Goal: Task Accomplishment & Management: Complete application form

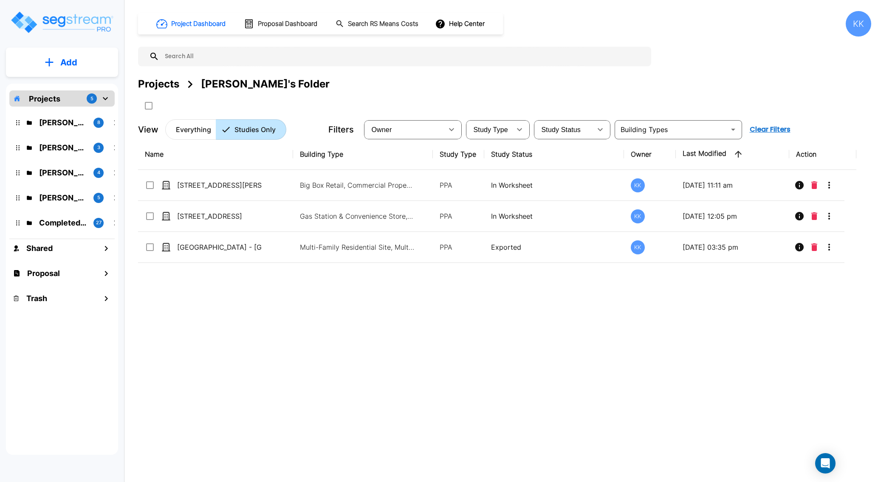
click at [409, 405] on div "Name Building Type Study Type Study Status Owner Last Modified Action 27822 Cli…" at bounding box center [497, 288] width 718 height 299
click at [61, 62] on p "Add" at bounding box center [68, 62] width 17 height 13
click at [68, 107] on p "Add Study" at bounding box center [67, 110] width 34 height 10
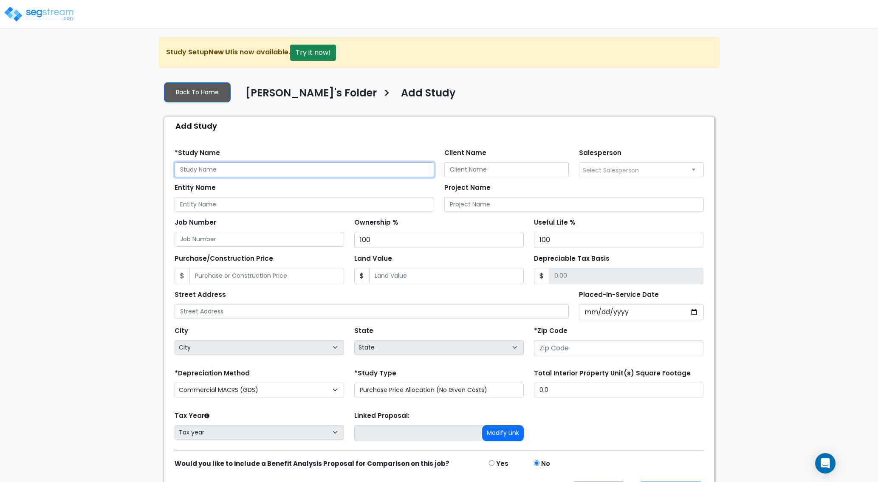
click at [216, 172] on input "text" at bounding box center [303, 169] width 259 height 15
drag, startPoint x: 244, startPoint y: 171, endPoint x: 146, endPoint y: 167, distance: 98.1
click at [174, 167] on input "8052 [GEOGRAPHIC_DATA]" at bounding box center [303, 169] width 259 height 15
type input "8052 [GEOGRAPHIC_DATA]"
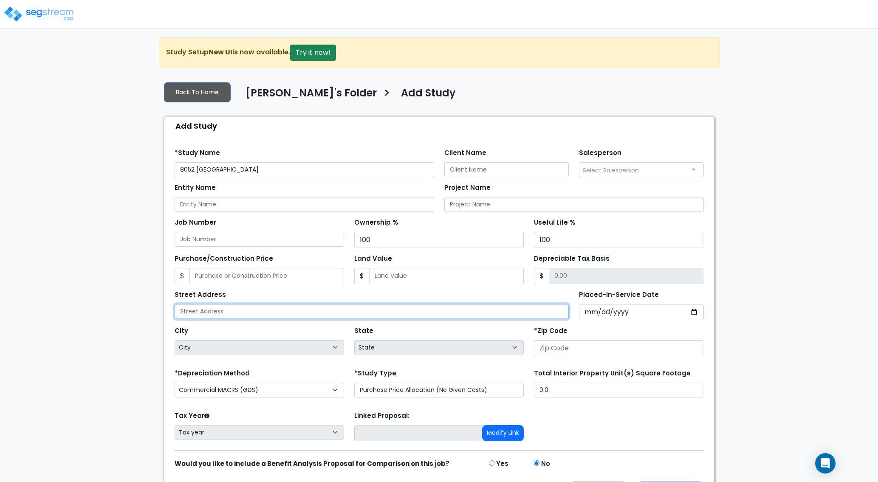
click at [237, 314] on input "text" at bounding box center [371, 311] width 394 height 15
paste input "8052 [GEOGRAPHIC_DATA]"
type input "8052 [GEOGRAPHIC_DATA]"
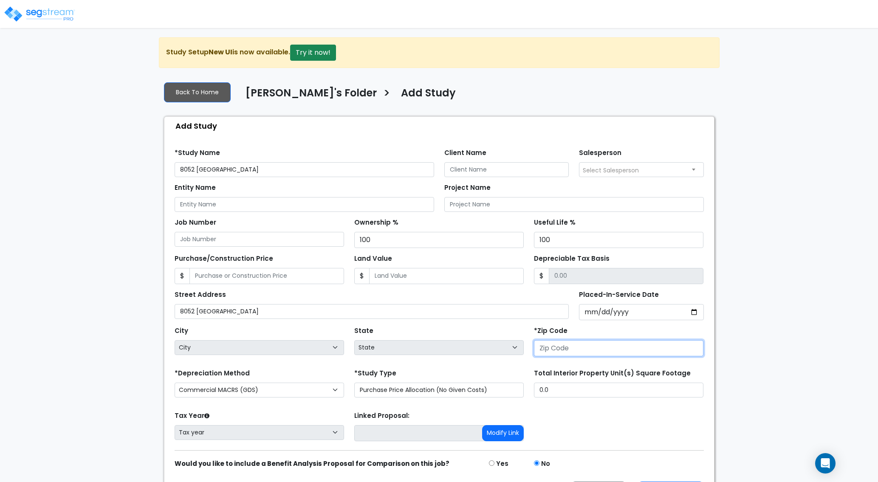
click at [562, 354] on input "number" at bounding box center [618, 348] width 169 height 16
type input "46"
select select "IN"
type input "46113"
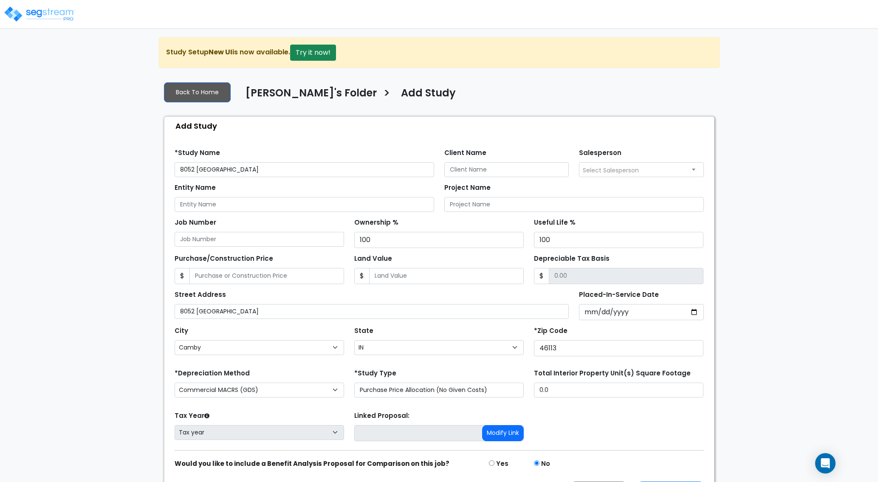
click at [312, 367] on form "*Study Name 8052 Upland Bend Client Name Salesperson $" at bounding box center [438, 322] width 529 height 361
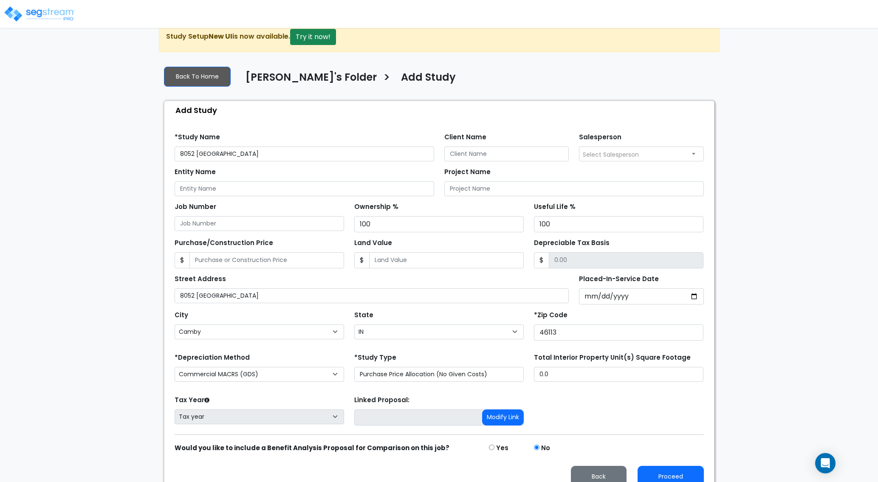
scroll to position [30, 0]
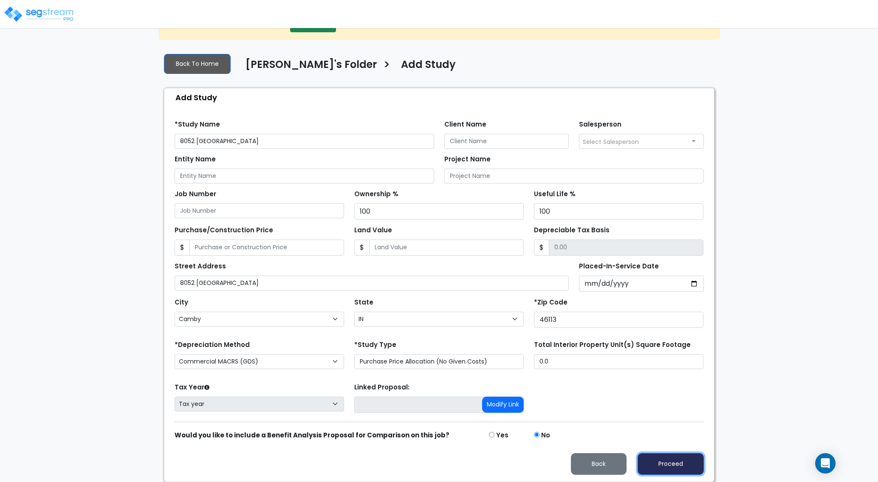
click at [658, 466] on button "Proceed" at bounding box center [670, 464] width 66 height 22
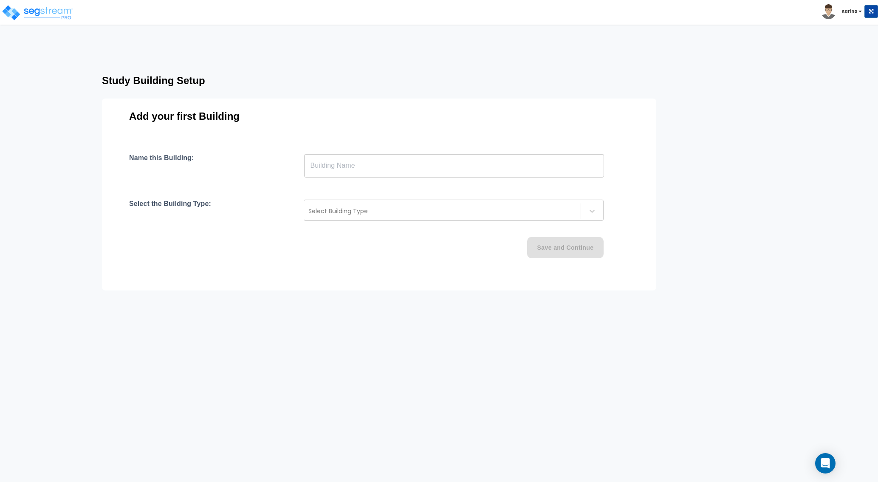
click at [319, 166] on input "text" at bounding box center [454, 166] width 300 height 24
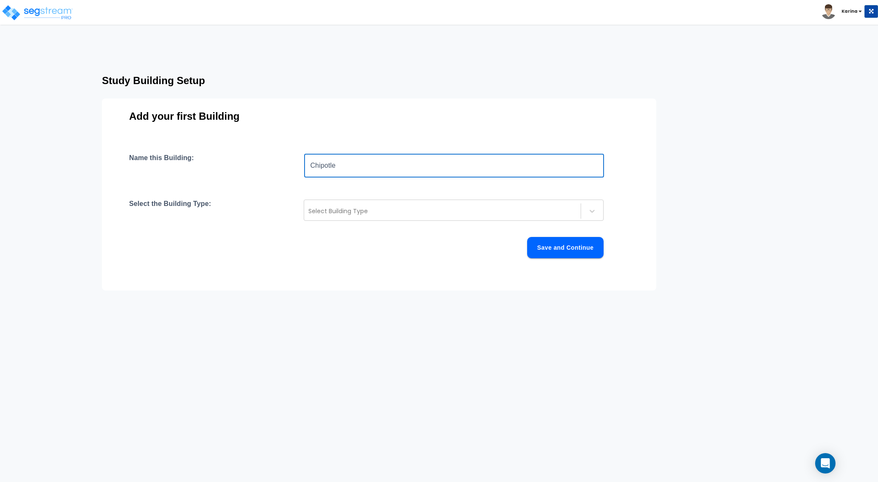
paste input "8052 [GEOGRAPHIC_DATA]"
type input "Chipotle 8052 [GEOGRAPHIC_DATA]"
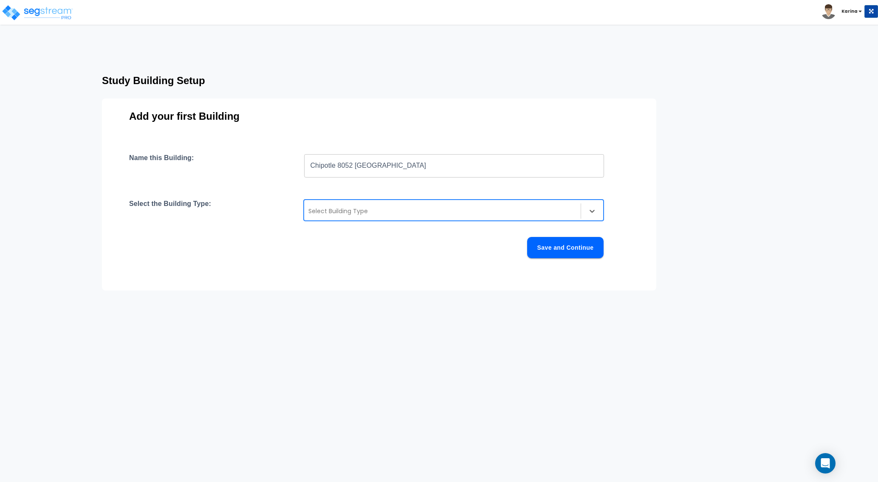
click at [332, 213] on div at bounding box center [442, 211] width 268 height 10
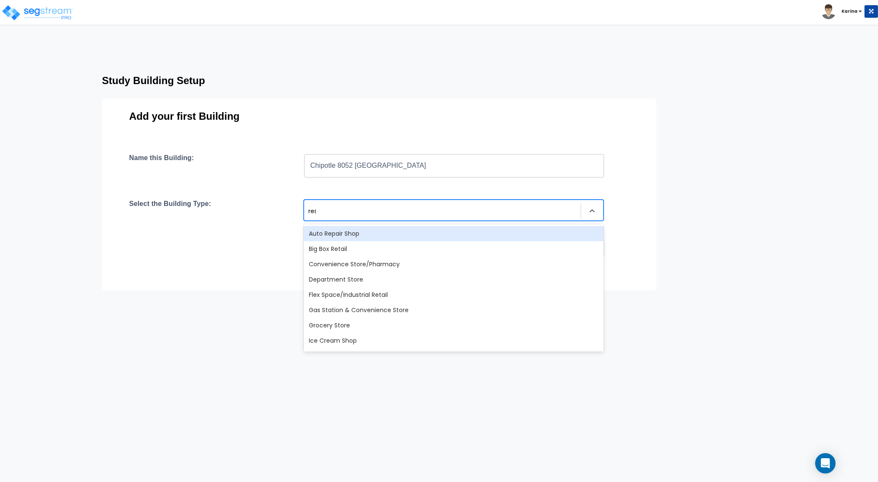
type input "rest"
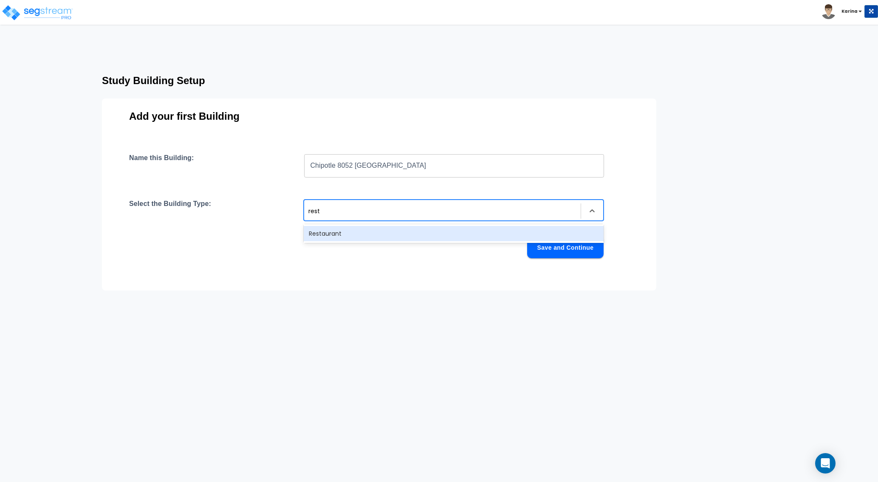
click at [333, 234] on div "Restaurant" at bounding box center [454, 233] width 300 height 15
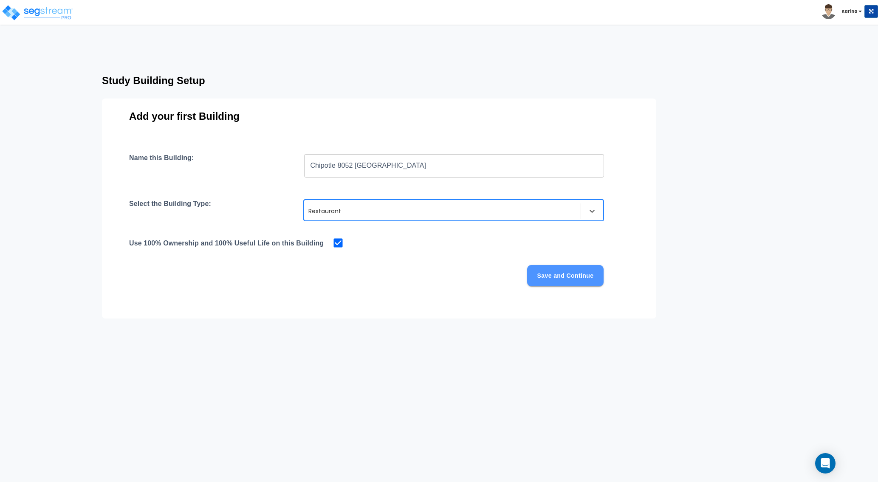
click at [549, 276] on button "Save and Continue" at bounding box center [565, 275] width 76 height 21
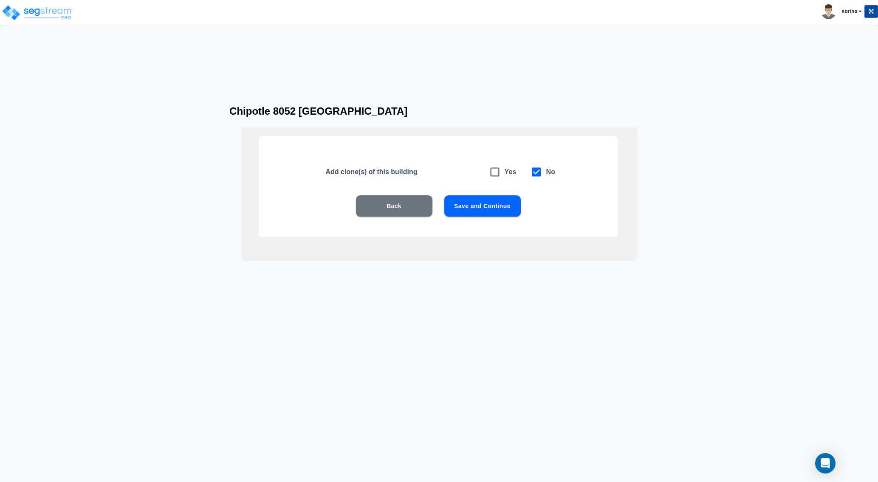
click at [474, 207] on button "Save and Continue" at bounding box center [482, 205] width 76 height 21
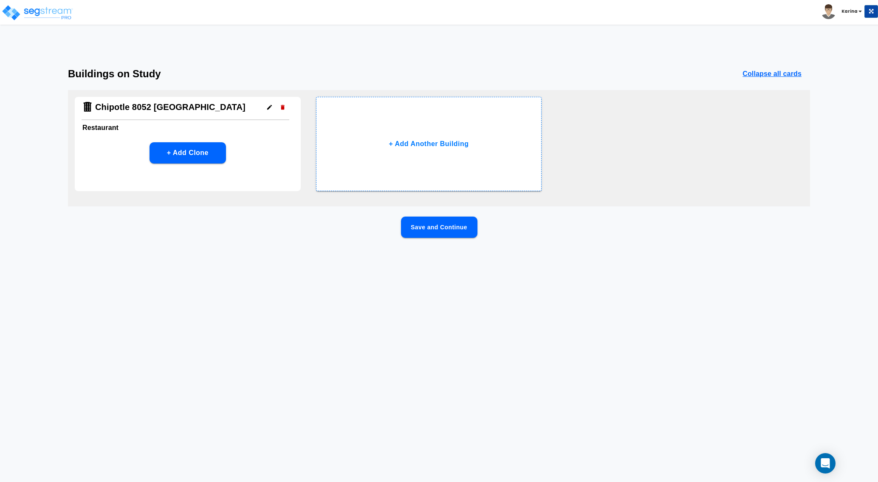
click at [446, 227] on button "Save and Continue" at bounding box center [439, 227] width 76 height 21
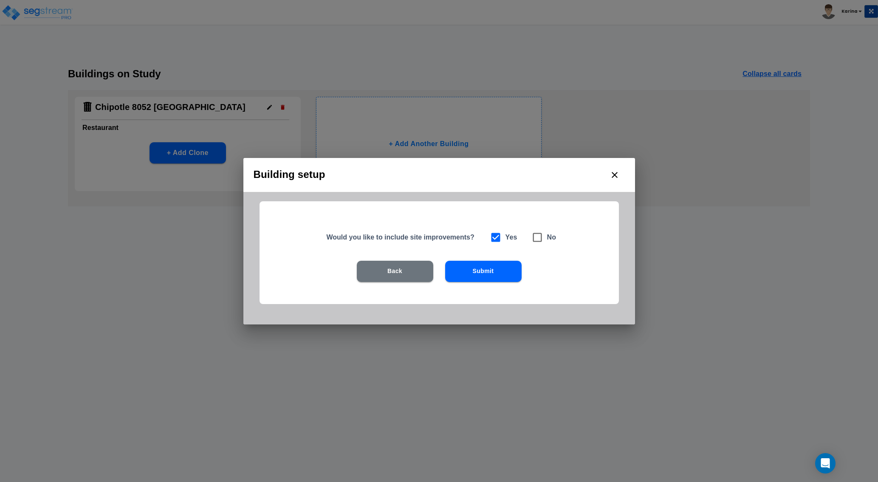
click at [475, 272] on button "Submit" at bounding box center [483, 271] width 76 height 21
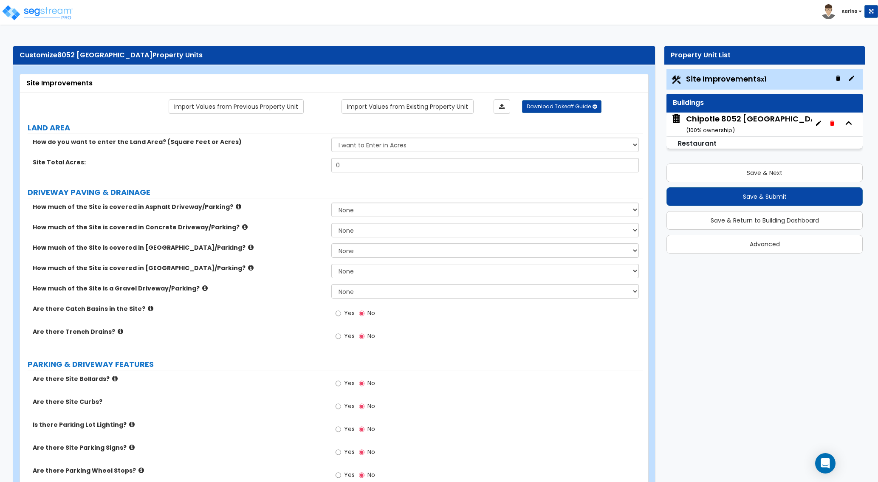
click at [303, 421] on label "Is there Parking Lot Lighting?" at bounding box center [179, 424] width 292 height 8
click at [331, 138] on select "I want to Enter in [GEOGRAPHIC_DATA] I want to Enter in Square Feet" at bounding box center [484, 145] width 307 height 14
select select "2"
click option "I want to Enter in Square Feet" at bounding box center [0, 0] width 0 height 0
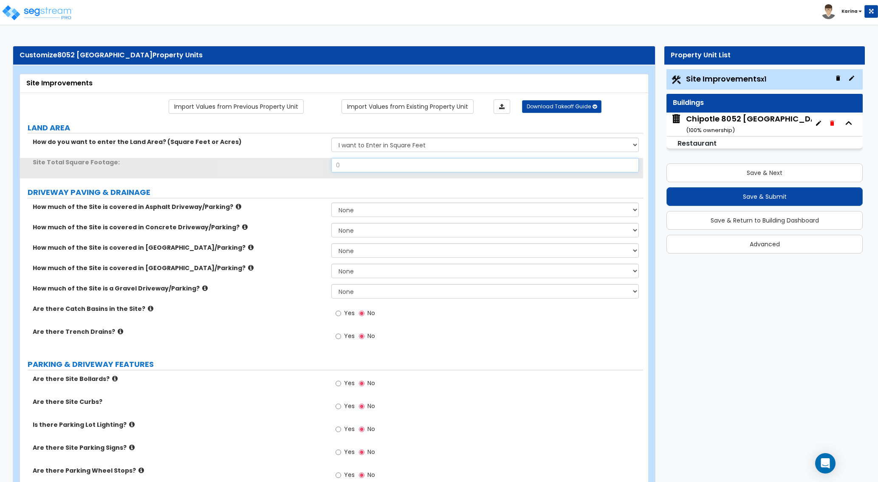
click at [351, 166] on input "0" at bounding box center [484, 165] width 307 height 14
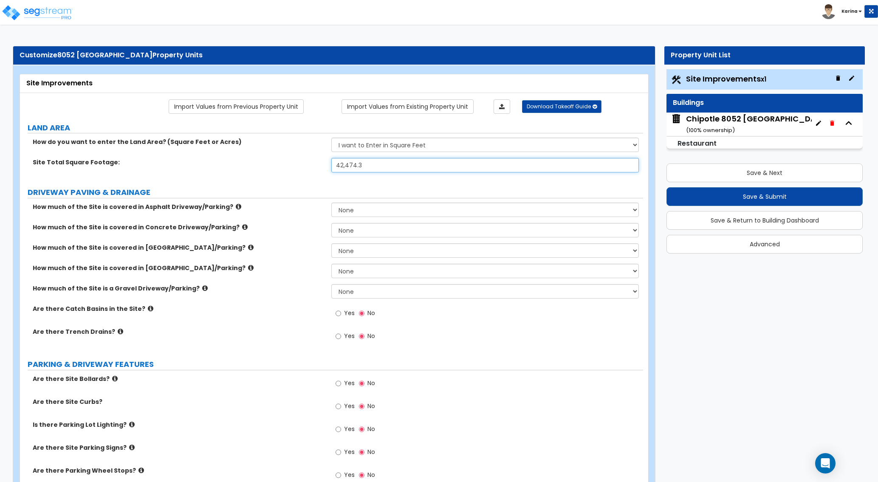
type input "42,474.3"
click at [300, 166] on label "Site Total Square Footage:" at bounding box center [179, 162] width 292 height 8
click at [290, 171] on div "Site Total Square Footage: 42,474.3" at bounding box center [331, 168] width 623 height 20
click at [300, 436] on div "Is there Parking Lot Lighting? Yes No" at bounding box center [331, 431] width 623 height 23
click at [331, 203] on select "None I want to Enter an Approximate Percentage I want to Enter the Square Foota…" at bounding box center [484, 210] width 307 height 14
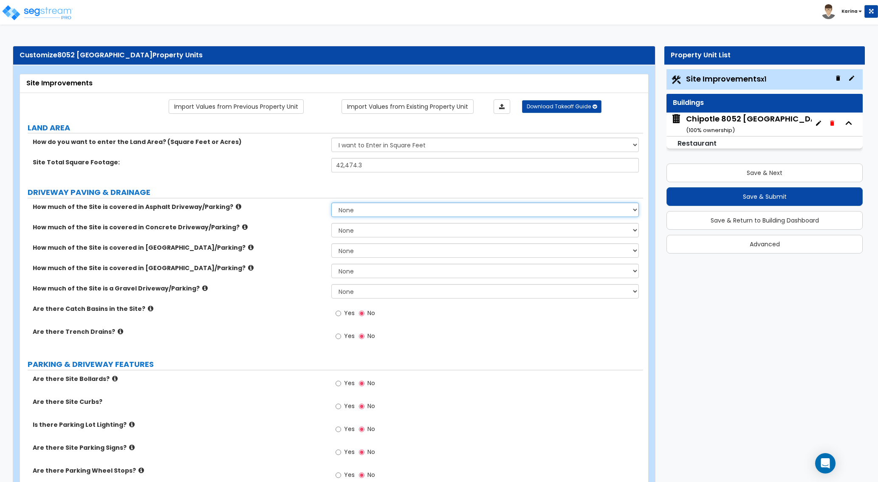
select select "2"
click option "I want to Enter the Square Footage" at bounding box center [0, 0] width 0 height 0
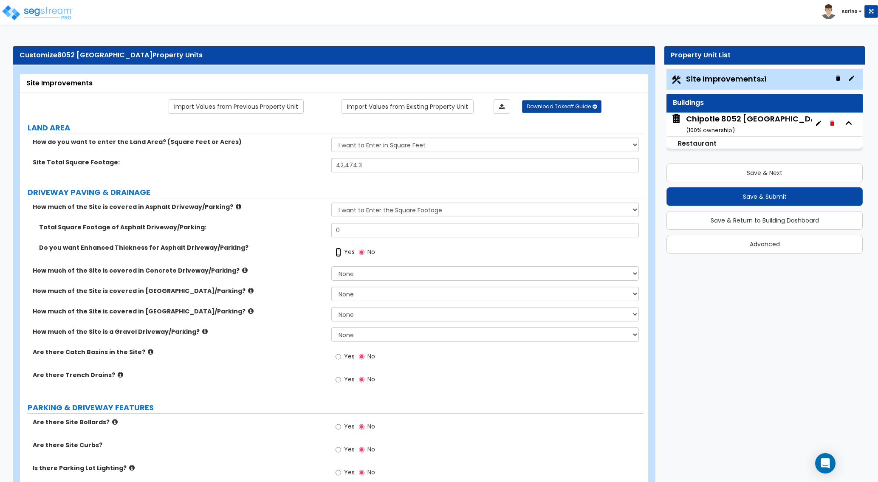
click at [339, 252] on input "Yes" at bounding box center [338, 252] width 6 height 9
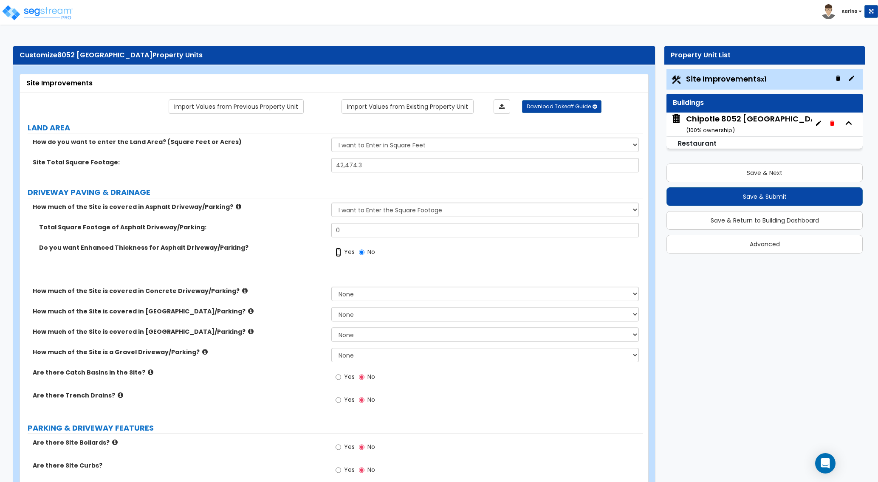
radio input "true"
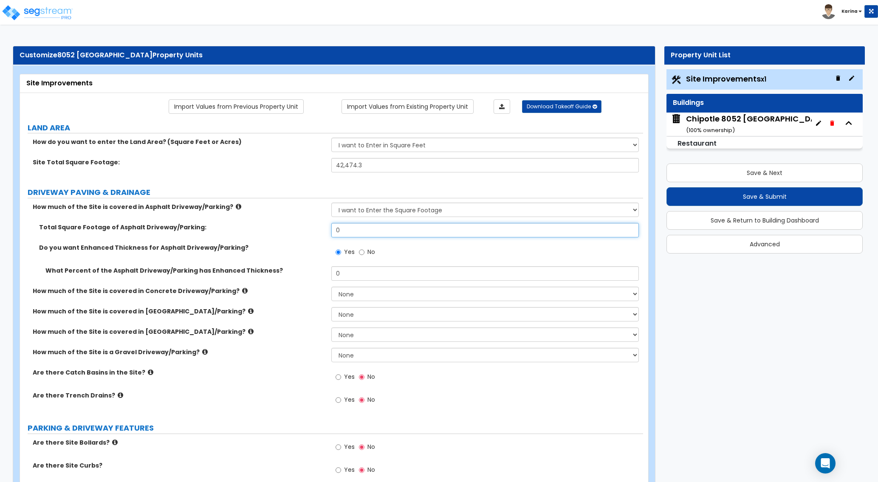
click at [360, 227] on input "0" at bounding box center [484, 230] width 307 height 14
type input "20,001.3"
click at [315, 247] on label "Do you want Enhanced Thickness for Asphalt Driveway/Parking?" at bounding box center [182, 247] width 286 height 8
click at [268, 405] on div "Are there Trench Drains? Yes No" at bounding box center [331, 402] width 623 height 23
drag, startPoint x: 350, startPoint y: 271, endPoint x: 314, endPoint y: 270, distance: 35.7
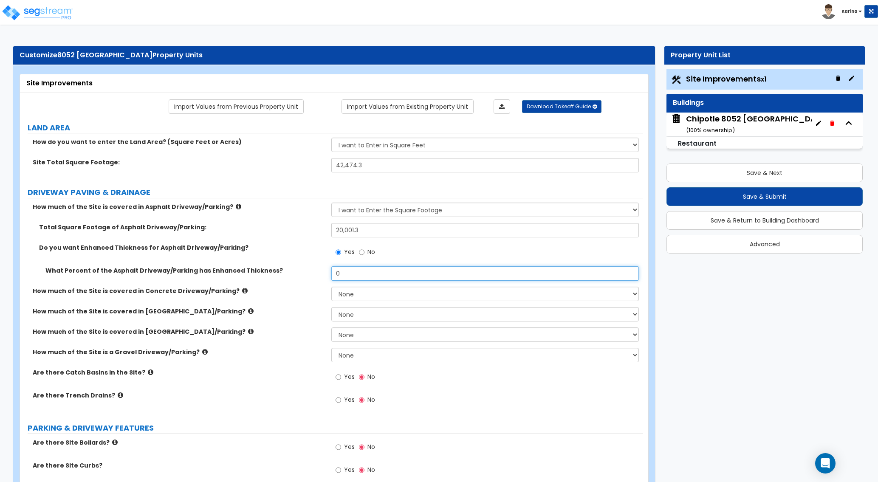
click at [331, 270] on input "0" at bounding box center [484, 273] width 307 height 14
type input "69"
click at [283, 287] on label "How much of the Site is covered in Concrete Driveway/Parking?" at bounding box center [179, 291] width 292 height 8
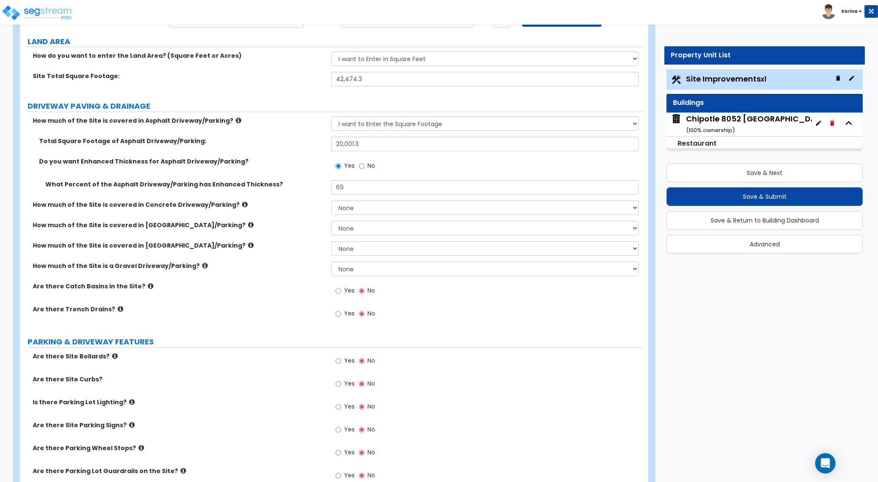
scroll to position [87, 0]
click at [338, 289] on input "Yes" at bounding box center [338, 290] width 6 height 9
radio input "true"
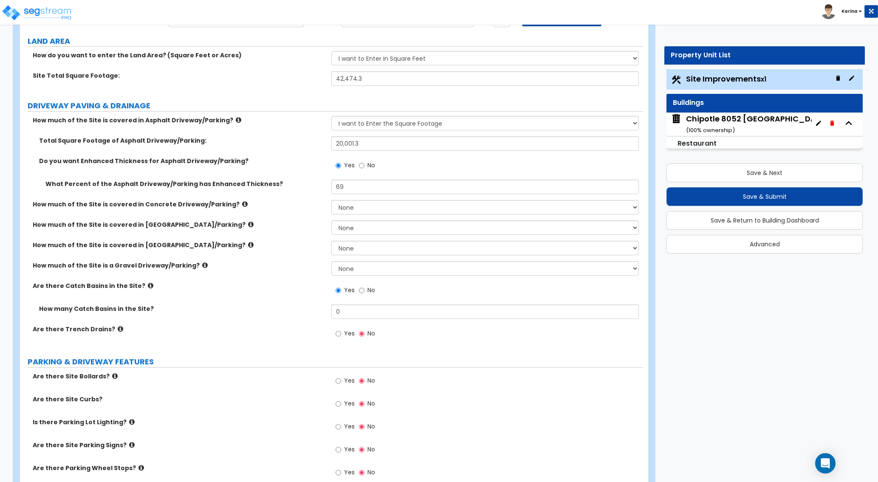
click at [271, 426] on label "Is there Parking Lot Lighting?" at bounding box center [179, 422] width 292 height 8
drag, startPoint x: 344, startPoint y: 312, endPoint x: 316, endPoint y: 312, distance: 28.0
click at [331, 312] on input "0" at bounding box center [484, 311] width 307 height 14
type input "3"
click at [309, 315] on div "How many Catch Basins in the Site? 3" at bounding box center [331, 314] width 623 height 20
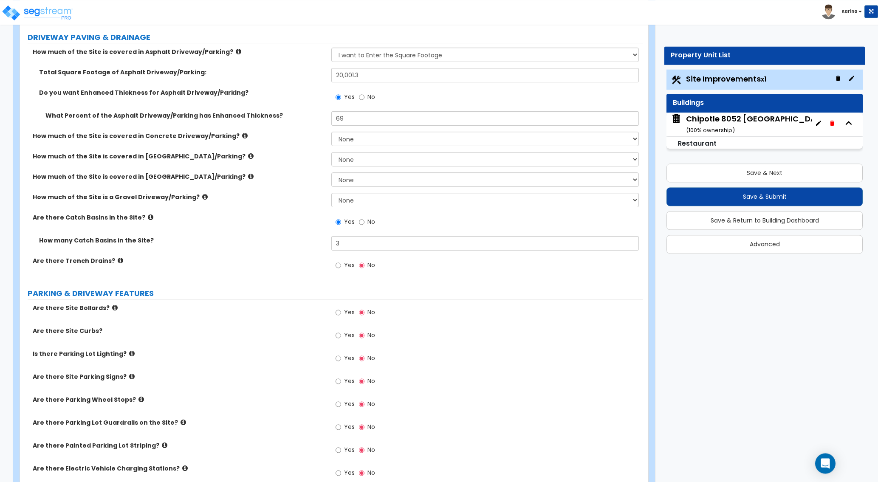
scroll to position [173, 0]
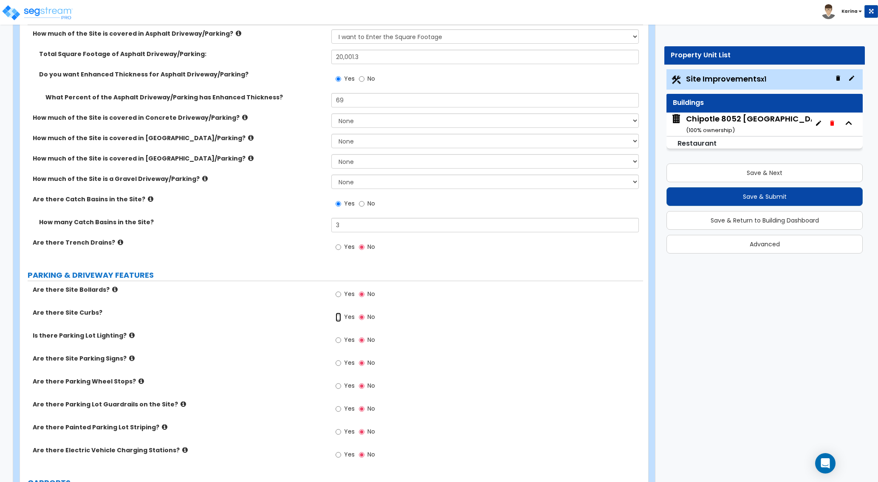
click at [339, 317] on input "Yes" at bounding box center [338, 316] width 6 height 9
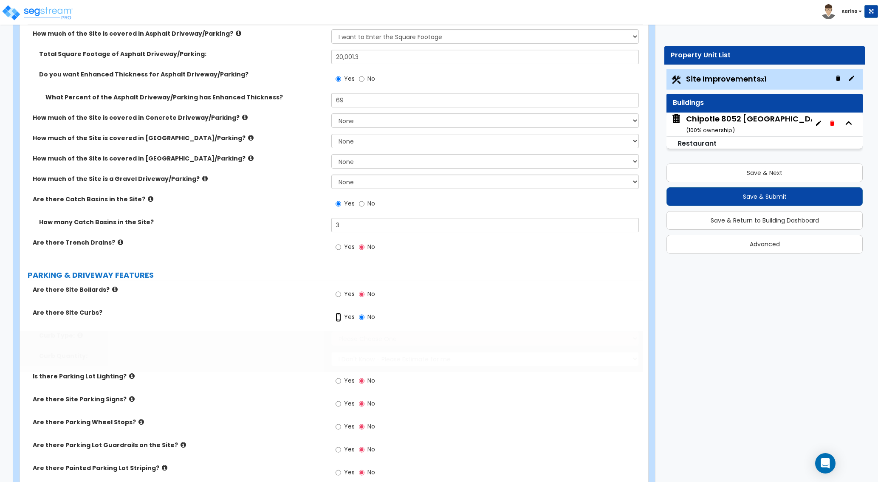
radio input "true"
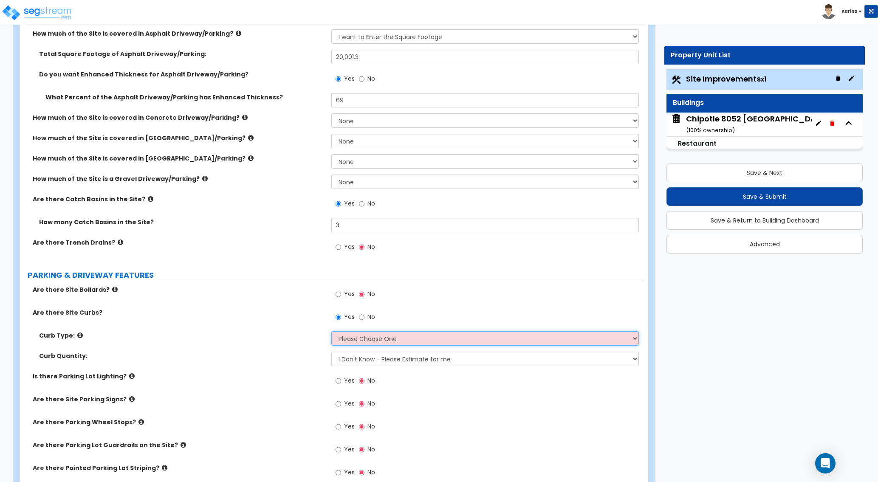
click at [331, 331] on select "Please Choose One Curb (Only) Curb & Gutter Asphalt Berm" at bounding box center [484, 338] width 307 height 14
select select "2"
click option "Curb & Gutter" at bounding box center [0, 0] width 0 height 0
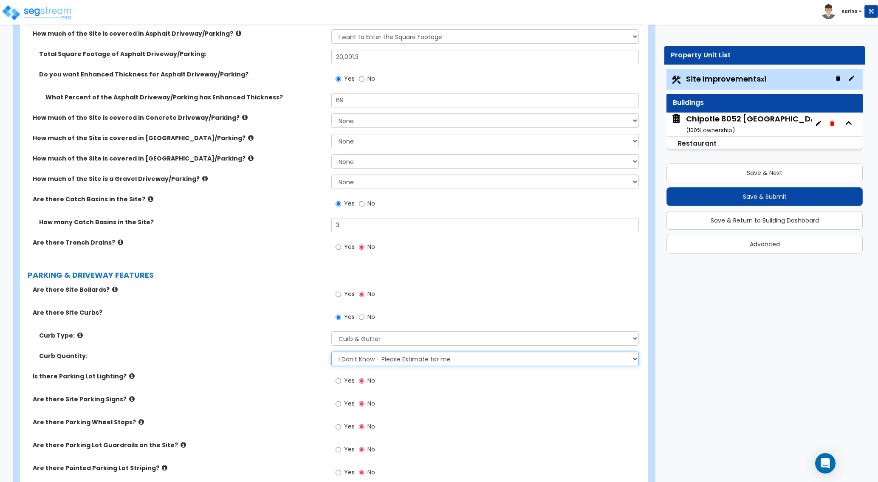
click at [331, 352] on select "I Don't Know - Please Estimate for me I want to Enter the Linear Footage" at bounding box center [484, 359] width 307 height 14
select select "1"
click option "I want to Enter the Linear Footage" at bounding box center [0, 0] width 0 height 0
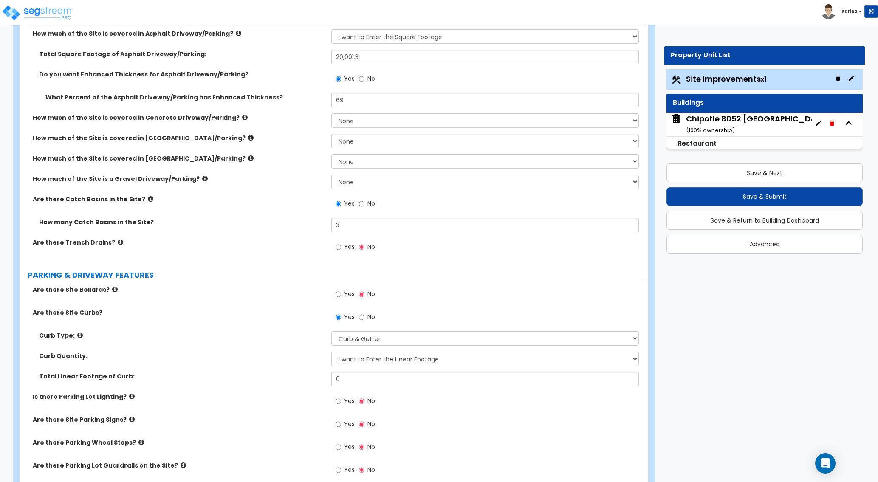
click at [261, 456] on div "Are there Parking Wheel Stops? Yes No" at bounding box center [331, 449] width 623 height 23
click at [356, 379] on input "0" at bounding box center [484, 379] width 307 height 14
type input "1,068.5"
click at [253, 363] on div "Curb Quantity: I Don't Know - Please Estimate for me I want to Enter the Linear…" at bounding box center [331, 362] width 623 height 20
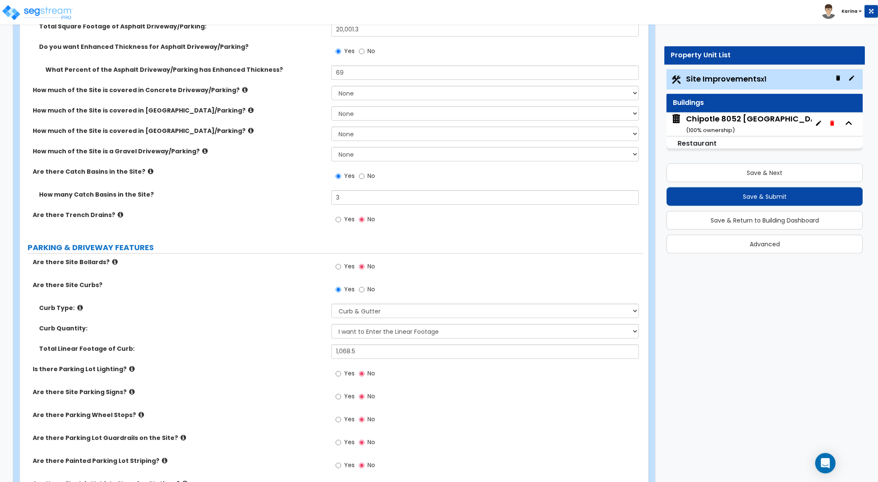
scroll to position [260, 0]
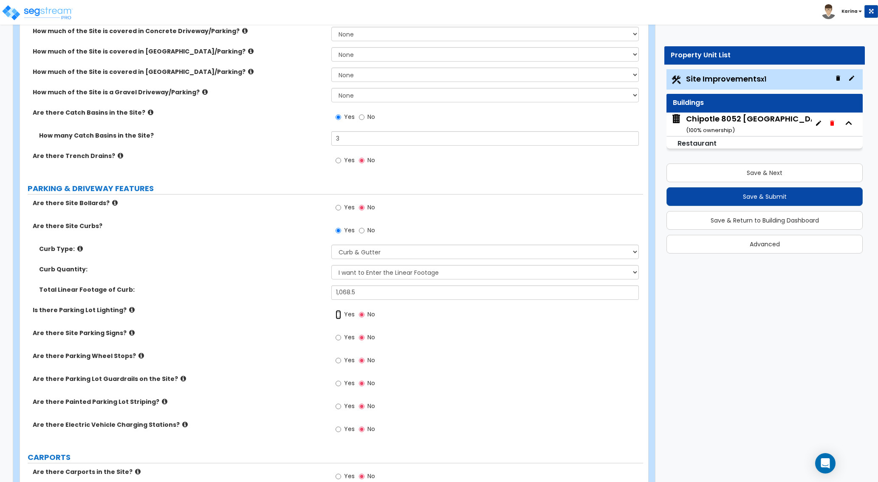
click at [337, 314] on input "Yes" at bounding box center [338, 314] width 6 height 9
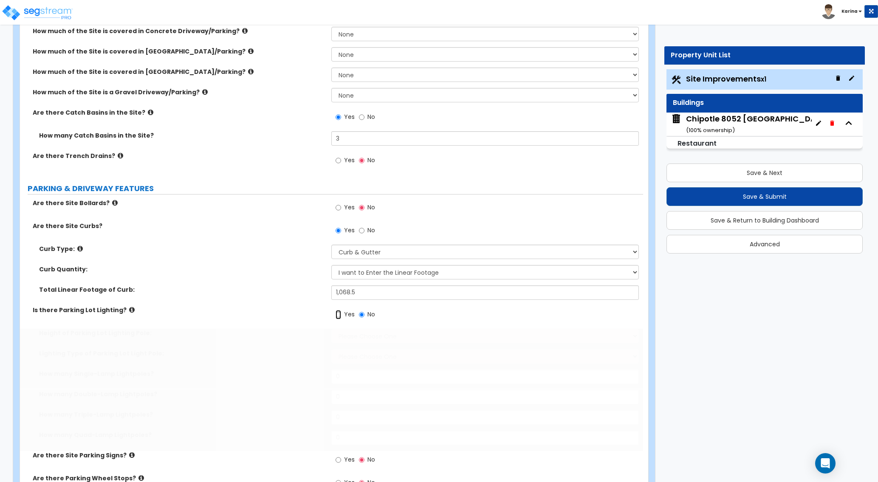
radio input "true"
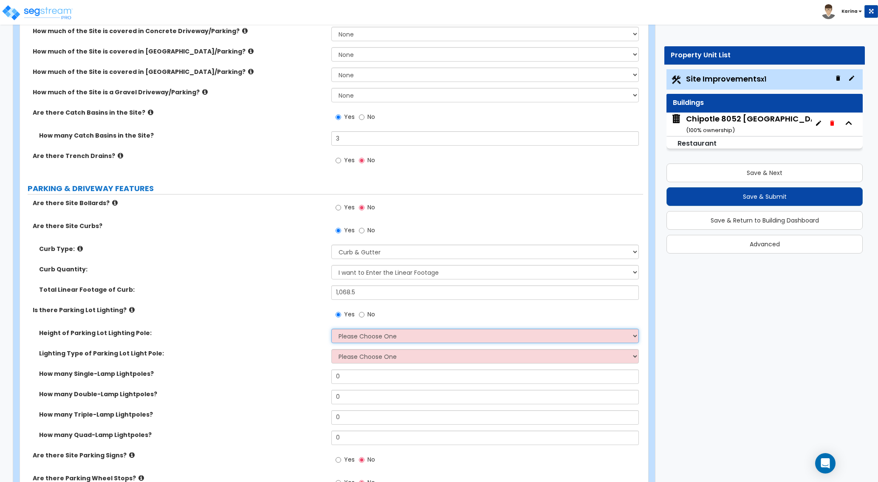
click at [331, 329] on select "Please Choose One 20' high 30' high 40' high" at bounding box center [484, 336] width 307 height 14
select select "2"
click option "30' high" at bounding box center [0, 0] width 0 height 0
click at [331, 349] on select "Please Choose One LED Metal Halide High Pressure Sodium Please Choose for me" at bounding box center [484, 356] width 307 height 14
select select "1"
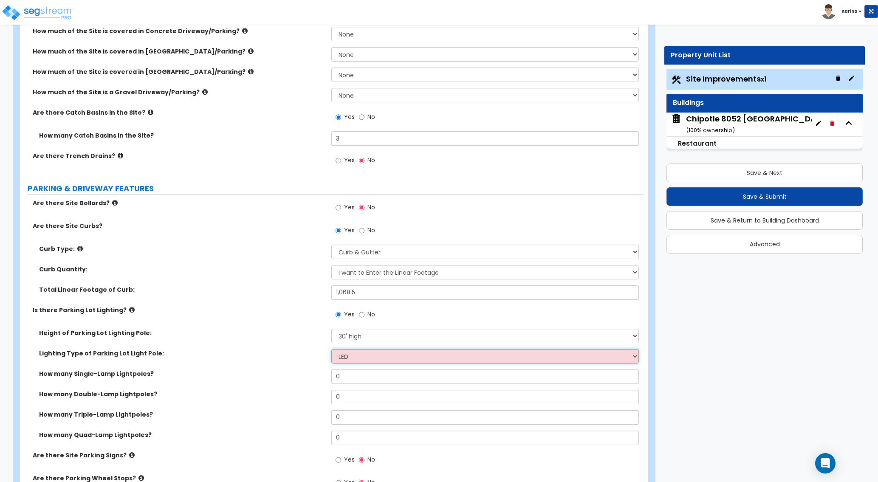
click option "LED" at bounding box center [0, 0] width 0 height 0
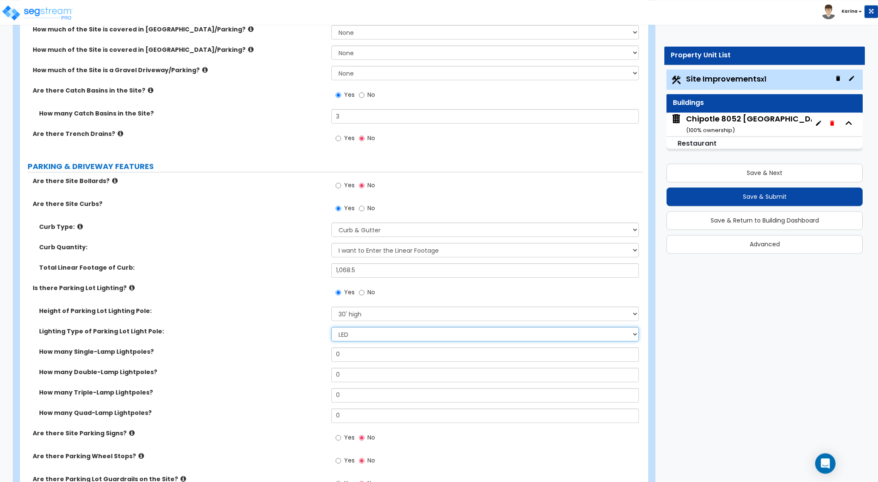
scroll to position [303, 0]
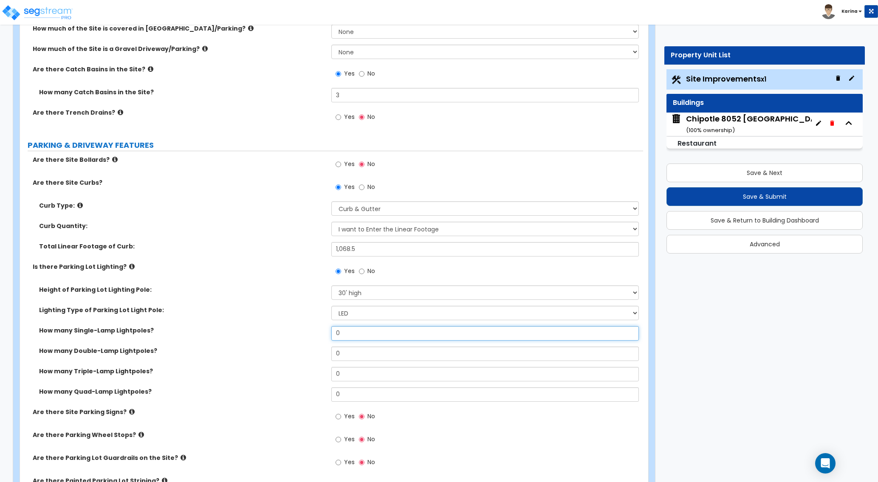
drag, startPoint x: 343, startPoint y: 333, endPoint x: 312, endPoint y: 332, distance: 31.0
click at [331, 332] on input "0" at bounding box center [484, 333] width 307 height 14
type input "2"
click at [307, 340] on div "How many Single-Lamp Lightpoles? 2" at bounding box center [331, 336] width 623 height 20
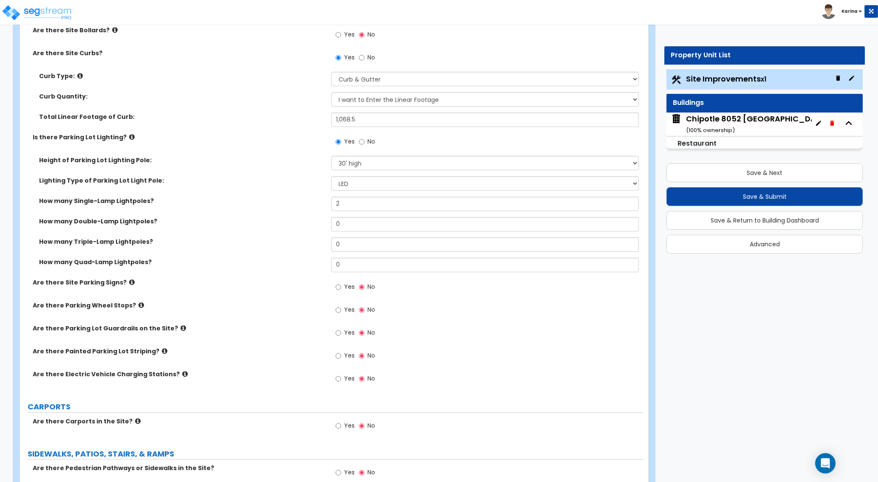
scroll to position [433, 0]
click at [266, 436] on div "Are there Carports in the Site? Yes No" at bounding box center [331, 428] width 623 height 23
click at [337, 309] on input "Yes" at bounding box center [338, 309] width 6 height 9
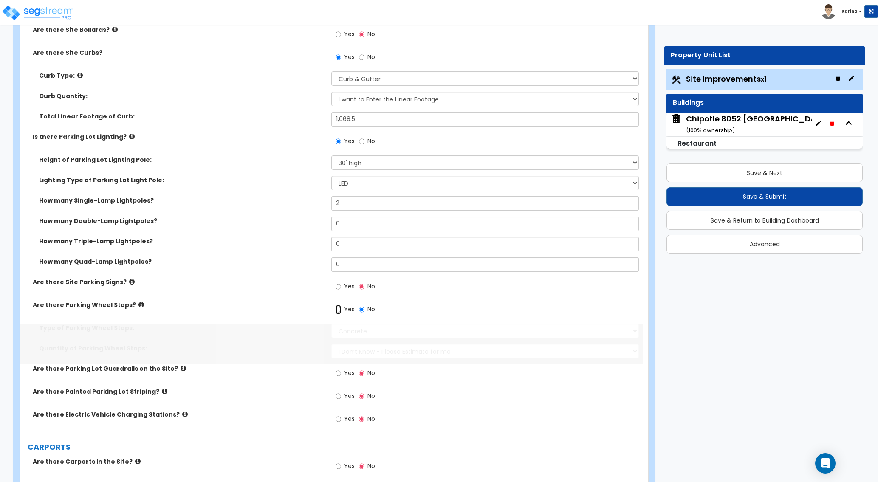
radio input "true"
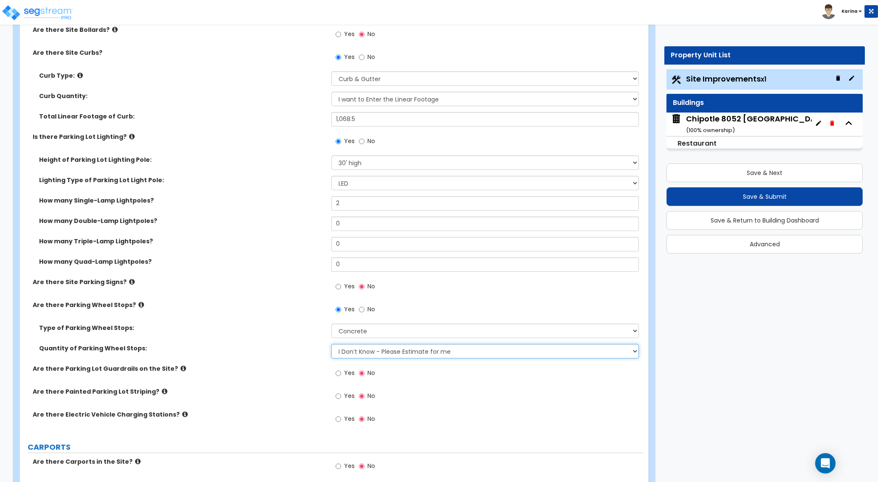
click at [331, 344] on select "I Don’t Know - Please Estimate for me I Want to Enter the Number of Wheel Stops" at bounding box center [484, 351] width 307 height 14
select select "1"
click option "I Want to Enter the Number of Wheel Stops" at bounding box center [0, 0] width 0 height 0
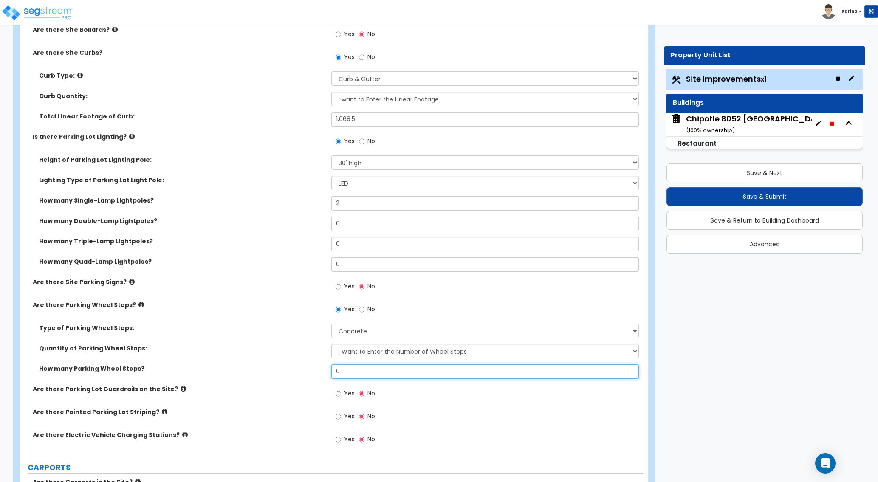
drag, startPoint x: 346, startPoint y: 371, endPoint x: 332, endPoint y: 369, distance: 15.1
click at [332, 369] on input "0" at bounding box center [484, 371] width 307 height 14
type input "4"
click at [307, 346] on label "Quantity of Parking Wheel Stops:" at bounding box center [182, 348] width 286 height 8
click at [338, 286] on input "Yes" at bounding box center [338, 286] width 6 height 9
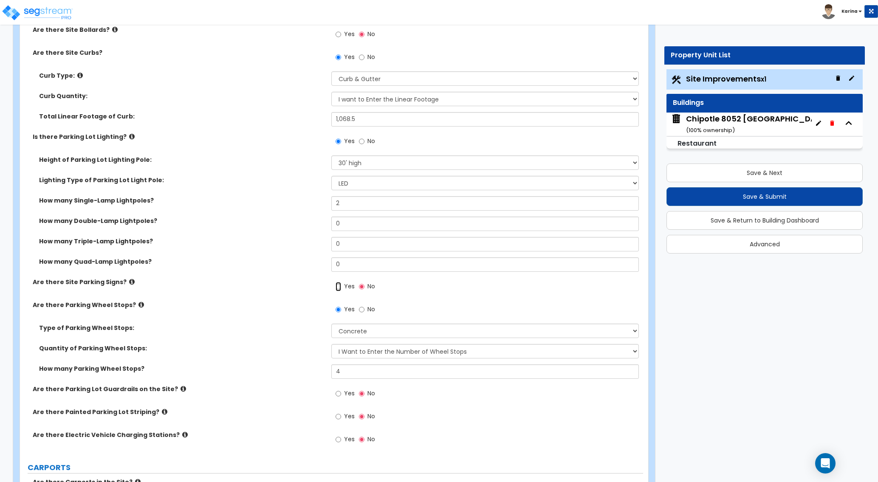
radio input "true"
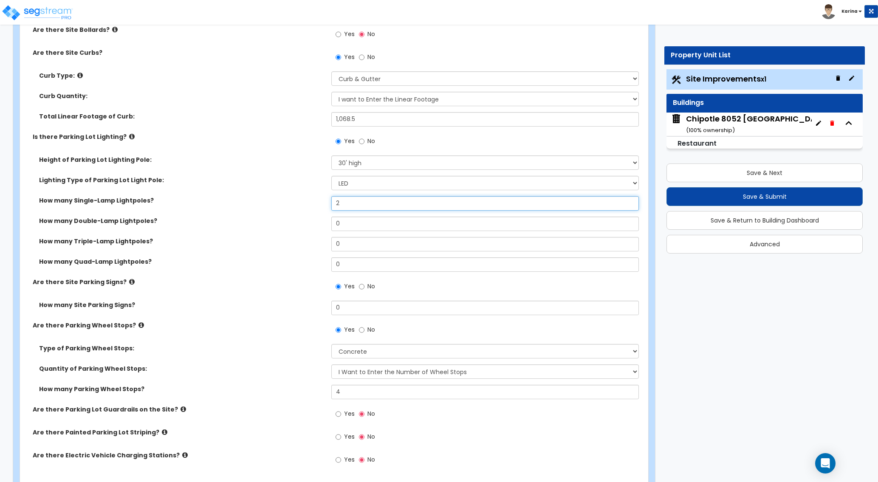
drag, startPoint x: 345, startPoint y: 204, endPoint x: 295, endPoint y: 204, distance: 50.5
click at [331, 204] on input "2" at bounding box center [484, 203] width 307 height 14
type input "3"
click at [265, 271] on div "How many Quad-Lamp Lightpoles? 0" at bounding box center [331, 267] width 623 height 20
drag, startPoint x: 347, startPoint y: 307, endPoint x: 301, endPoint y: 304, distance: 45.6
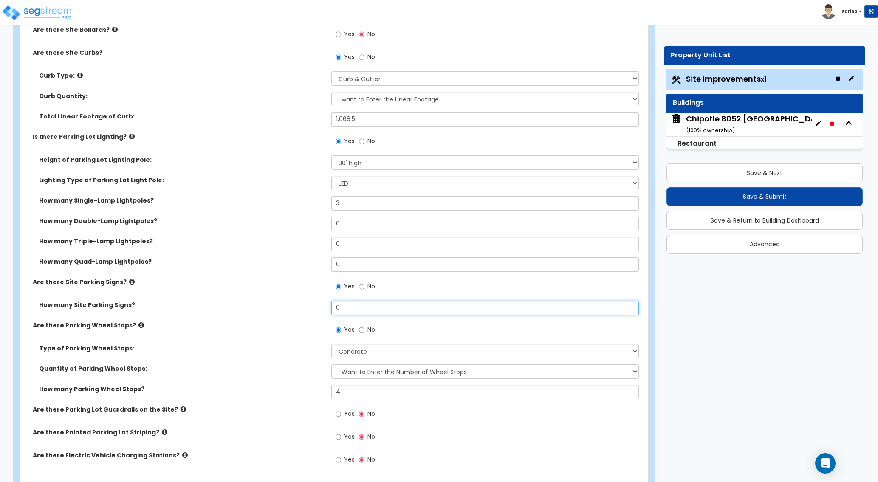
click at [331, 304] on input "0" at bounding box center [484, 308] width 307 height 14
type input "6"
click at [251, 327] on label "Are there Parking Wheel Stops?" at bounding box center [179, 325] width 292 height 8
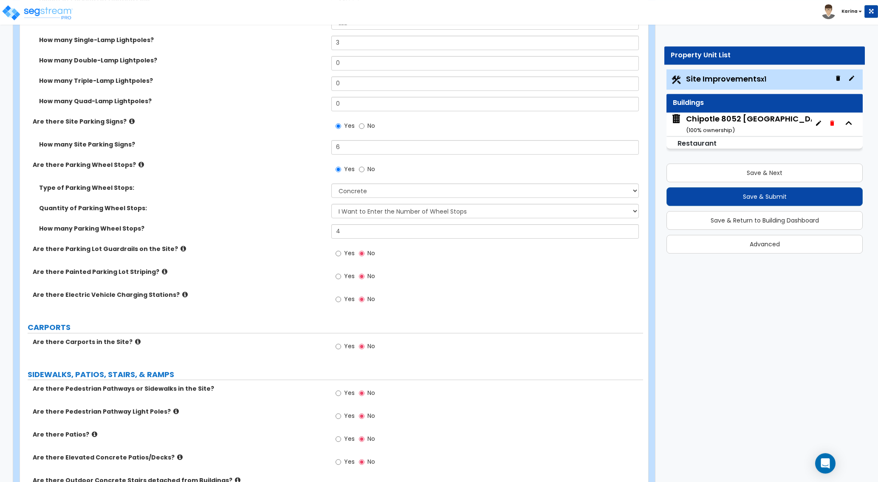
scroll to position [606, 0]
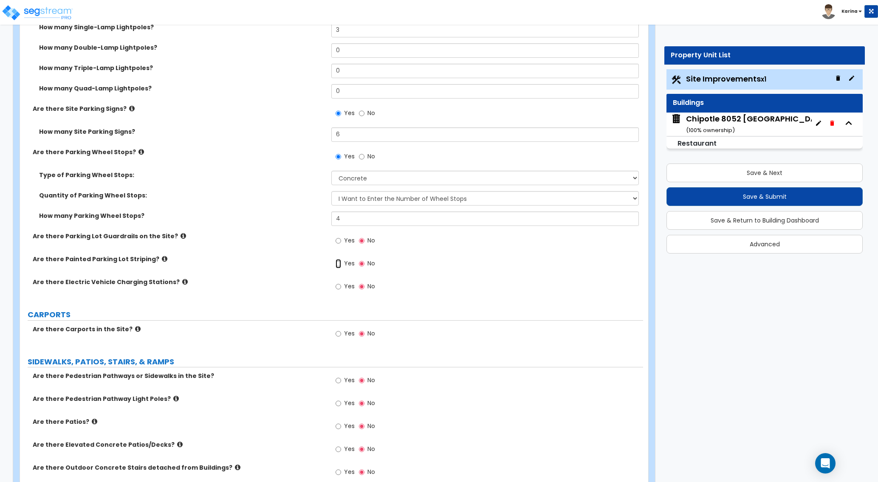
drag, startPoint x: 339, startPoint y: 264, endPoint x: 304, endPoint y: 297, distance: 47.7
click at [338, 264] on input "Yes" at bounding box center [338, 263] width 6 height 9
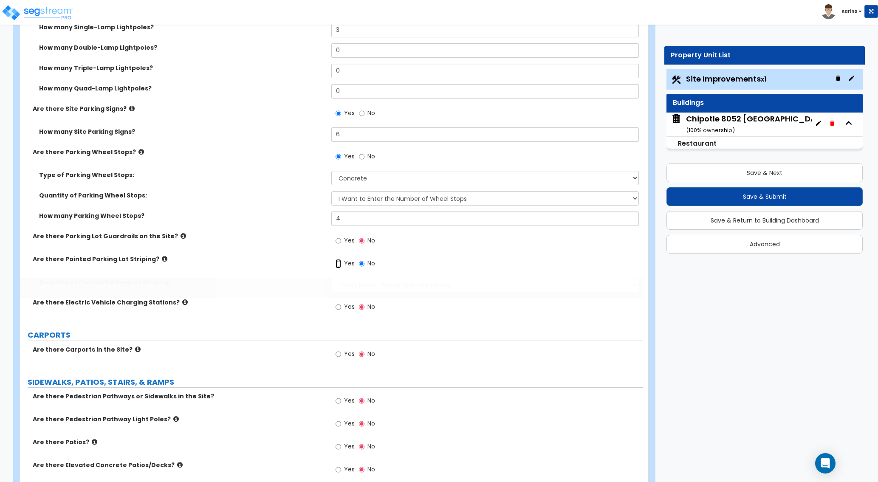
radio input "true"
click at [299, 441] on label "Are there Patios?" at bounding box center [179, 442] width 292 height 8
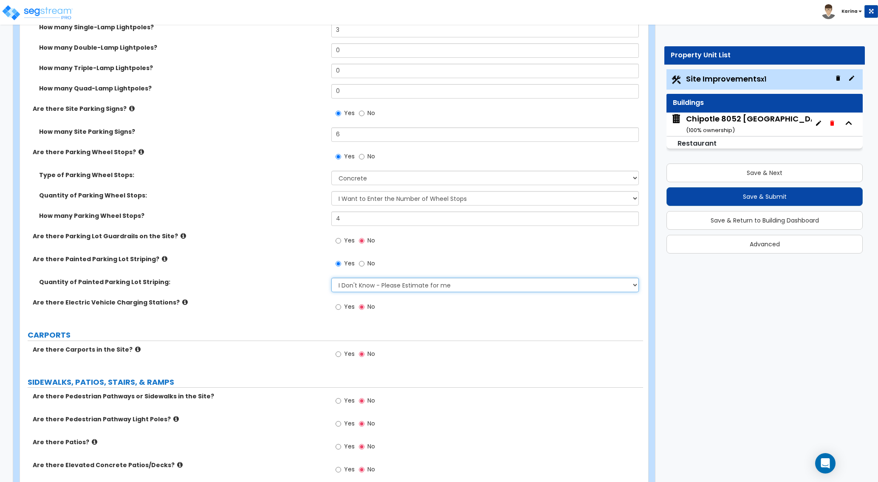
click at [331, 278] on select "I Don't Know - Please Estimate for me I Want to Enter the Number of Parking Spa…" at bounding box center [484, 285] width 307 height 14
select select "1"
click option "I Want to Enter the Number of Parking Spaces that have Striping" at bounding box center [0, 0] width 0 height 0
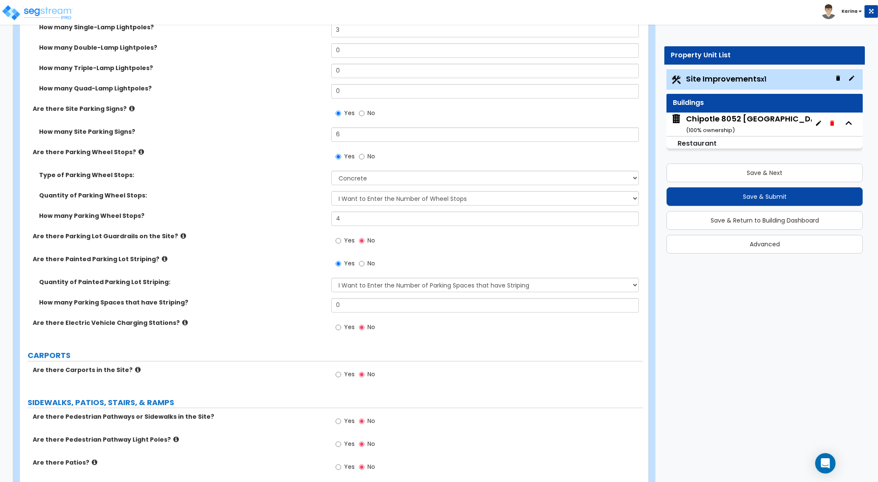
click at [265, 446] on div "Are there Pedestrian Pathway Light Poles? Yes No" at bounding box center [331, 446] width 623 height 23
drag, startPoint x: 348, startPoint y: 303, endPoint x: 302, endPoint y: 303, distance: 45.4
click at [331, 303] on input "0" at bounding box center [484, 305] width 307 height 14
type input "30"
click at [287, 335] on div "Are there Electric Vehicle Charging Stations? Yes No" at bounding box center [331, 329] width 623 height 23
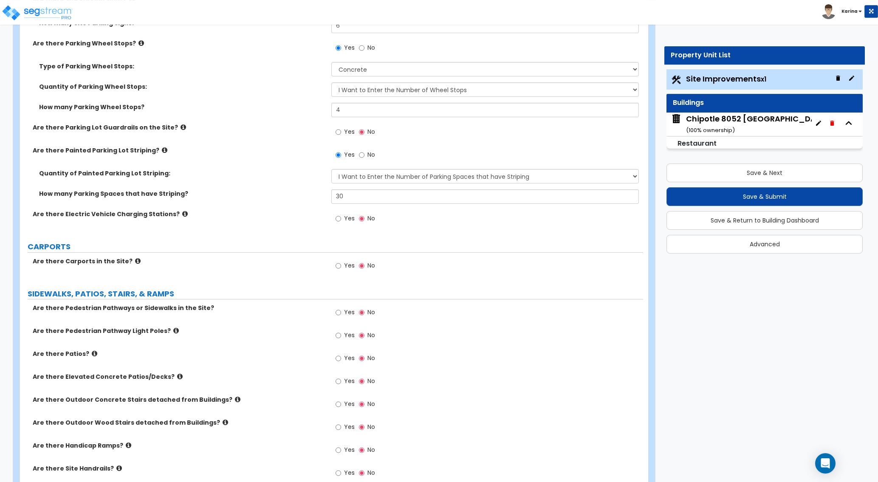
scroll to position [736, 0]
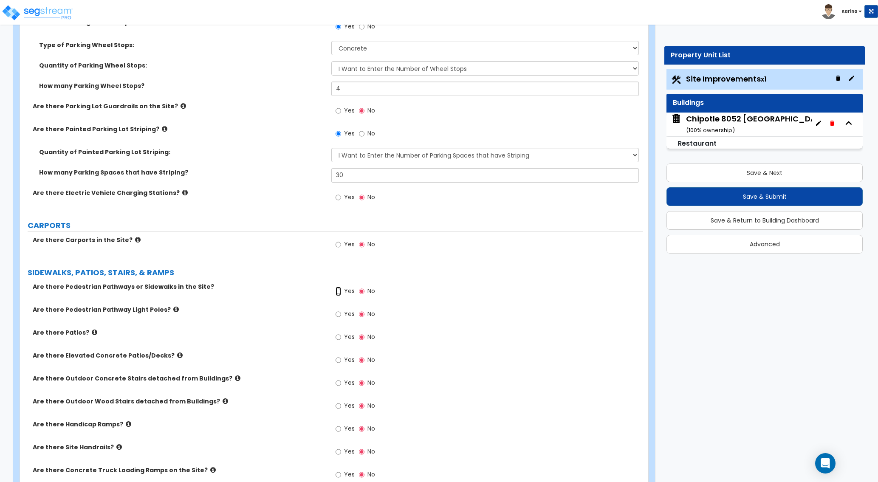
click at [338, 291] on input "Yes" at bounding box center [338, 291] width 6 height 9
radio input "true"
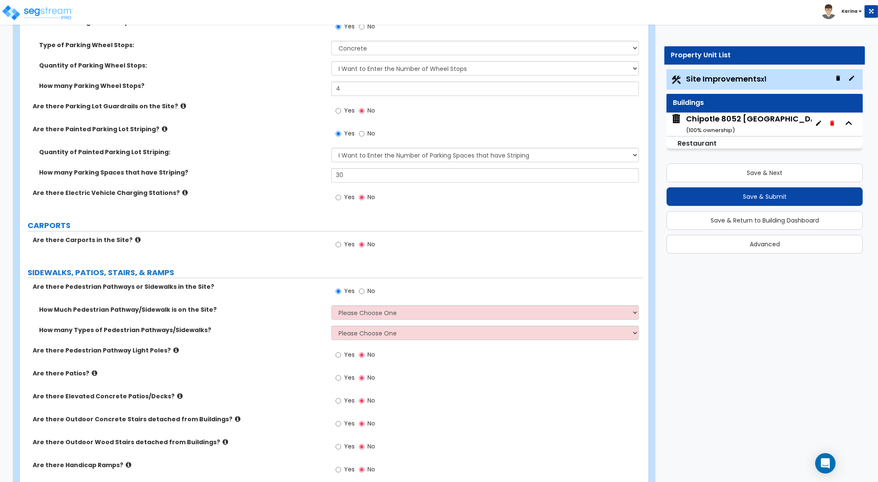
click at [264, 326] on label "How many Types of Pedestrian Pathways/Sidewalks?" at bounding box center [182, 330] width 286 height 8
click at [331, 305] on select "Please Choose One I Don't Know, Please Estimate For Me Enter Linear Footage" at bounding box center [484, 312] width 307 height 14
select select "2"
click option "Enter Linear Footage" at bounding box center [0, 0] width 0 height 0
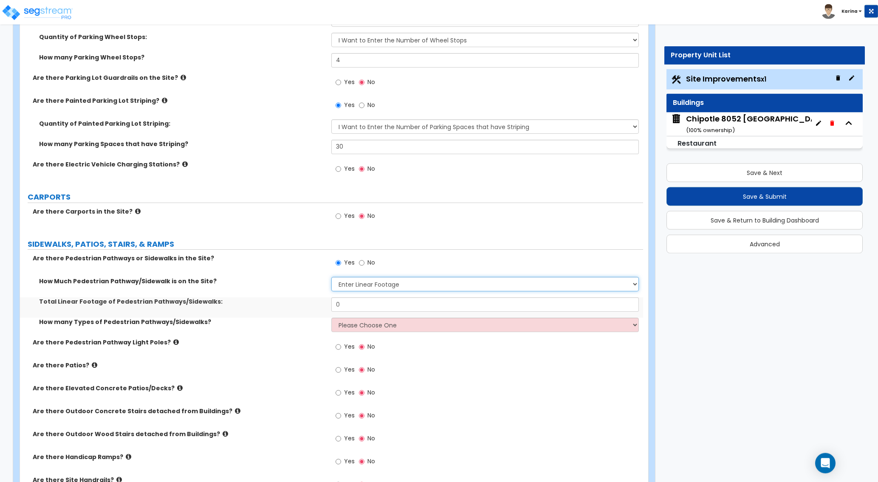
scroll to position [780, 0]
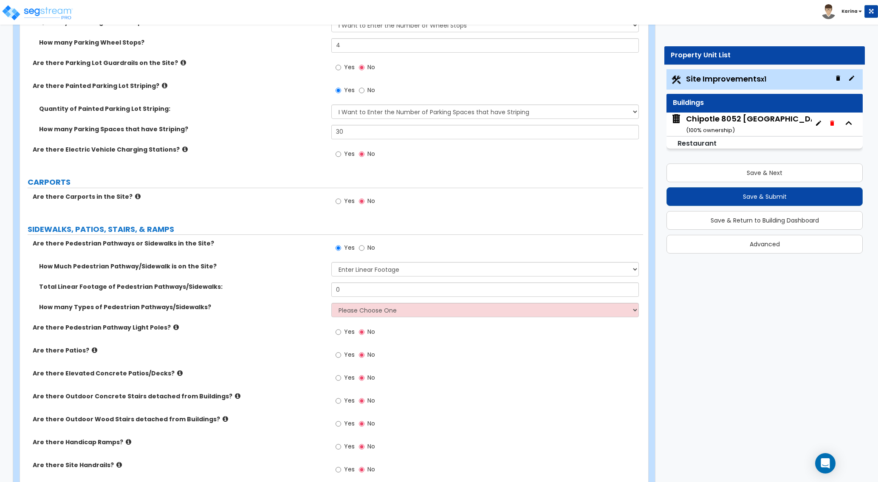
drag, startPoint x: 272, startPoint y: 436, endPoint x: 261, endPoint y: 428, distance: 13.3
click at [272, 436] on div "Are there Outdoor Wood Stairs detached from Buildings? Yes No" at bounding box center [331, 426] width 623 height 23
click at [338, 357] on input "Yes" at bounding box center [338, 354] width 6 height 9
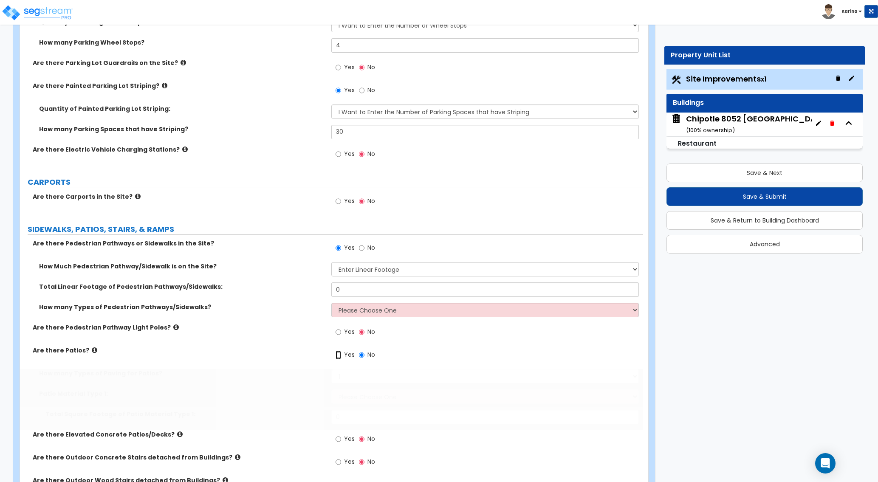
radio input "true"
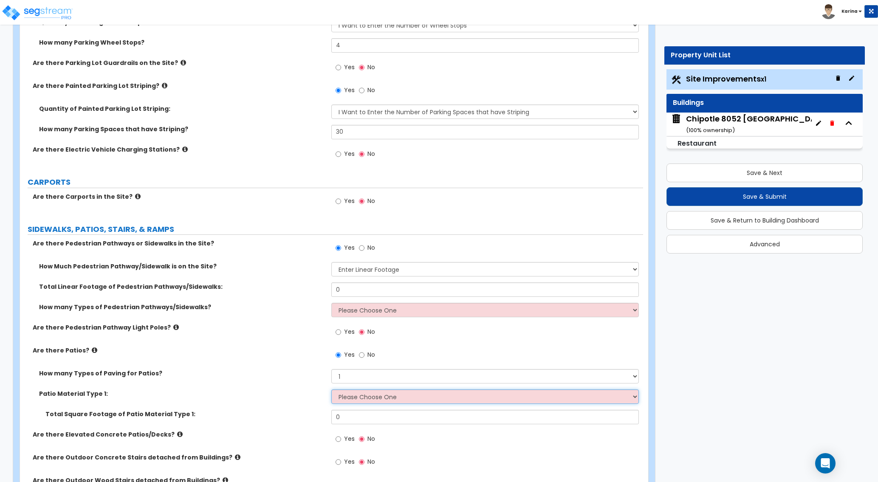
click at [331, 389] on select "Please Choose One Bare Concrete Stamped Concrete Brick Pavers Stone Pavers Tile…" at bounding box center [484, 396] width 307 height 14
select select "1"
click option "Bare Concrete" at bounding box center [0, 0] width 0 height 0
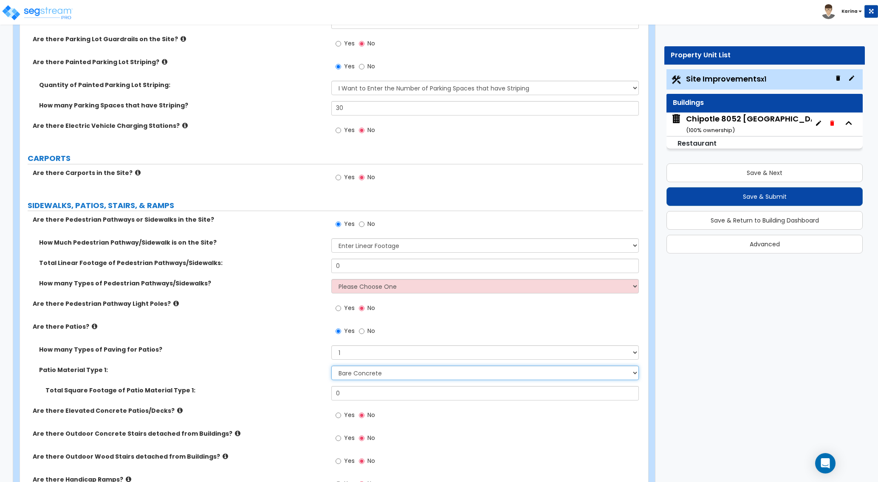
scroll to position [823, 0]
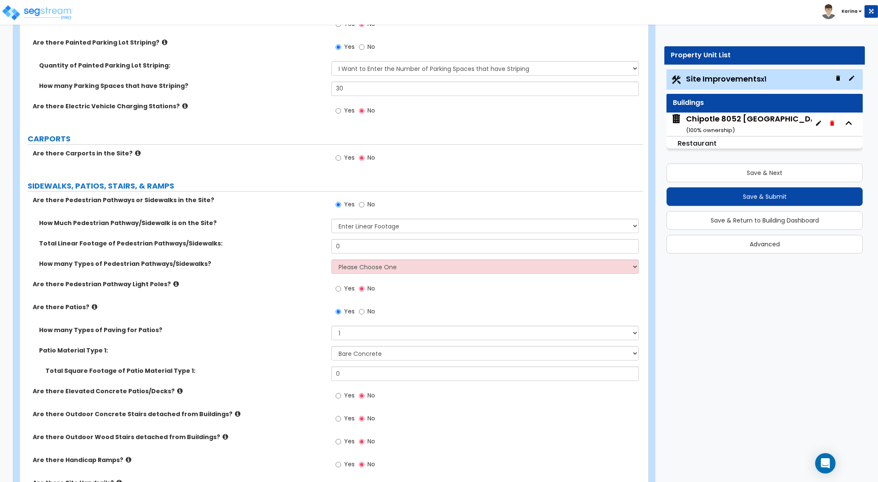
click at [284, 437] on label "Are there Outdoor Wood Stairs detached from Buildings?" at bounding box center [179, 437] width 292 height 8
drag, startPoint x: 352, startPoint y: 375, endPoint x: 312, endPoint y: 372, distance: 40.8
click at [331, 372] on input "0" at bounding box center [484, 373] width 307 height 14
type input "722.2"
drag, startPoint x: 295, startPoint y: 456, endPoint x: 317, endPoint y: 396, distance: 64.7
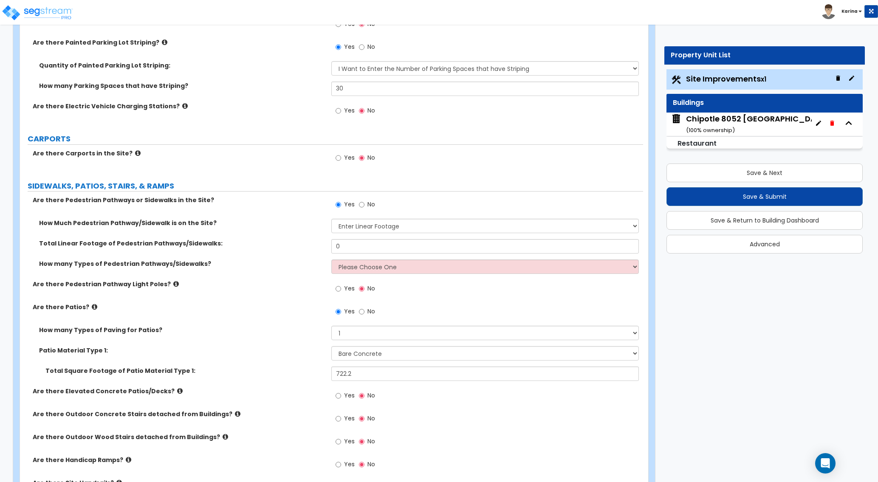
click at [295, 455] on div "Are there Pedestrian Pathways or Sidewalks in the Site? Yes No How Much Pedestr…" at bounding box center [331, 360] width 610 height 329
drag, startPoint x: 345, startPoint y: 245, endPoint x: 295, endPoint y: 242, distance: 49.7
click at [331, 242] on input "0" at bounding box center [484, 246] width 307 height 14
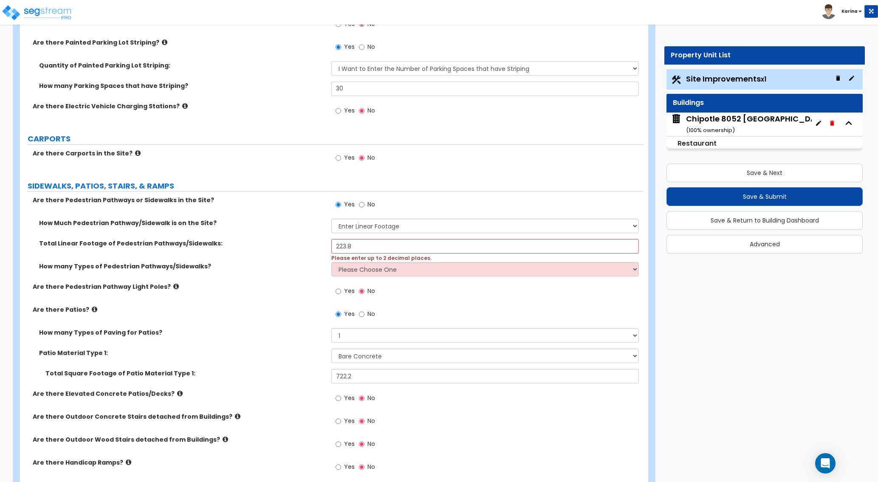
click at [312, 245] on label "Total Linear Footage of Pedestrian Pathways/Sidewalks:" at bounding box center [182, 243] width 286 height 8
click at [357, 246] on input "223.8" at bounding box center [484, 246] width 307 height 14
drag, startPoint x: 369, startPoint y: 245, endPoint x: 285, endPoint y: 247, distance: 83.6
click at [331, 247] on input "223.8" at bounding box center [484, 246] width 307 height 14
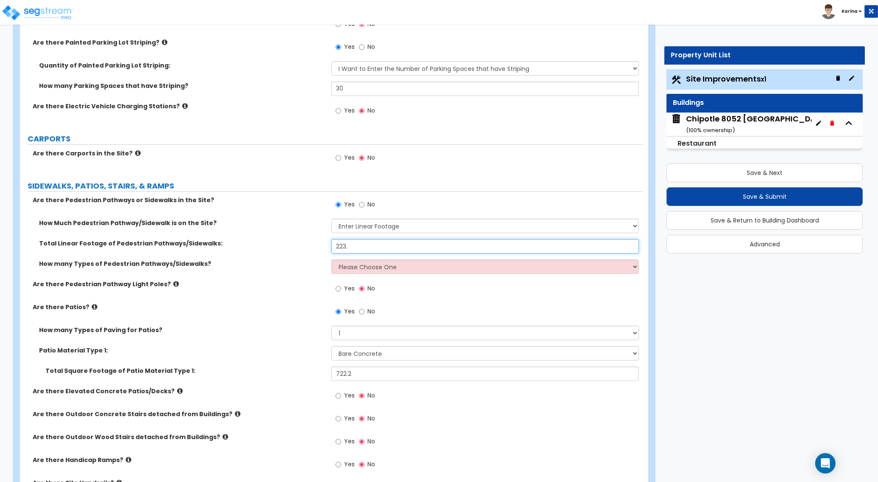
type input "223.8"
click at [269, 281] on label "Are there Pedestrian Pathway Light Poles?" at bounding box center [179, 284] width 292 height 8
click at [331, 259] on select "Please Choose One 1 2 3" at bounding box center [484, 266] width 307 height 14
click at [274, 270] on div "How many Types of Pedestrian Pathways/Sidewalks? Please Choose One 1 2 3" at bounding box center [331, 269] width 623 height 20
click at [331, 259] on select "Please Choose One 1 2 3" at bounding box center [484, 266] width 307 height 14
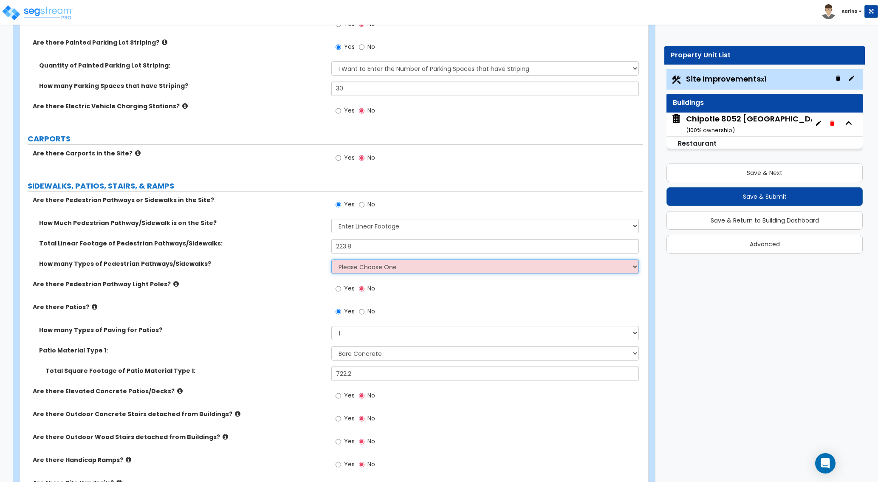
select select "1"
click option "1" at bounding box center [0, 0] width 0 height 0
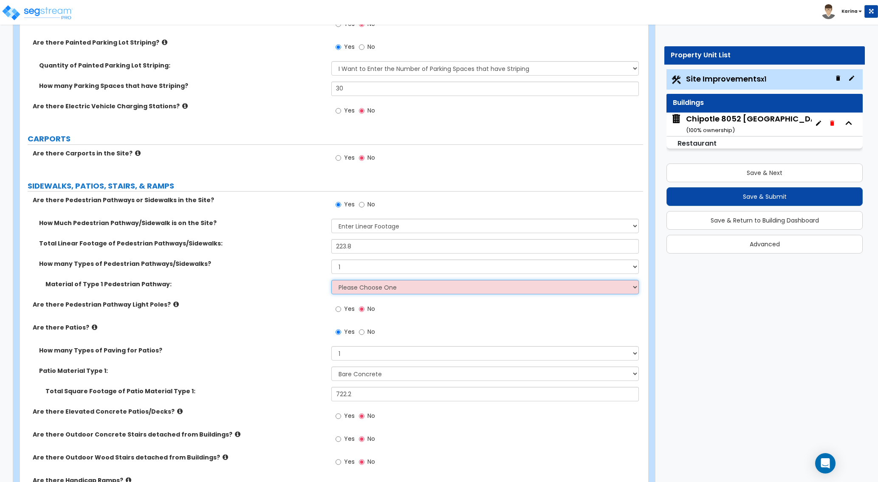
click at [331, 280] on select "Please Choose One Bare Concrete Stamped Concrete Brick Pavers Stone Pavers Wood…" at bounding box center [484, 287] width 307 height 14
select select "1"
click option "Bare Concrete" at bounding box center [0, 0] width 0 height 0
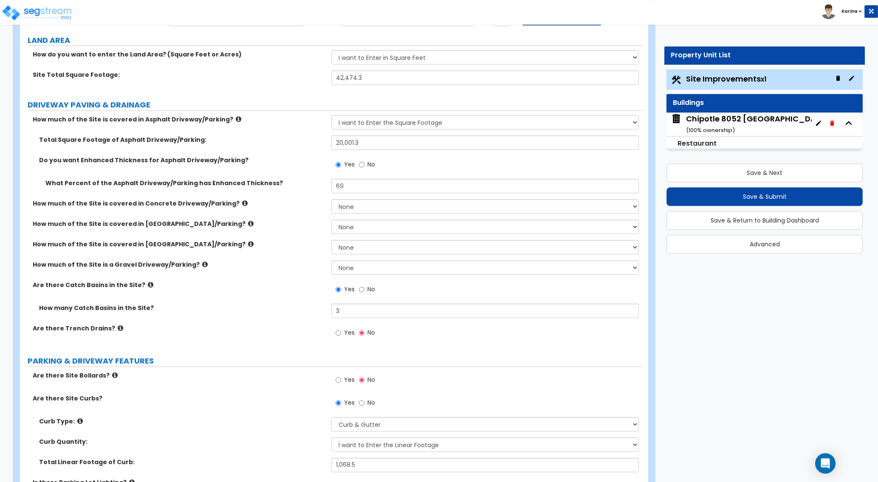
scroll to position [43, 0]
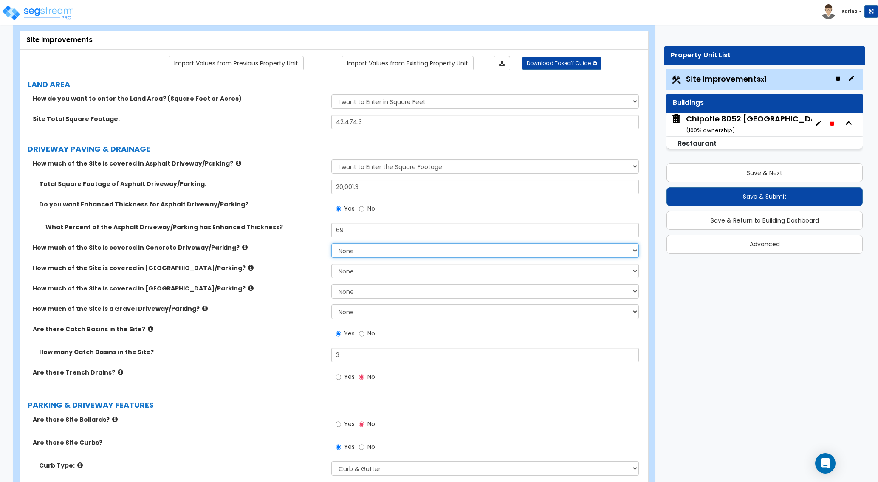
click at [331, 243] on select "None I want to Enter an Approximate Percentage I want to Enter the Square Foota…" at bounding box center [484, 250] width 307 height 14
select select "2"
click option "I want to Enter the Square Footage" at bounding box center [0, 0] width 0 height 0
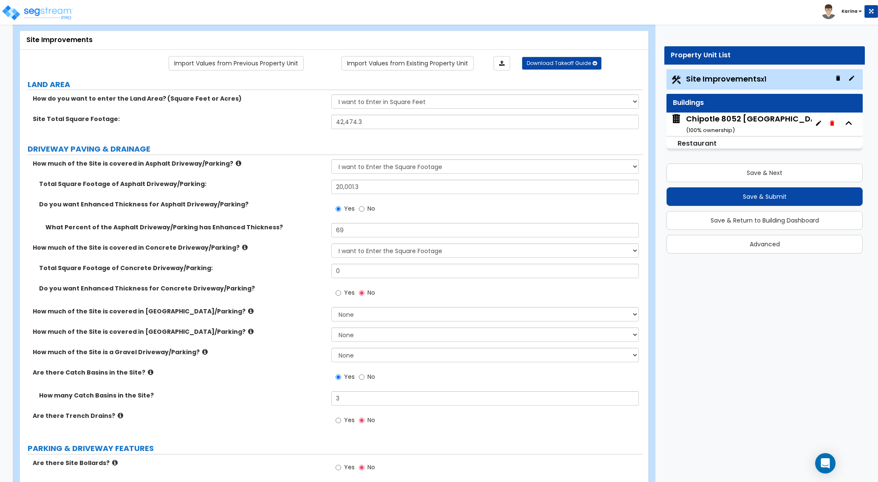
click at [253, 432] on div "Are there Trench Drains? Yes No" at bounding box center [331, 422] width 623 height 23
drag, startPoint x: 345, startPoint y: 275, endPoint x: 320, endPoint y: 271, distance: 25.3
click at [331, 271] on input "0" at bounding box center [484, 271] width 307 height 14
type input "867.5"
click at [303, 282] on div "Total Square Footage of Concrete Driveway/Parking: 867.5" at bounding box center [331, 274] width 623 height 20
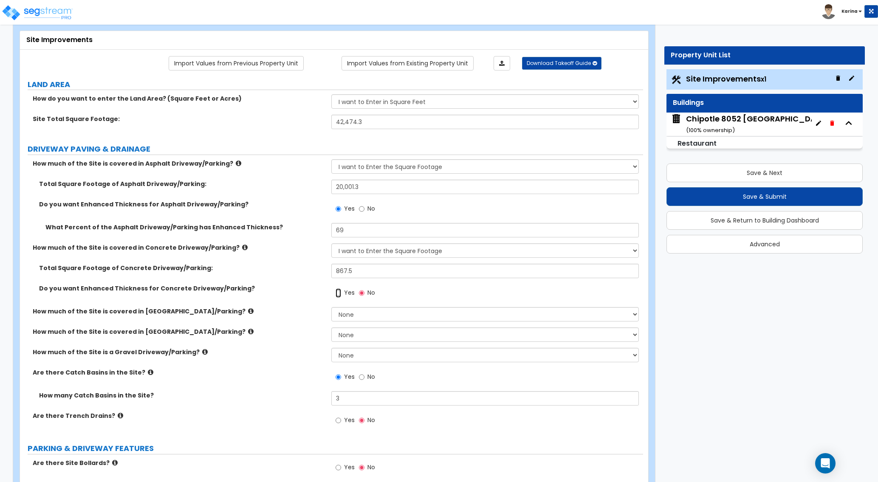
click at [339, 291] on input "Yes" at bounding box center [338, 292] width 6 height 9
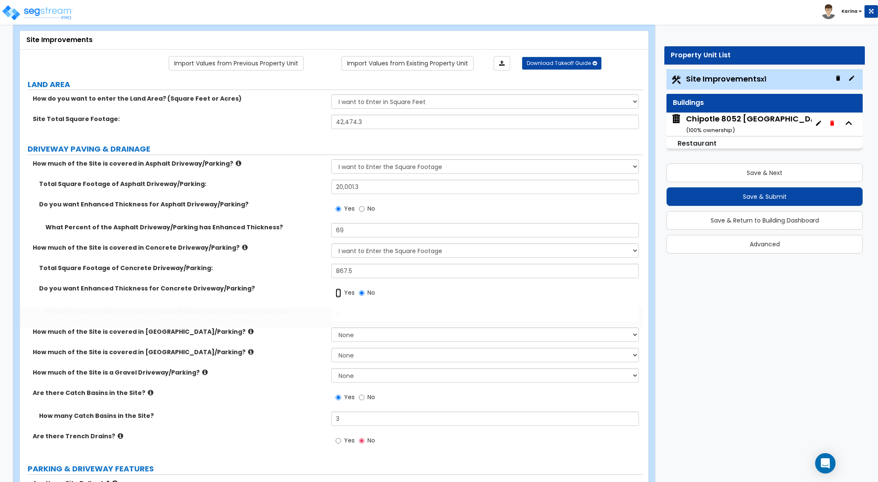
radio input "true"
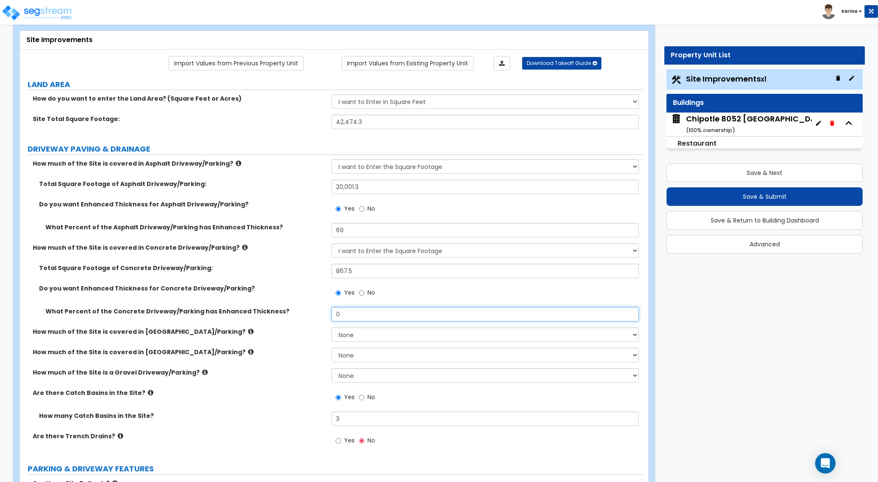
drag, startPoint x: 348, startPoint y: 315, endPoint x: 299, endPoint y: 312, distance: 48.9
click at [331, 312] on input "0" at bounding box center [484, 314] width 307 height 14
type input "100"
click at [276, 341] on div "How much of the Site is covered in [GEOGRAPHIC_DATA]/Parking? None I want to En…" at bounding box center [331, 337] width 623 height 20
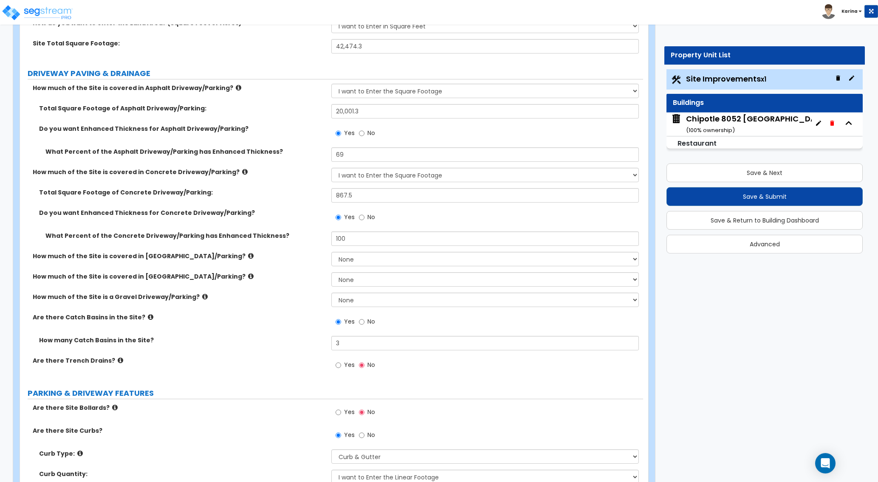
scroll to position [130, 0]
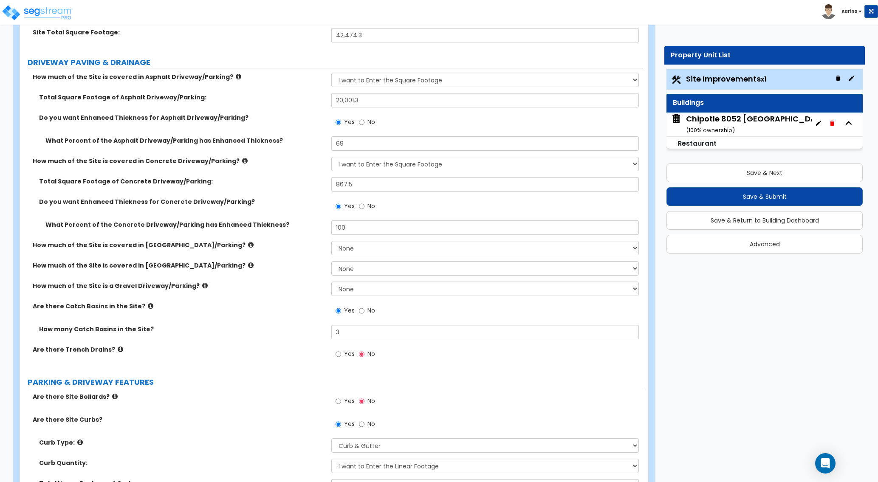
click at [273, 425] on div "Are there Site Curbs? Yes No" at bounding box center [331, 426] width 623 height 23
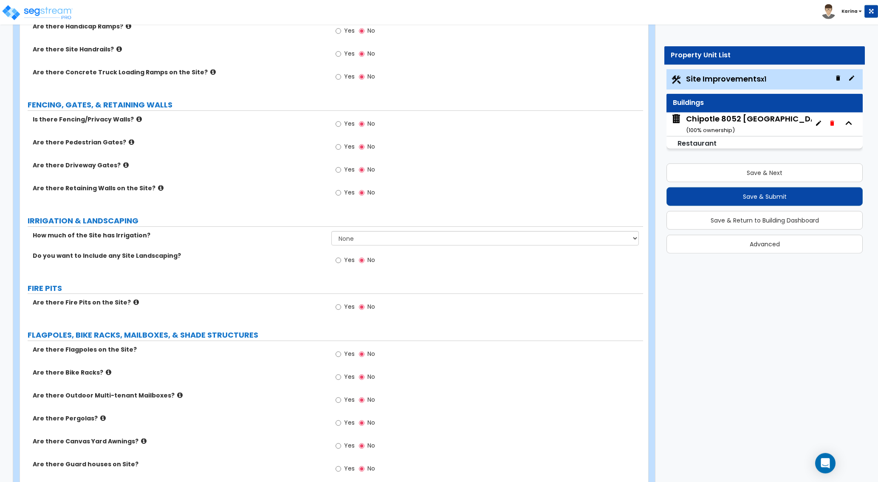
scroll to position [1342, 0]
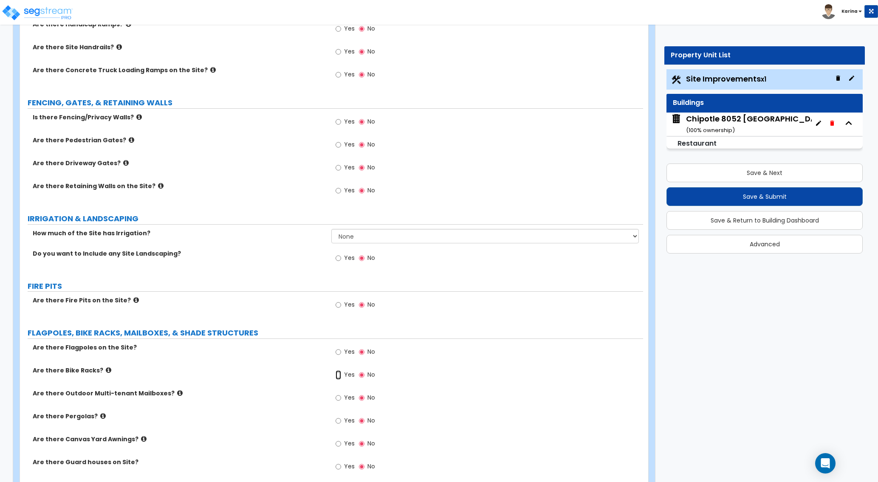
click at [339, 374] on input "Yes" at bounding box center [338, 374] width 6 height 9
radio input "true"
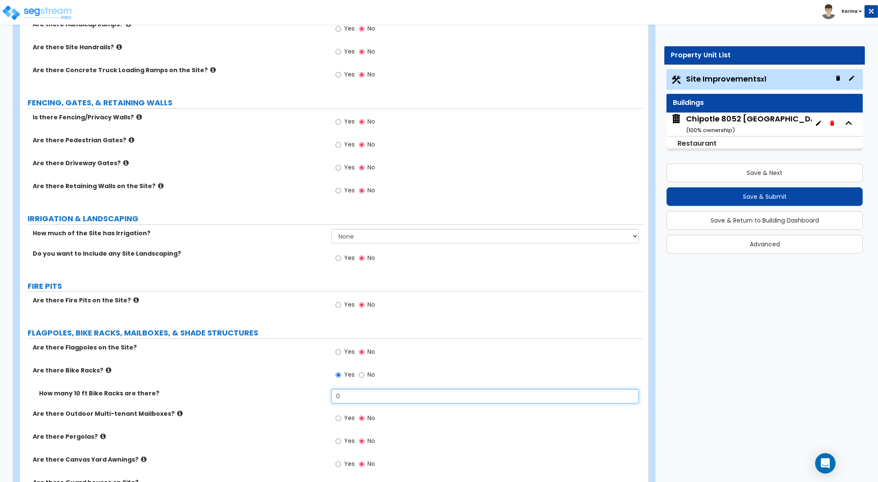
drag, startPoint x: 342, startPoint y: 396, endPoint x: 297, endPoint y: 398, distance: 44.7
click at [331, 396] on input "0" at bounding box center [484, 396] width 307 height 14
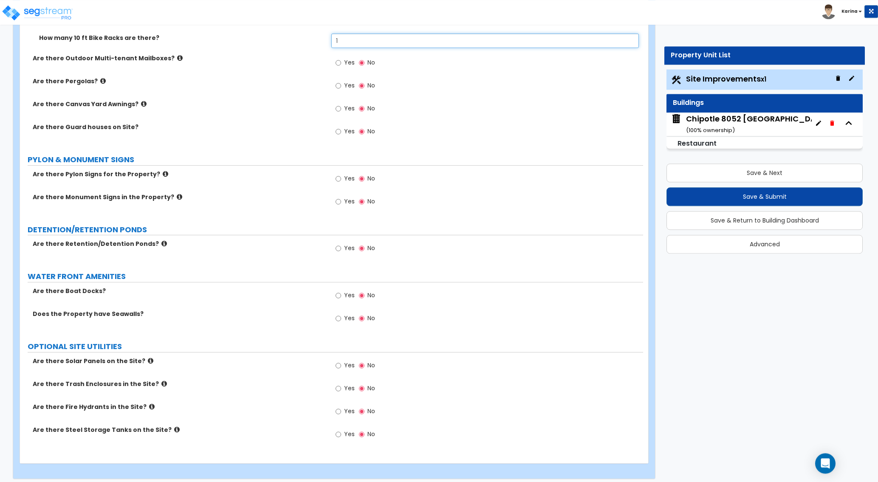
scroll to position [1703, 0]
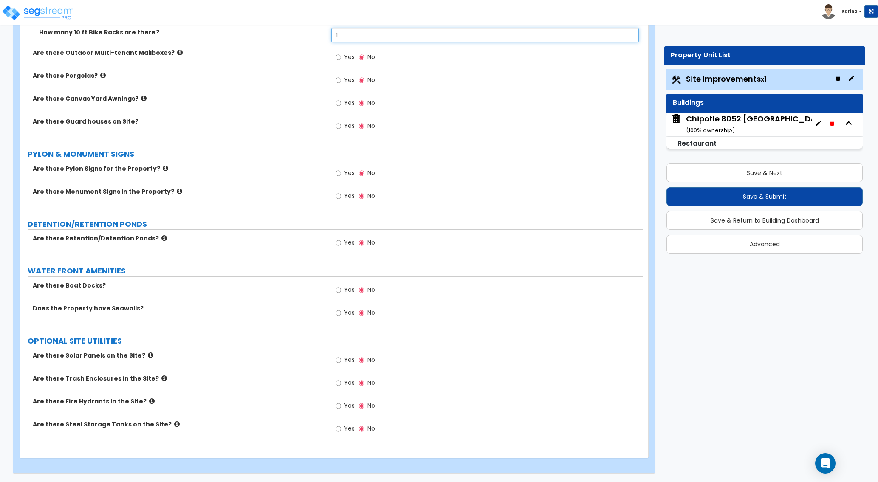
type input "1"
click at [337, 383] on input "Yes" at bounding box center [338, 382] width 6 height 9
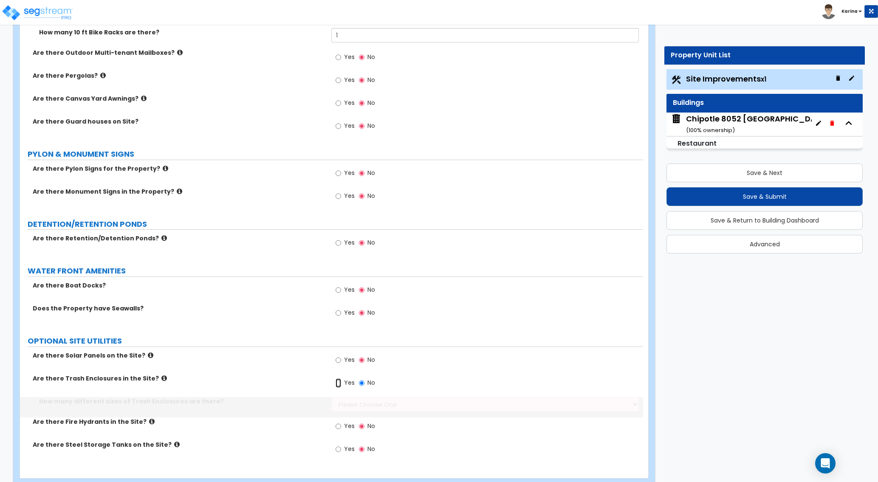
radio input "true"
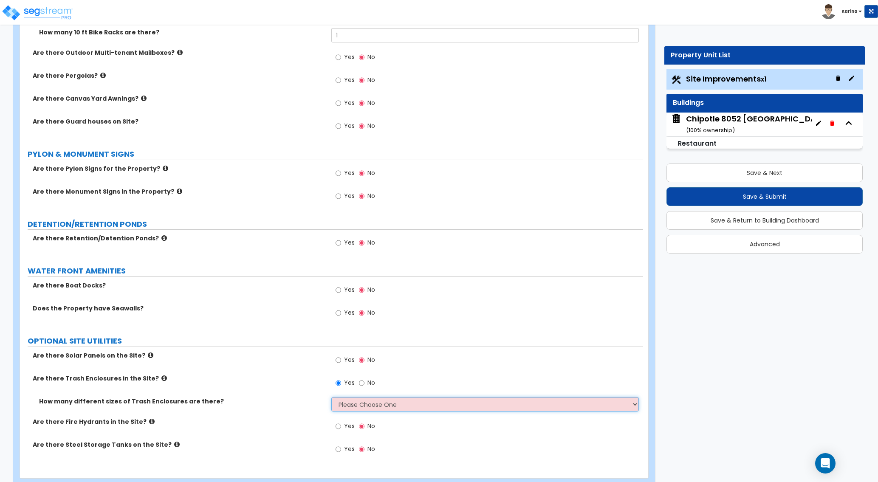
click at [331, 397] on select "Please Choose One 1 2 3" at bounding box center [484, 404] width 307 height 14
select select "1"
click option "1" at bounding box center [0, 0] width 0 height 0
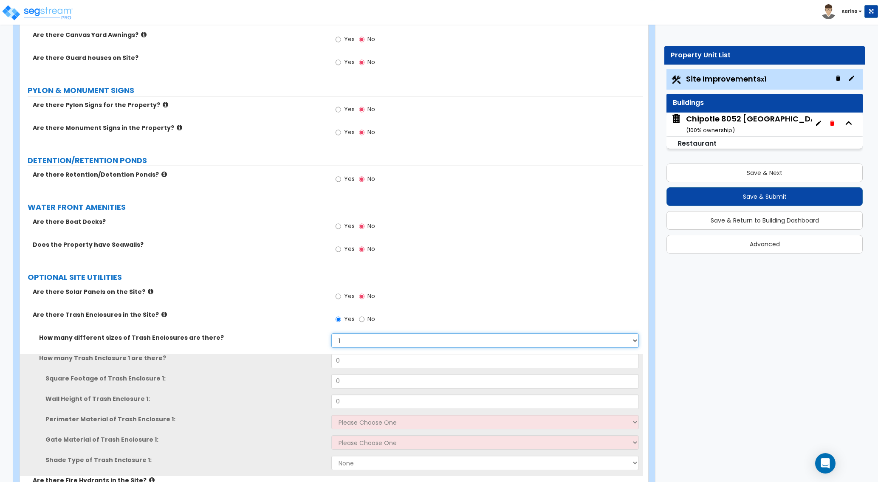
scroll to position [1790, 0]
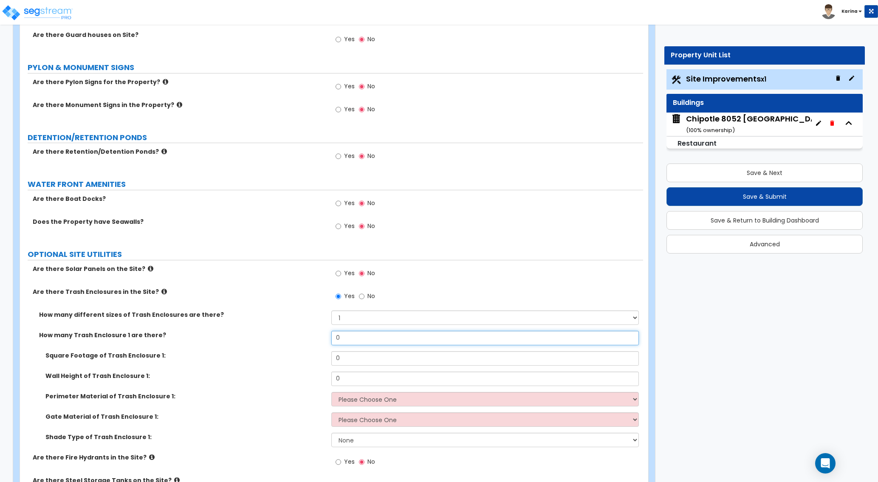
drag, startPoint x: 349, startPoint y: 338, endPoint x: 321, endPoint y: 338, distance: 27.2
click at [331, 338] on input "0" at bounding box center [484, 338] width 307 height 14
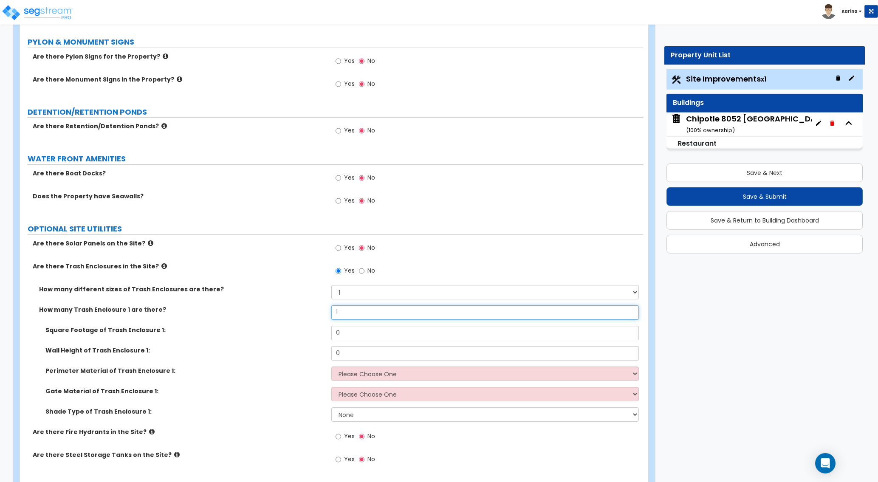
scroll to position [1833, 0]
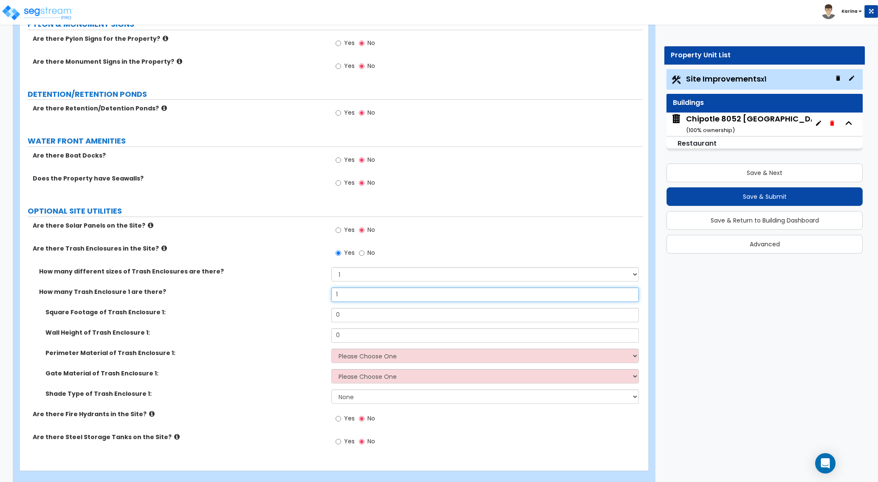
type input "1"
click at [304, 433] on label "Are there Steel Storage Tanks on the Site?" at bounding box center [179, 437] width 292 height 8
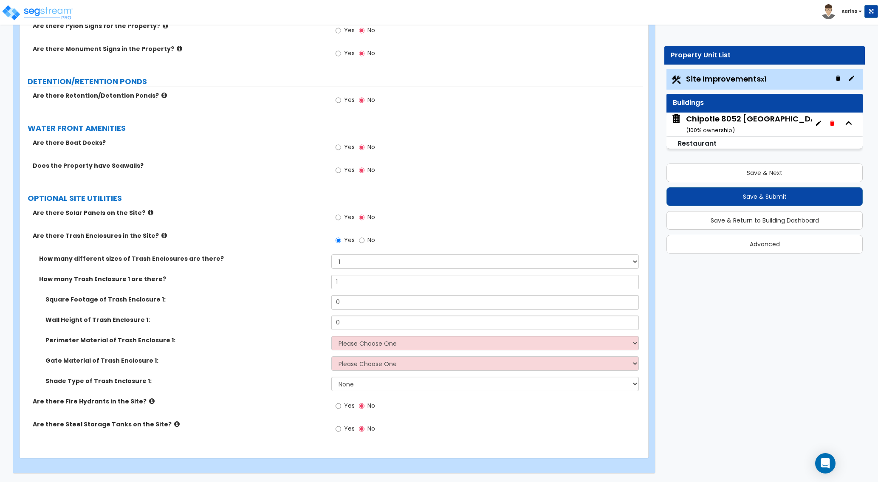
click at [277, 436] on div "Are there Steel Storage Tanks on the Site? Yes No" at bounding box center [331, 431] width 623 height 23
drag, startPoint x: 349, startPoint y: 301, endPoint x: 307, endPoint y: 298, distance: 42.6
click at [331, 298] on input "0" at bounding box center [484, 302] width 307 height 14
type input "280"
click at [296, 310] on div "Square Footage of Trash Enclosure 1: 280" at bounding box center [331, 305] width 623 height 20
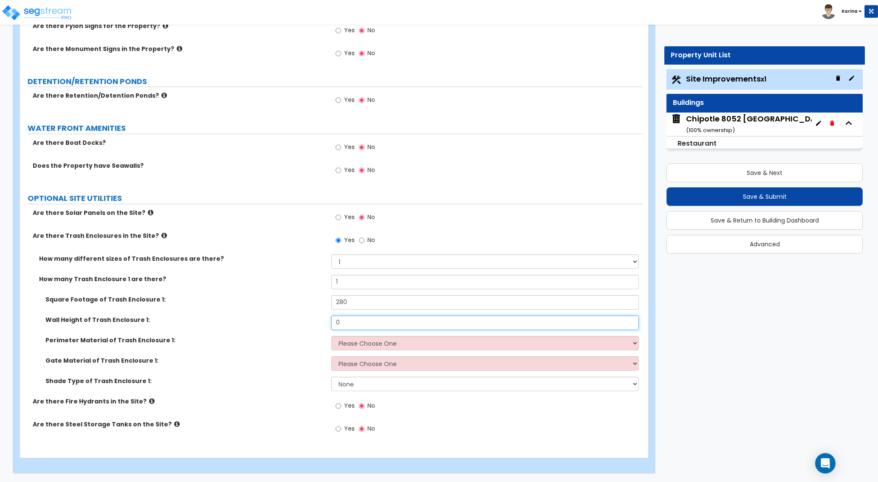
drag, startPoint x: 343, startPoint y: 323, endPoint x: 311, endPoint y: 321, distance: 31.5
click at [331, 321] on input "0" at bounding box center [484, 322] width 307 height 14
type input "6"
click at [281, 327] on div "Wall Height of Trash Enclosure 1: 6" at bounding box center [331, 325] width 623 height 20
click at [331, 336] on select "Please Choose One Chain Link Wood Metal CMU" at bounding box center [484, 343] width 307 height 14
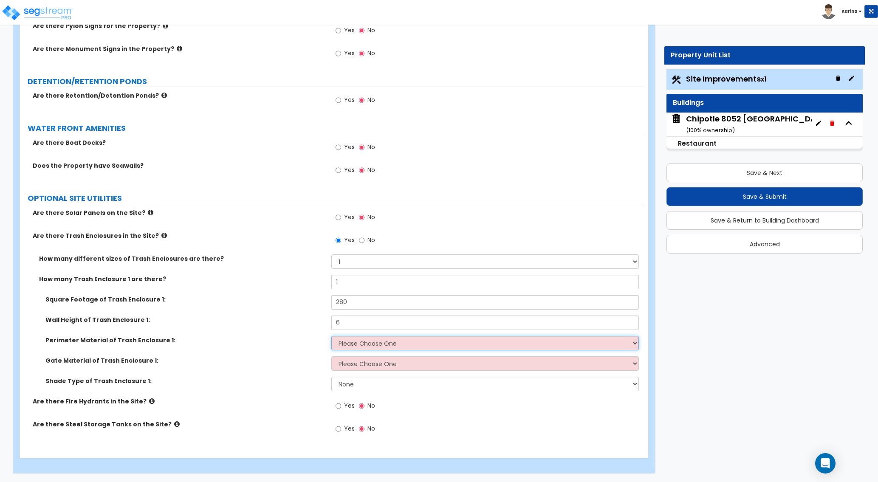
select select "4"
click option "CMU" at bounding box center [0, 0] width 0 height 0
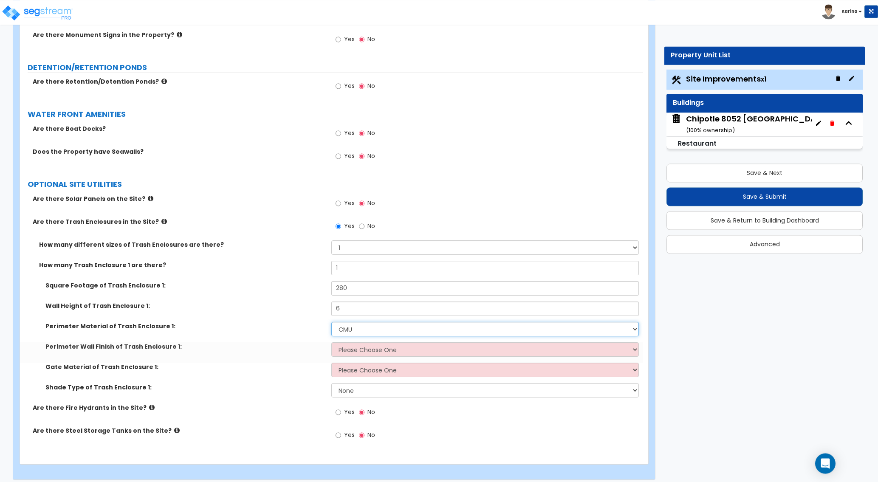
scroll to position [1866, 0]
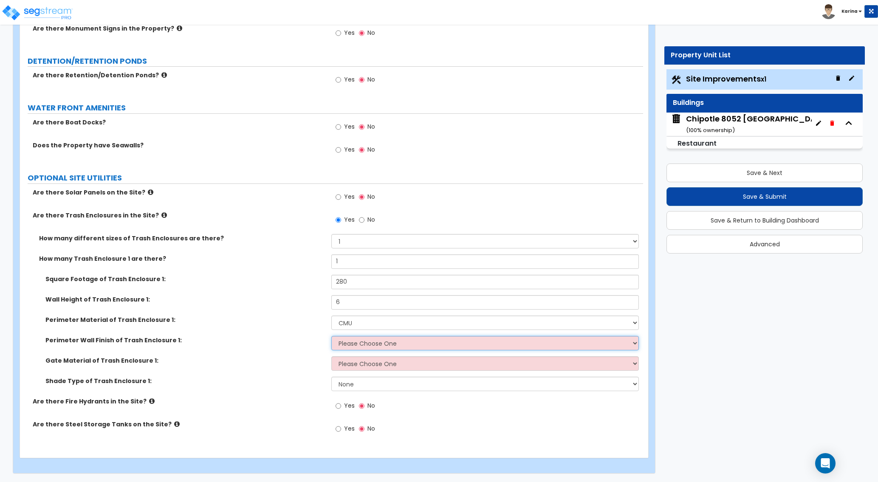
click at [331, 336] on select "Please Choose One Stone Veneer Brick Veneer Stucco Paint" at bounding box center [484, 343] width 307 height 14
select select "4"
click option "Paint" at bounding box center [0, 0] width 0 height 0
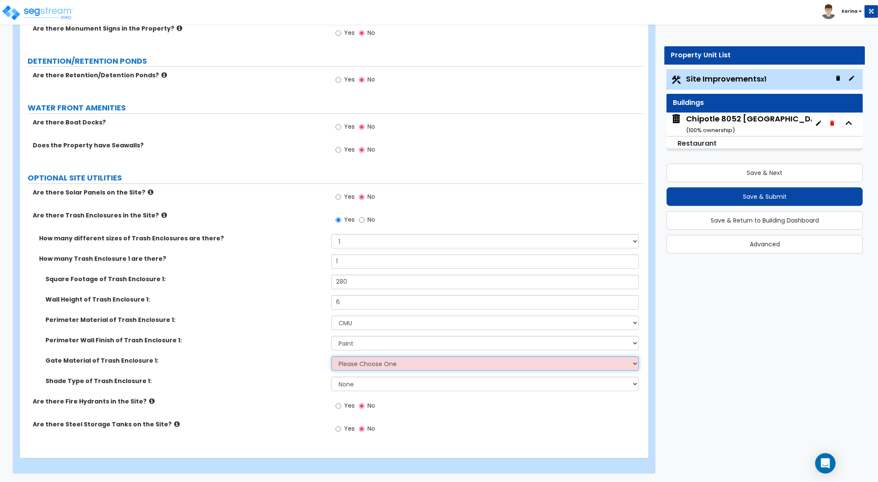
click at [331, 356] on select "Please Choose One Wood Metal" at bounding box center [484, 363] width 307 height 14
select select "2"
click option "Metal" at bounding box center [0, 0] width 0 height 0
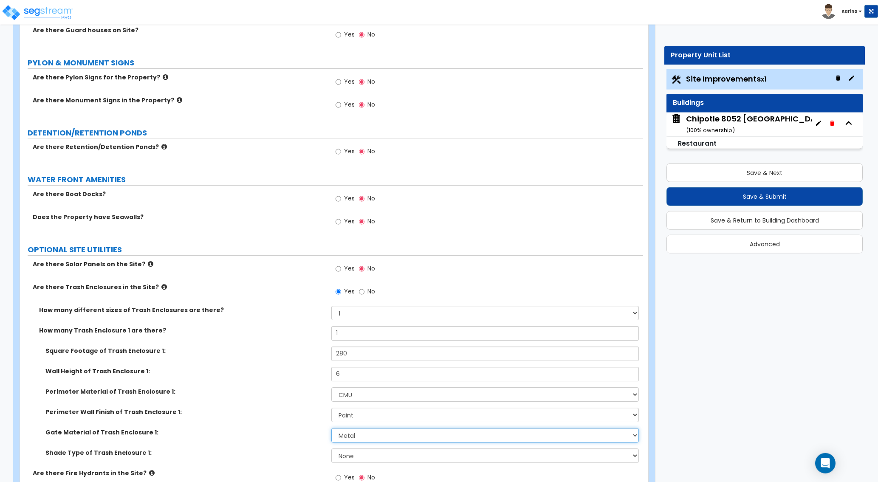
scroll to position [1823, 0]
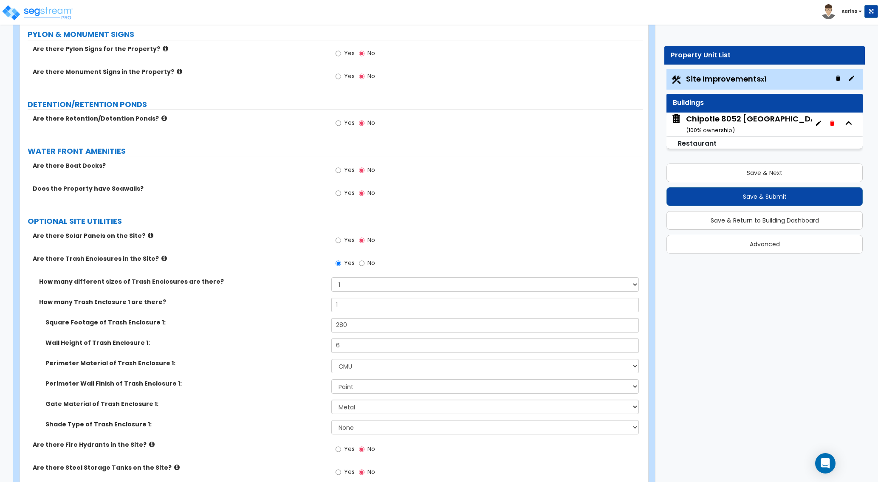
click at [268, 344] on label "Wall Height of Trash Enclosure 1:" at bounding box center [184, 342] width 279 height 8
click at [270, 448] on label "Are there Fire Hydrants in the Site?" at bounding box center [179, 444] width 292 height 8
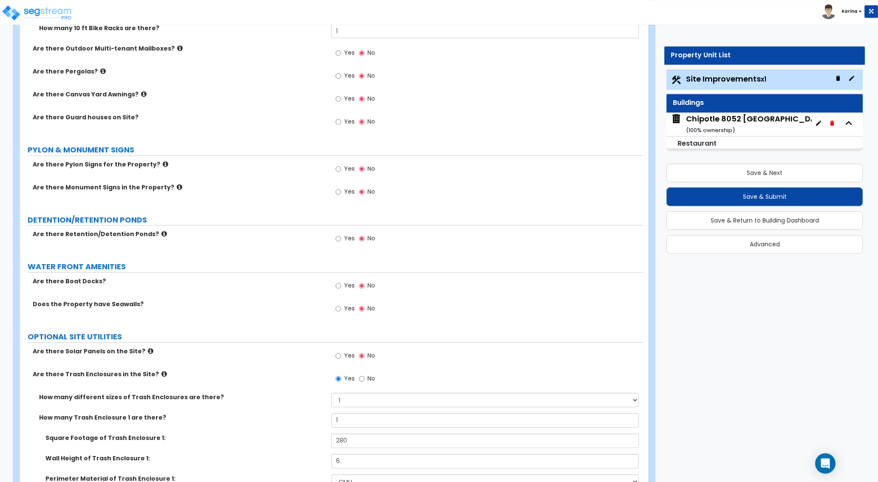
scroll to position [1693, 0]
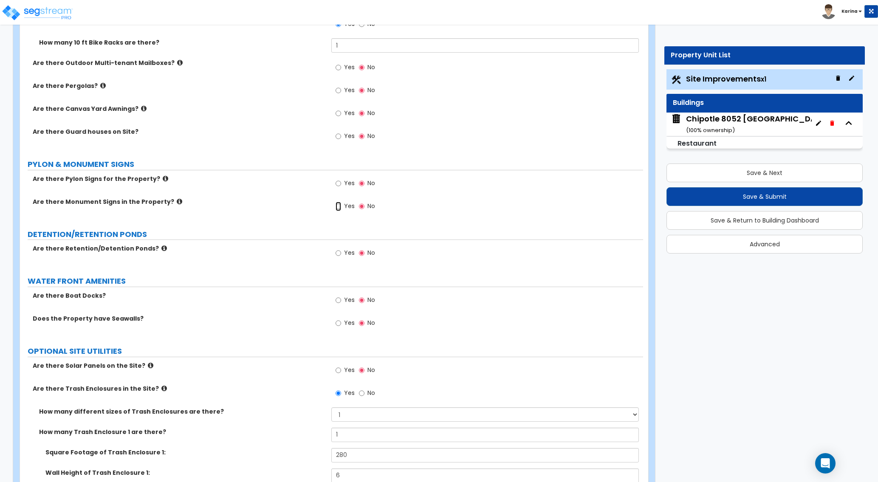
click at [339, 208] on input "Yes" at bounding box center [338, 206] width 6 height 9
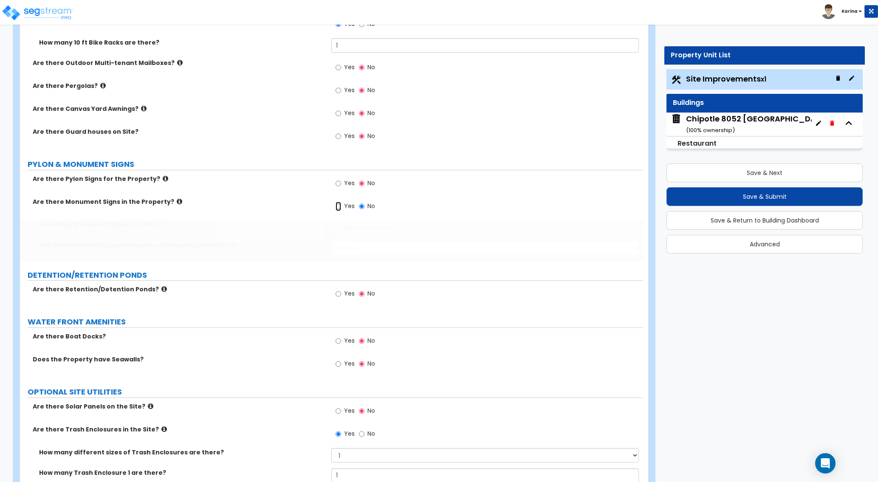
radio input "true"
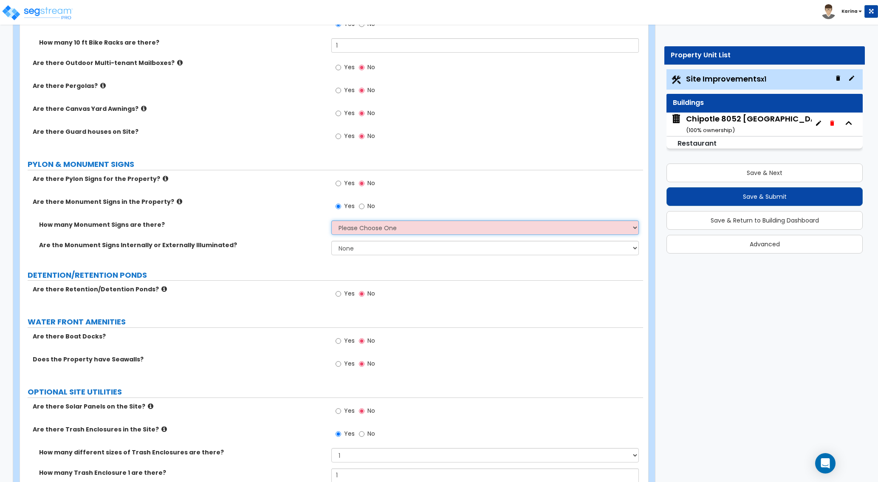
click at [331, 220] on select "Please Choose One 1 2 3" at bounding box center [484, 227] width 307 height 14
select select "1"
click option "1" at bounding box center [0, 0] width 0 height 0
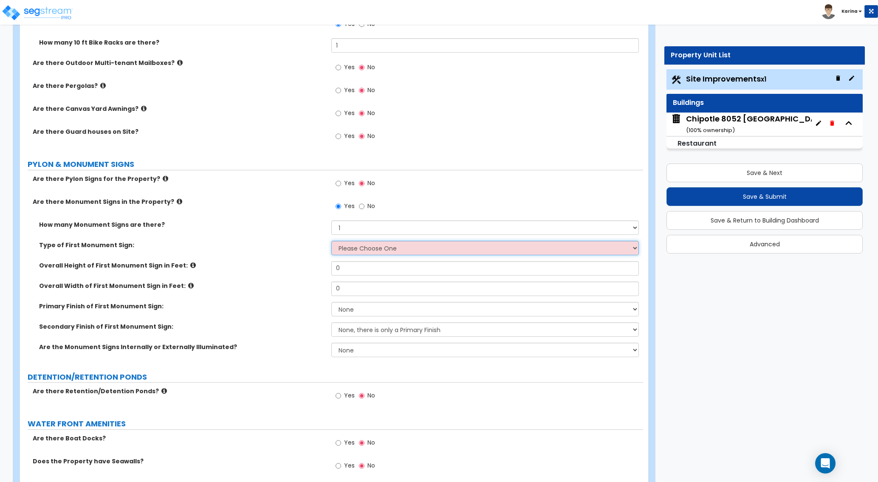
click at [331, 241] on select "Please Choose One Flat Signboard on top of a Base Flat Signboard attached to a …" at bounding box center [484, 248] width 307 height 14
click at [177, 200] on icon at bounding box center [180, 201] width 6 height 6
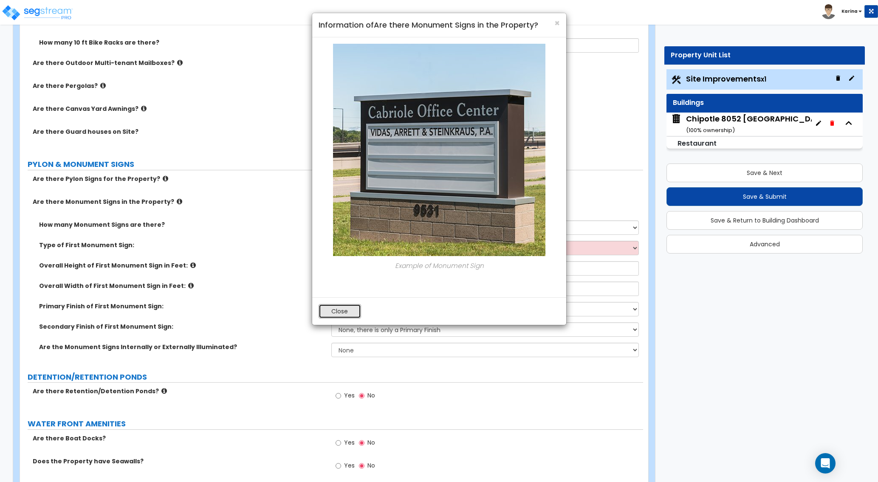
drag, startPoint x: 348, startPoint y: 308, endPoint x: 297, endPoint y: 292, distance: 53.4
click at [347, 308] on button "Close" at bounding box center [339, 311] width 42 height 14
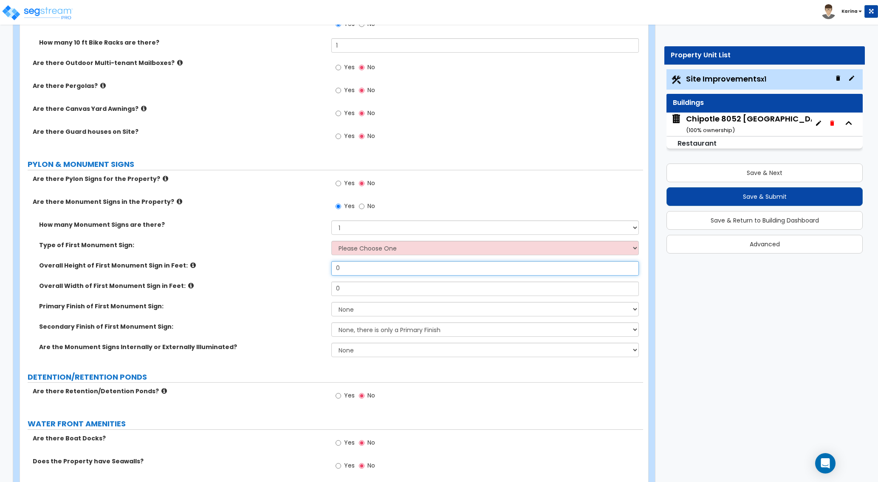
drag, startPoint x: 356, startPoint y: 270, endPoint x: 306, endPoint y: 267, distance: 50.2
click at [331, 267] on input "0" at bounding box center [484, 268] width 307 height 14
type input "5"
click at [331, 241] on select "Please Choose One Flat Signboard on top of a Base Flat Signboard attached to a …" at bounding box center [484, 248] width 307 height 14
select select "1"
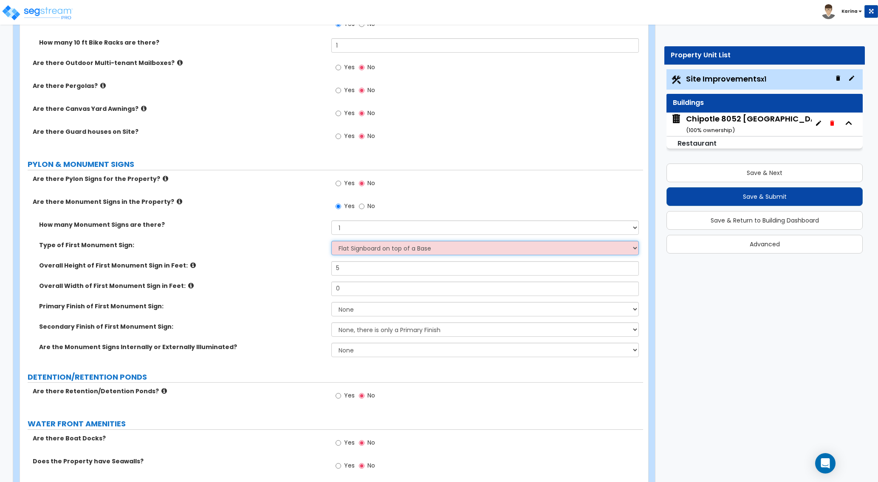
click option "Flat Signboard on top of a Base" at bounding box center [0, 0] width 0 height 0
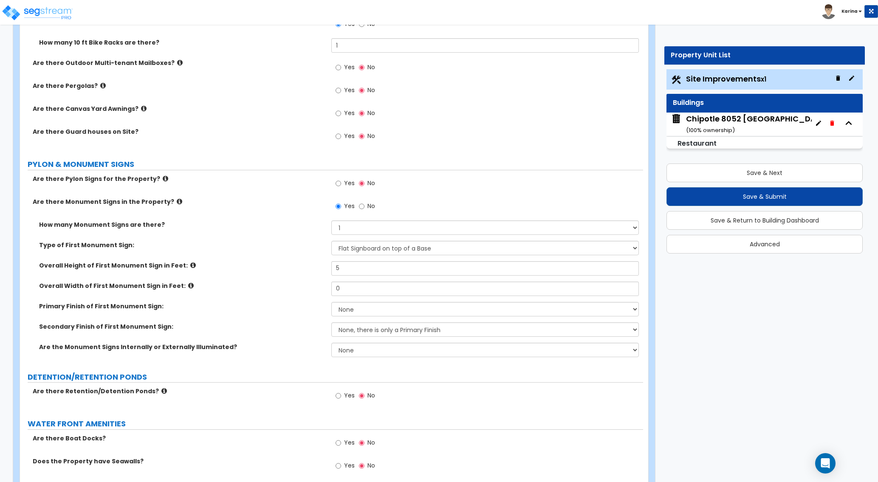
click at [188, 285] on icon at bounding box center [191, 285] width 6 height 6
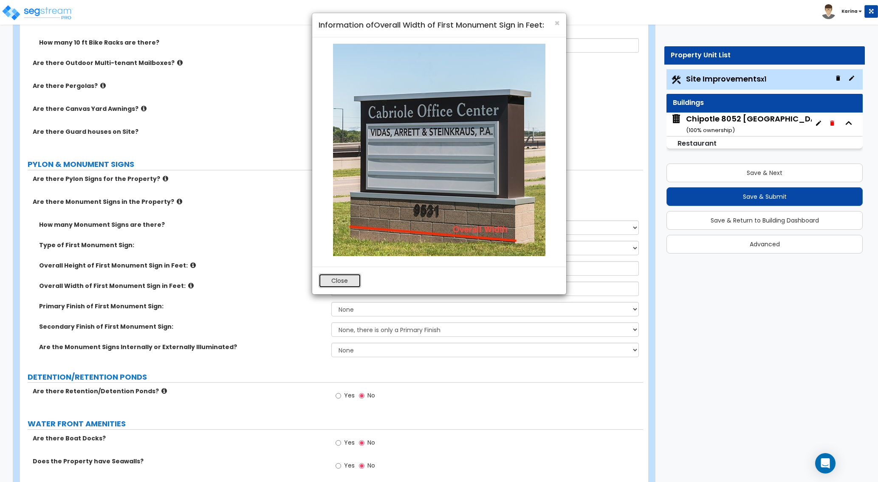
click at [337, 281] on button "Close" at bounding box center [339, 280] width 42 height 14
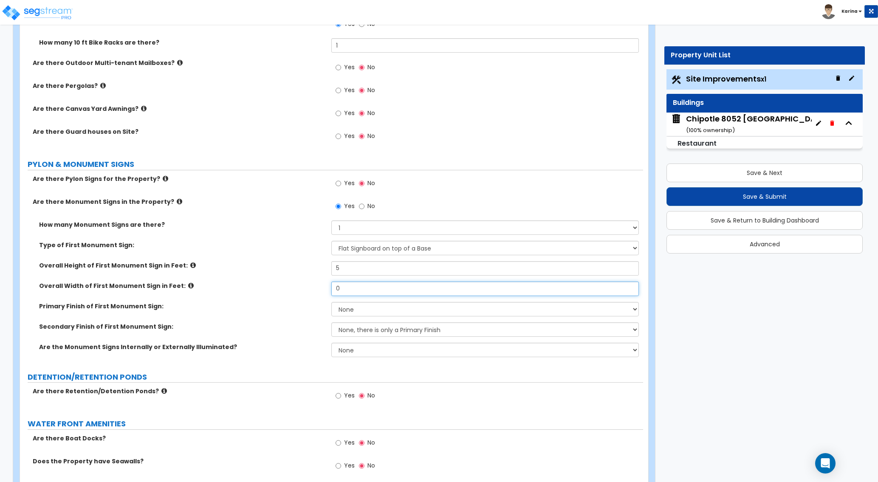
drag, startPoint x: 348, startPoint y: 287, endPoint x: 318, endPoint y: 288, distance: 30.2
click at [331, 288] on input "0" at bounding box center [484, 288] width 307 height 14
type input "6"
click at [298, 293] on div "Overall Width of First Monument Sign in Feet: 6" at bounding box center [331, 291] width 623 height 20
click at [331, 302] on select "None Paint/Stucco Finish Brick Finish Stone Finish Metal Composite Finish Vinyl…" at bounding box center [484, 309] width 307 height 14
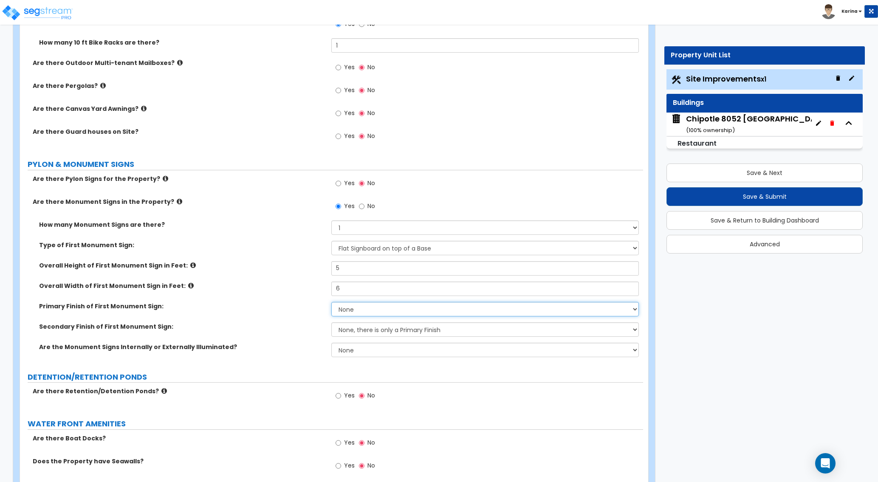
select select "1"
click option "Paint/Stucco Finish" at bounding box center [0, 0] width 0 height 0
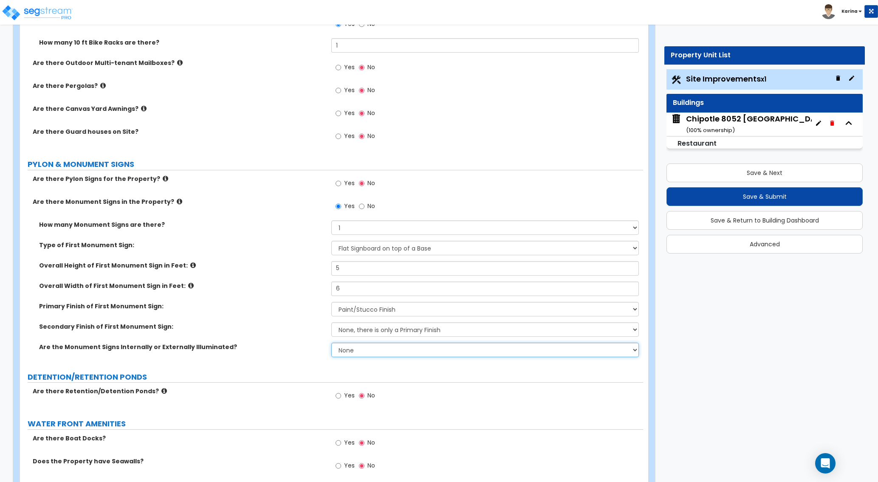
click at [331, 343] on select "None Internally Illuminated Externally Illuminated" at bounding box center [484, 350] width 307 height 14
click option "Externally Illuminated" at bounding box center [0, 0] width 0 height 0
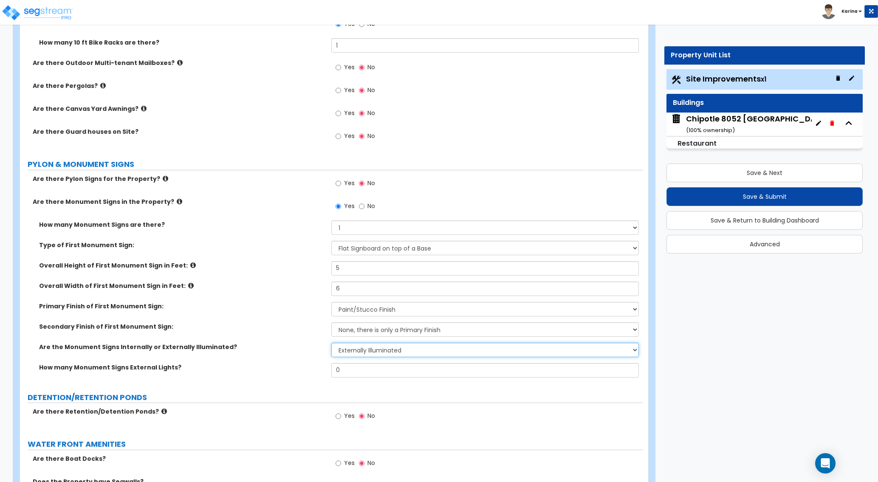
click at [331, 343] on select "None Internally Illuminated Externally Illuminated" at bounding box center [484, 350] width 307 height 14
select select "1"
click option "Internally Illuminated" at bounding box center [0, 0] width 0 height 0
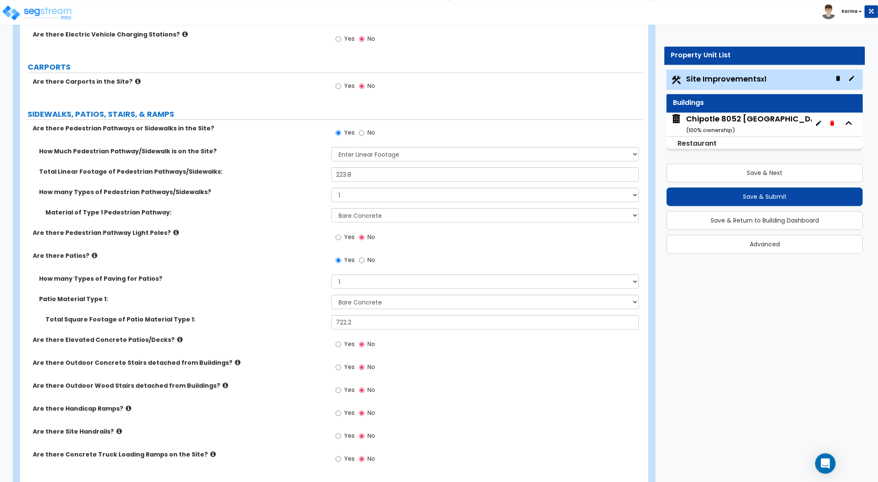
scroll to position [957, 0]
click at [266, 447] on div "Are there Site Handrails? Yes No" at bounding box center [331, 439] width 623 height 23
drag, startPoint x: 360, startPoint y: 177, endPoint x: 305, endPoint y: 176, distance: 54.3
click at [331, 176] on input "223.8" at bounding box center [484, 176] width 307 height 14
type input "733.8"
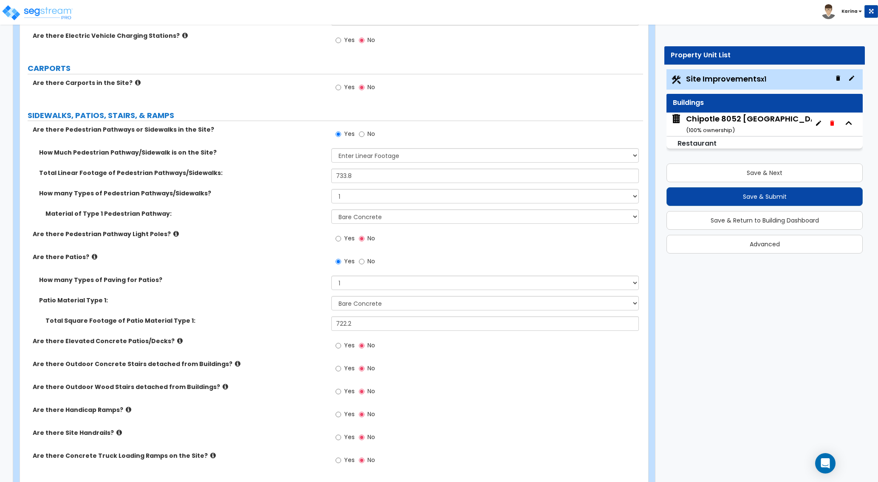
click at [304, 250] on div "Are there Pedestrian Pathway Light Poles? Yes No" at bounding box center [331, 241] width 623 height 23
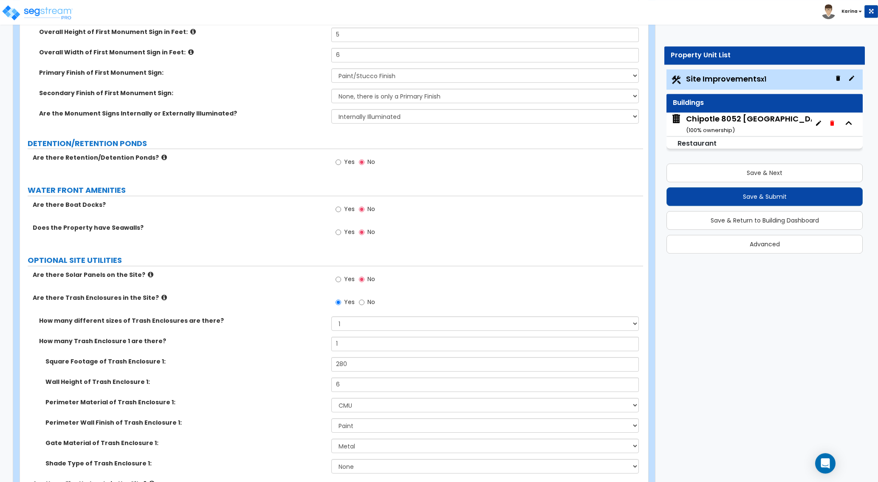
scroll to position [2009, 0]
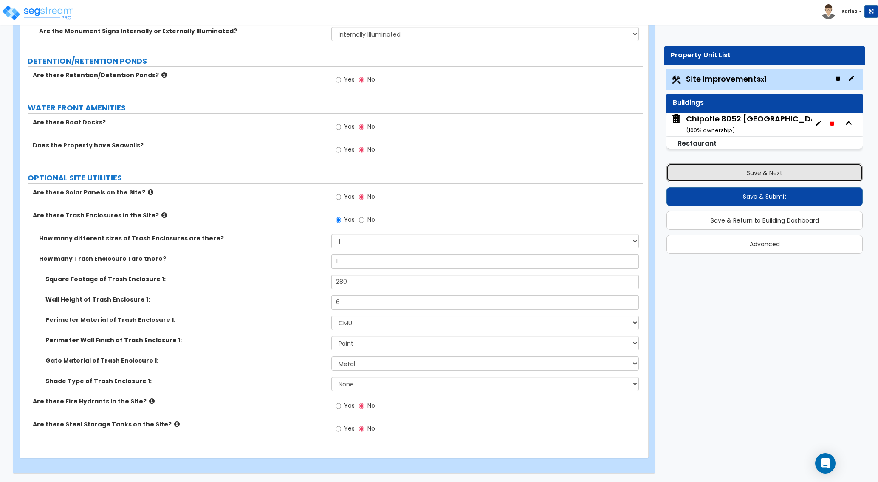
click at [724, 171] on button "Save & Next" at bounding box center [764, 172] width 196 height 19
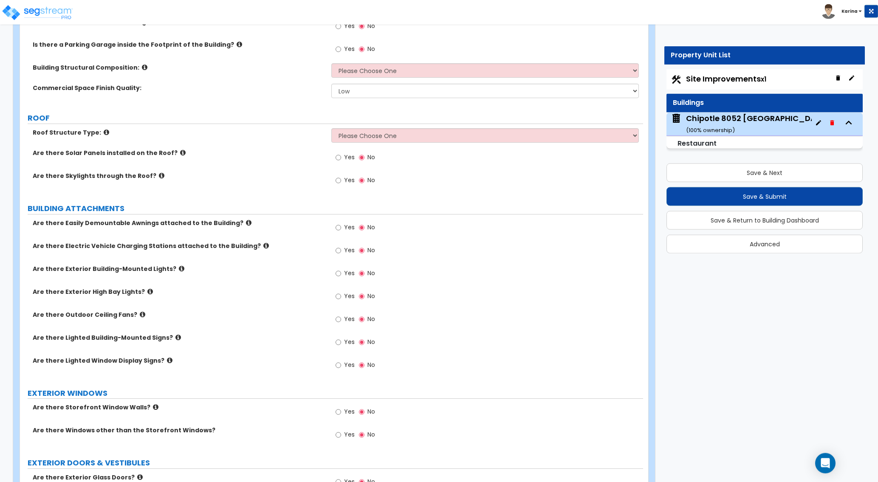
scroll to position [130, 0]
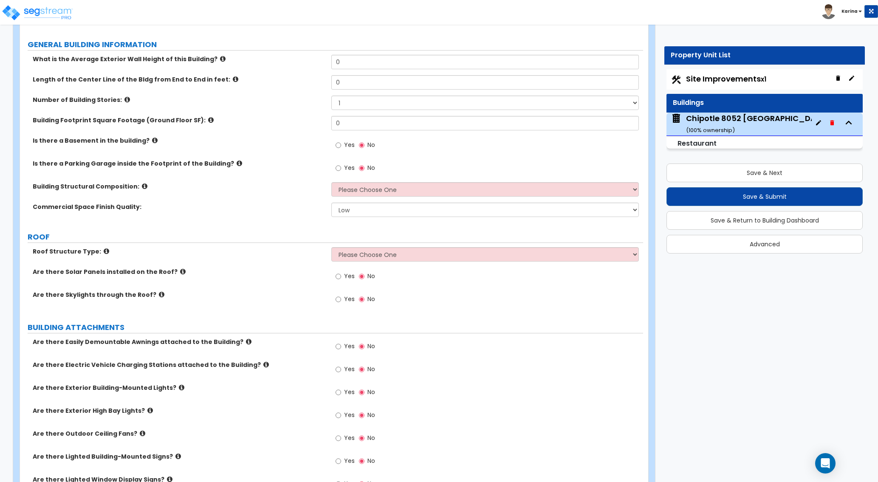
click at [479, 440] on div "Yes No" at bounding box center [486, 440] width 311 height 23
drag, startPoint x: 346, startPoint y: 123, endPoint x: 319, endPoint y: 122, distance: 27.6
click at [331, 122] on input "0" at bounding box center [484, 123] width 307 height 14
type input "2,350"
click at [298, 155] on div "Is there a Basement in the building? Yes No" at bounding box center [331, 147] width 623 height 23
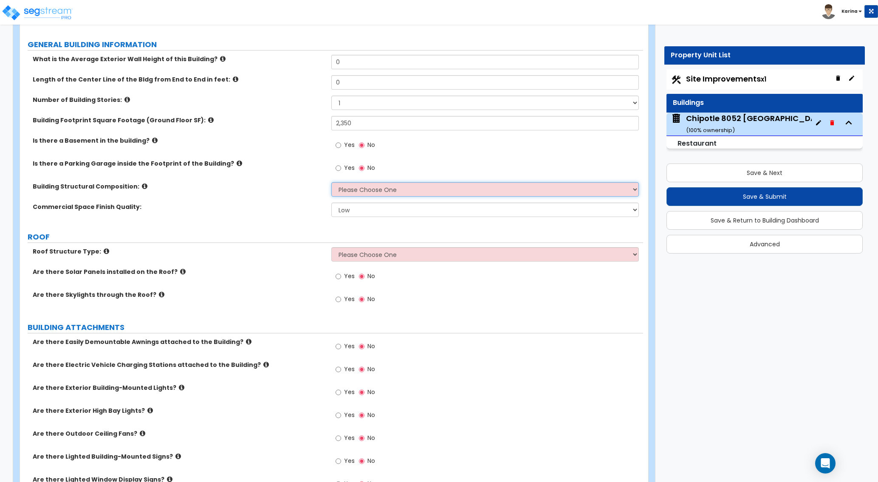
click at [331, 182] on select "Please Choose One Tilt-up Wall Construction Reinforced Concrete Structural Stee…" at bounding box center [484, 189] width 307 height 14
select select "4"
click option "Structural Steel" at bounding box center [0, 0] width 0 height 0
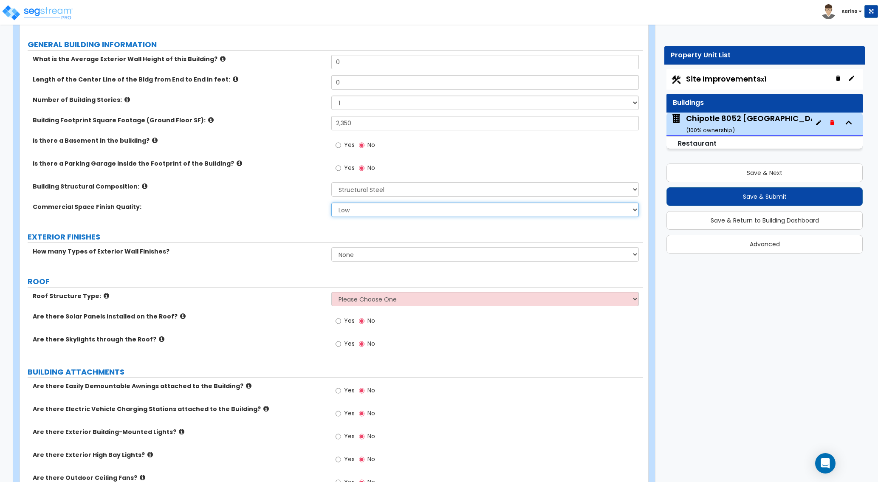
click at [331, 203] on select "Low Average High" at bounding box center [484, 210] width 307 height 14
select select "1"
click option "Average" at bounding box center [0, 0] width 0 height 0
click at [331, 182] on select "Please Choose One Tilt-up Wall Construction Reinforced Concrete Structural Stee…" at bounding box center [484, 189] width 307 height 14
select select "8"
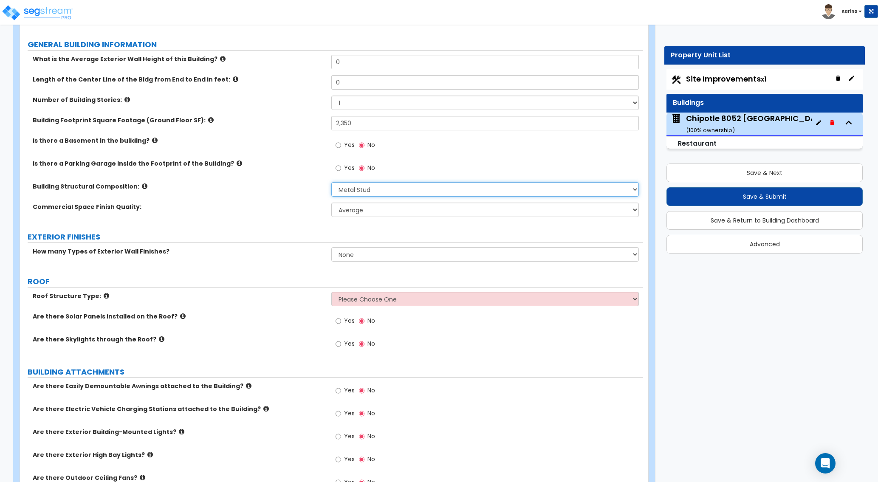
click option "Metal Stud" at bounding box center [0, 0] width 0 height 0
click at [301, 441] on div "Are there Exterior Building-Mounted Lights? Yes No" at bounding box center [331, 439] width 623 height 23
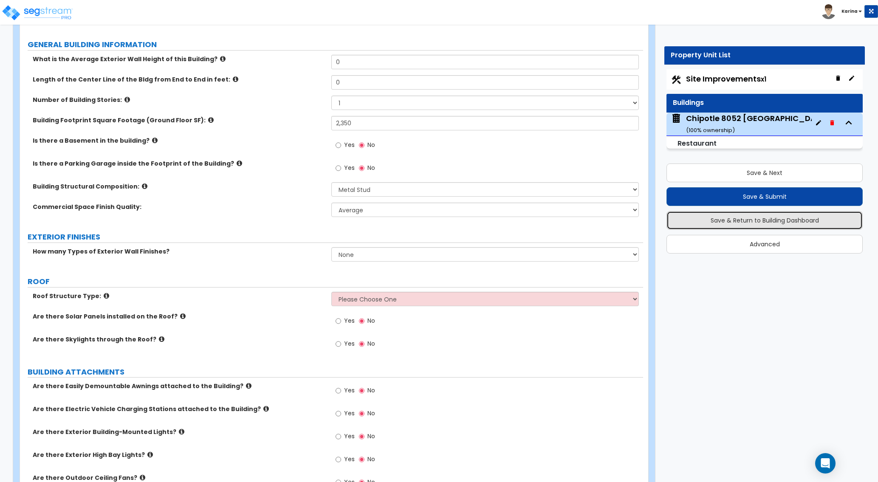
click at [712, 220] on button "Save & Return to Building Dashboard" at bounding box center [764, 220] width 196 height 19
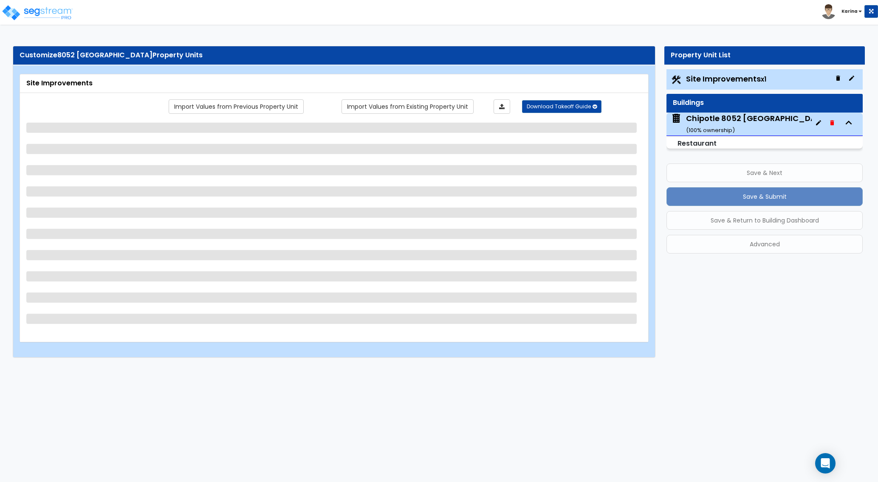
scroll to position [0, 0]
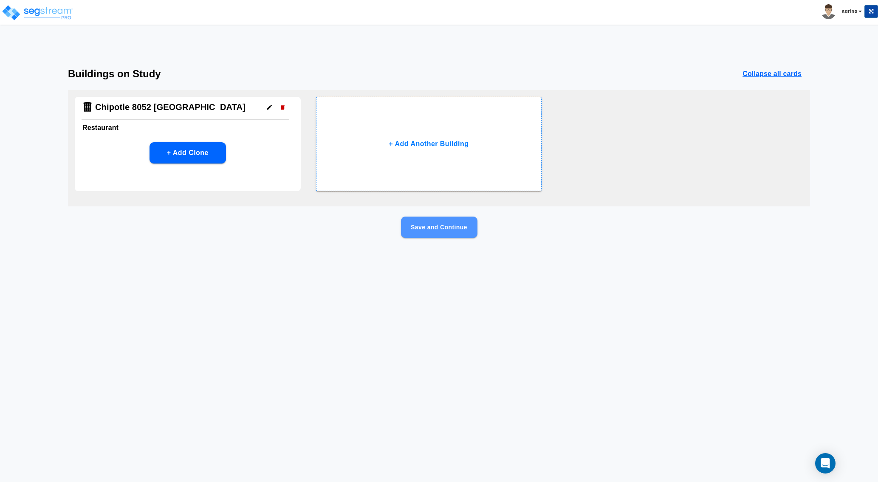
click at [448, 228] on button "Save and Continue" at bounding box center [439, 227] width 76 height 21
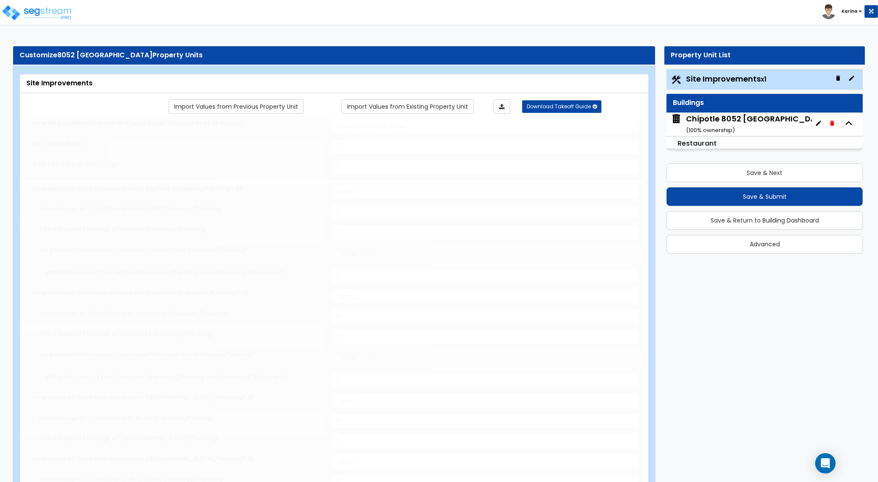
select select "2"
type input "42474.3"
select select "2"
type input "20001.3"
radio input "true"
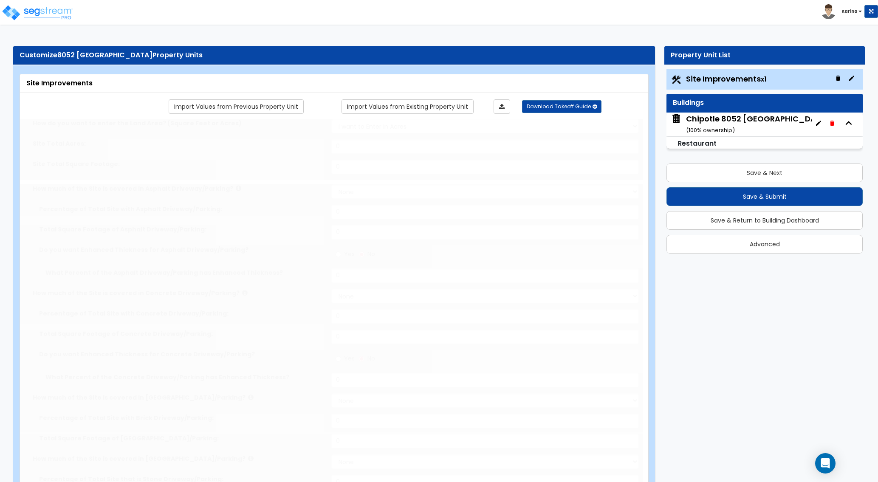
type input "69"
select select "2"
type input "867.5"
radio input "true"
type input "100"
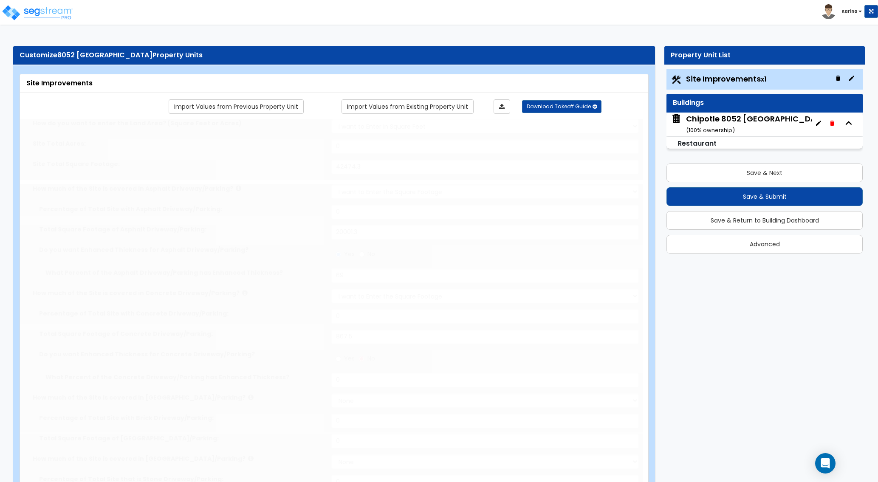
radio input "true"
type input "3"
radio input "true"
select select "2"
select select "1"
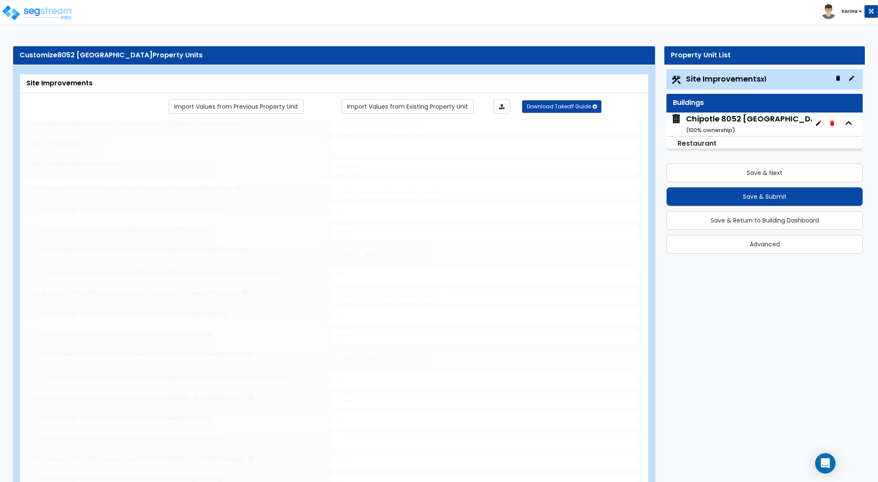
type input "1068.5"
radio input "true"
select select "2"
select select "1"
type input "3"
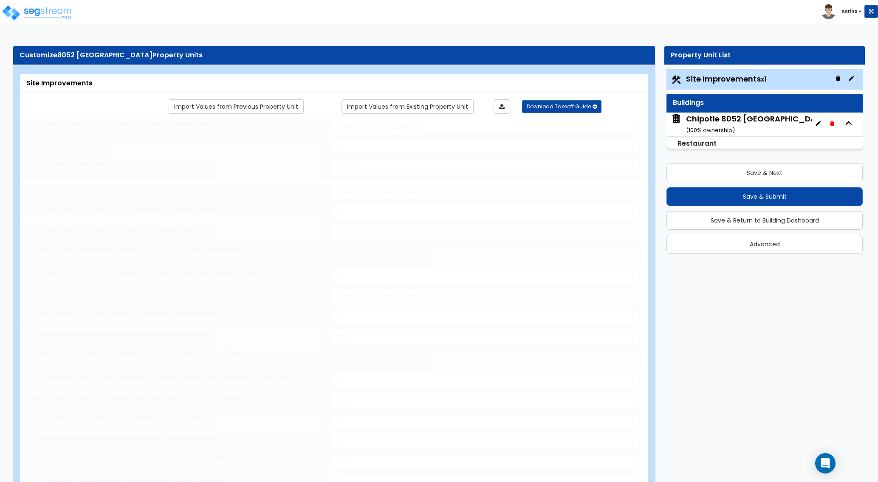
radio input "true"
type input "6"
radio input "true"
select select "1"
type input "4"
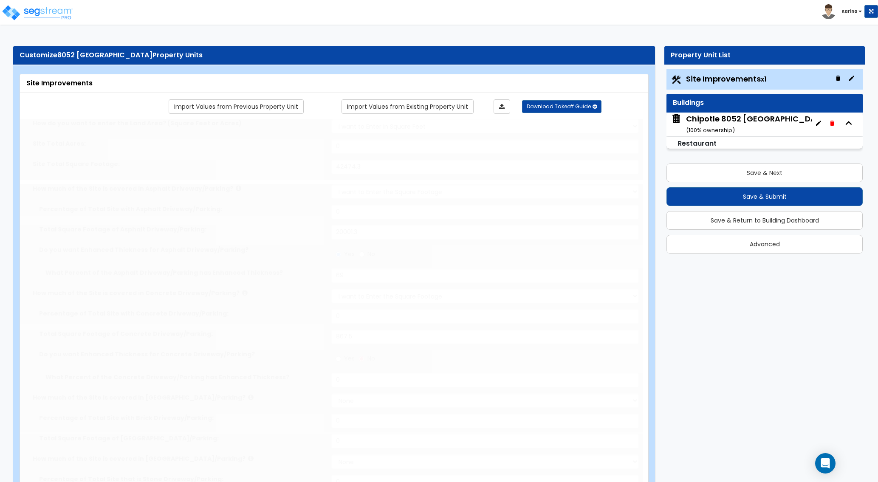
radio input "true"
select select "1"
type input "30"
radio input "true"
select select "2"
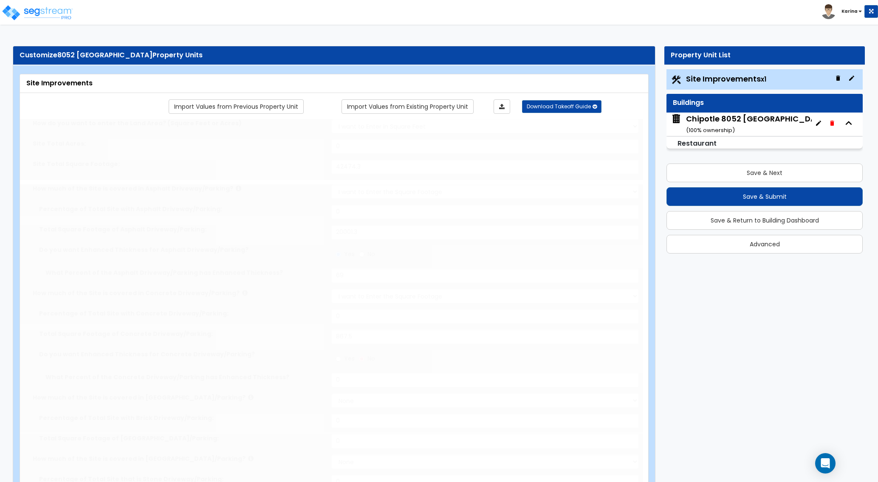
type input "733.8"
select select "1"
radio input "true"
select select "1"
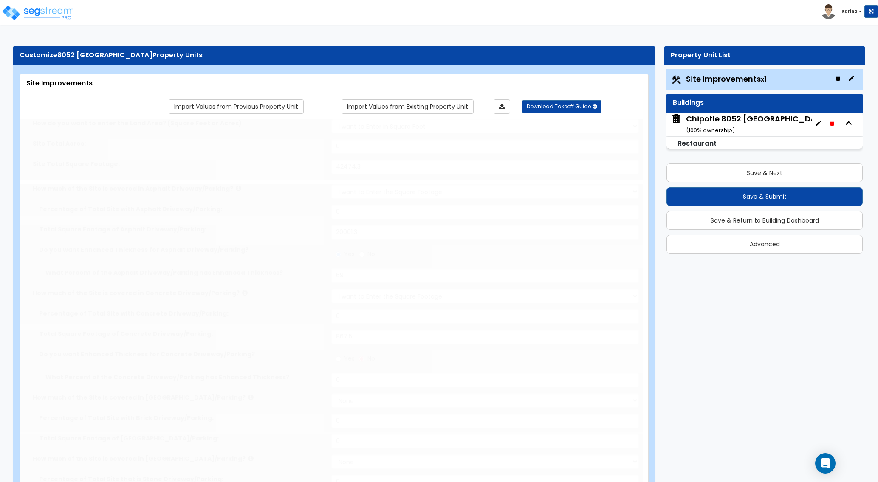
type input "722.2"
radio input "true"
type input "1"
radio input "true"
select select "1"
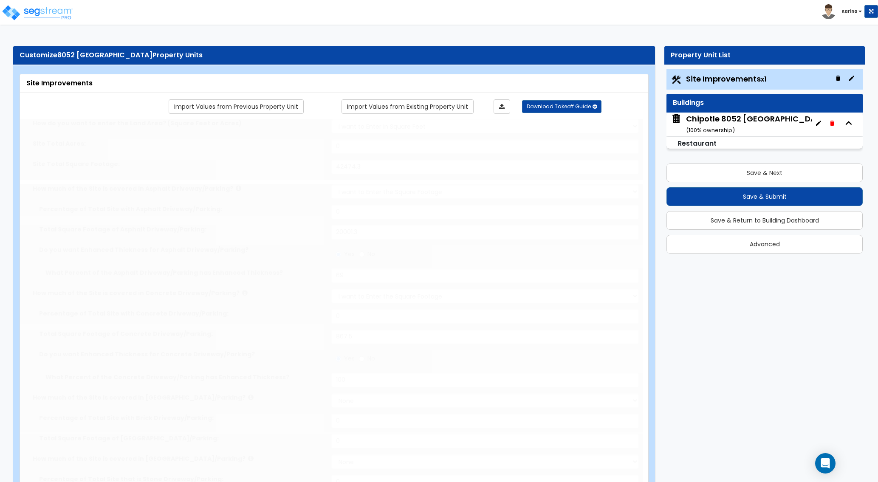
select select "1"
type input "5"
type input "6"
select select "1"
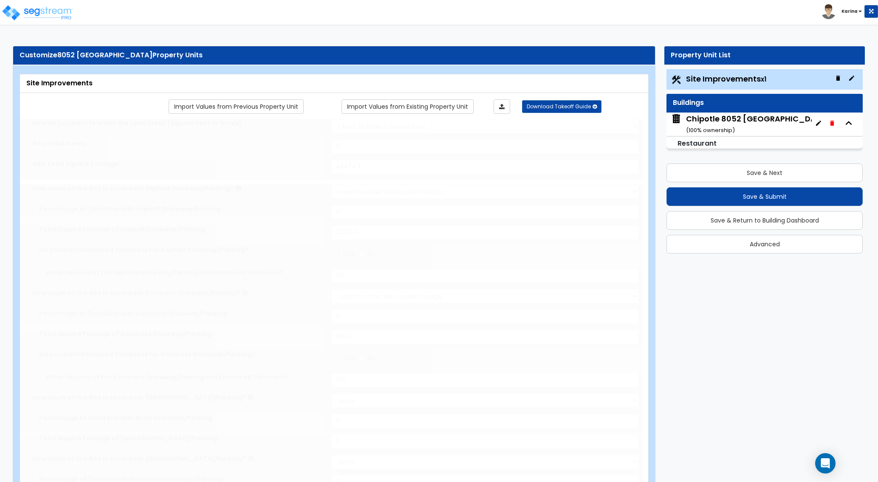
radio input "true"
select select "1"
type input "1"
type input "280"
type input "6"
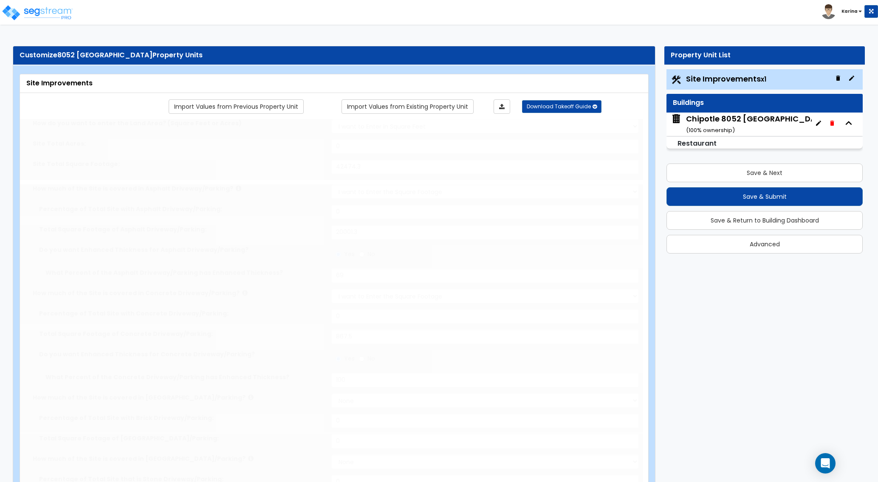
select select "4"
select select "2"
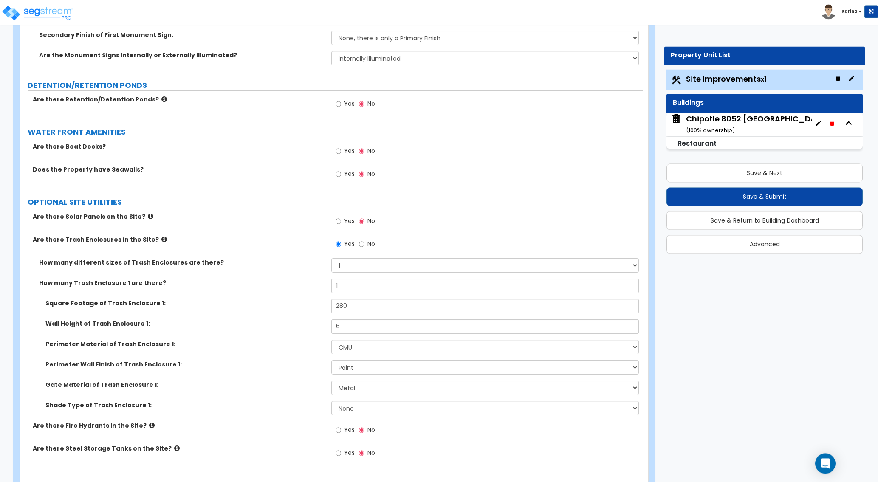
scroll to position [2009, 0]
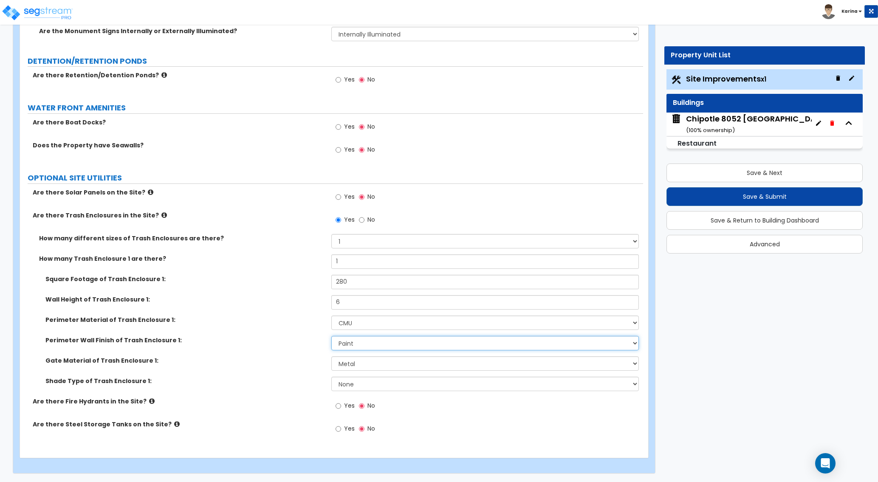
click at [331, 336] on select "Please Choose One Stone Veneer Brick Veneer Stucco Paint" at bounding box center [484, 343] width 307 height 14
select select "2"
click option "Brick Veneer" at bounding box center [0, 0] width 0 height 0
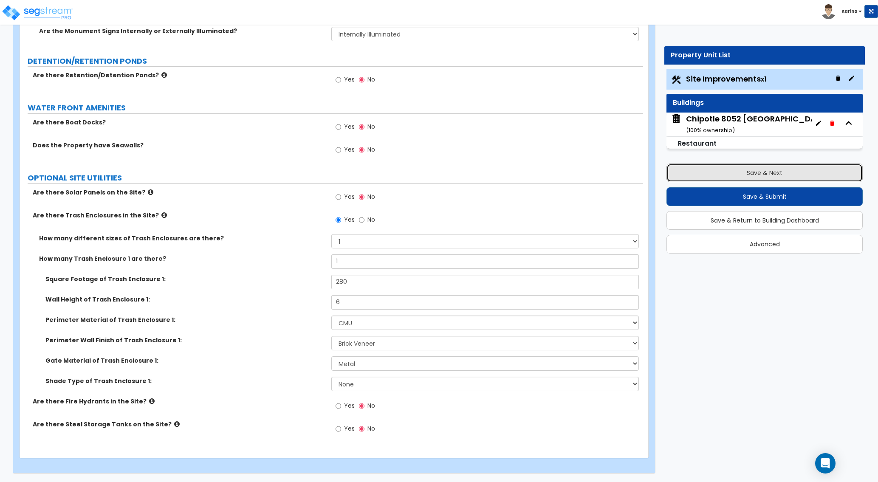
click at [709, 172] on button "Save & Next" at bounding box center [764, 172] width 196 height 19
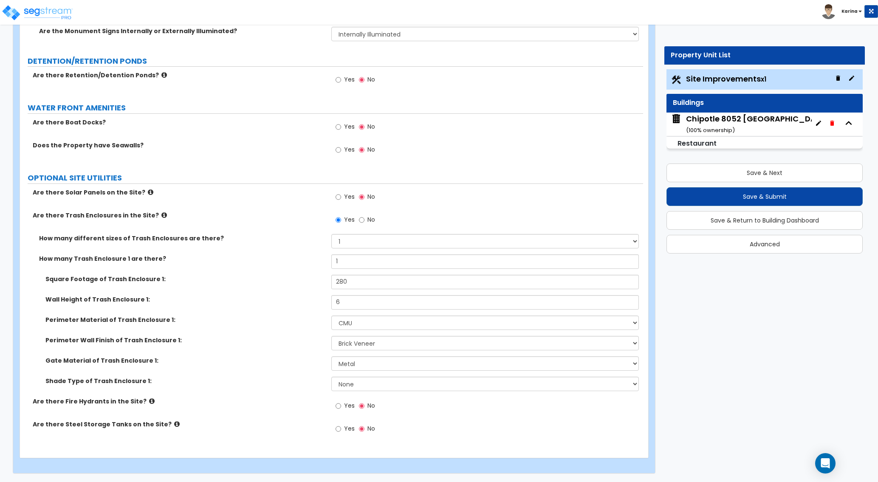
scroll to position [0, 0]
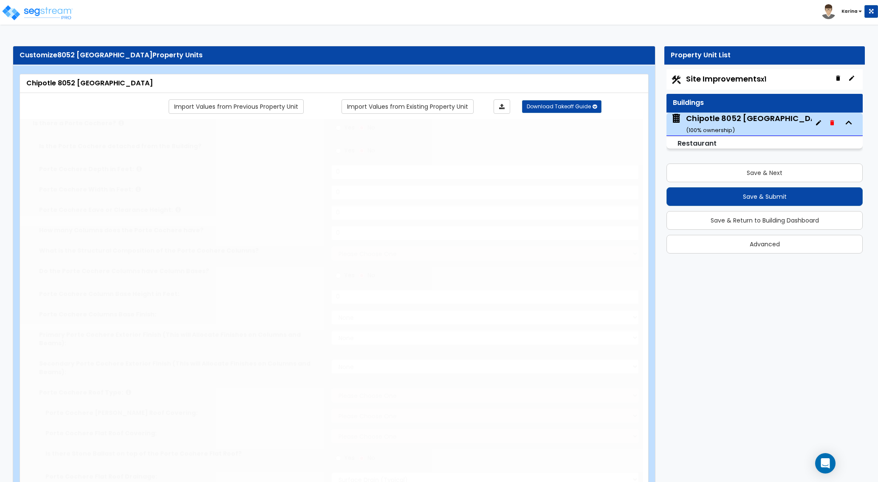
type input "2350"
select select "8"
select select "1"
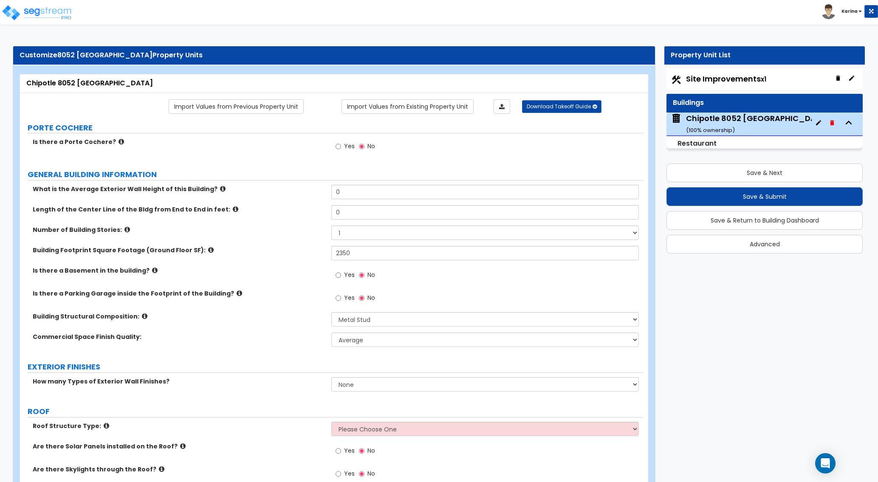
click at [292, 431] on div "Roof Structure Type: Please Choose One [PERSON_NAME] Roof Flat Roof Hybrid [PER…" at bounding box center [331, 432] width 623 height 20
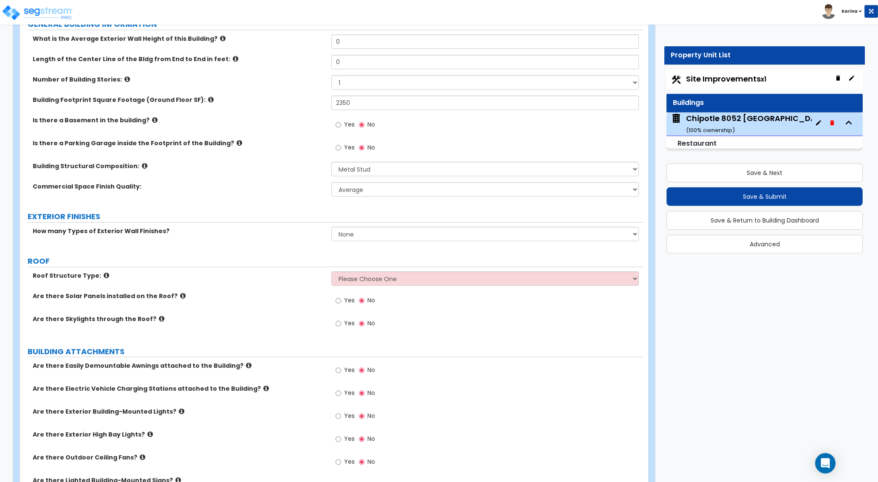
scroll to position [173, 0]
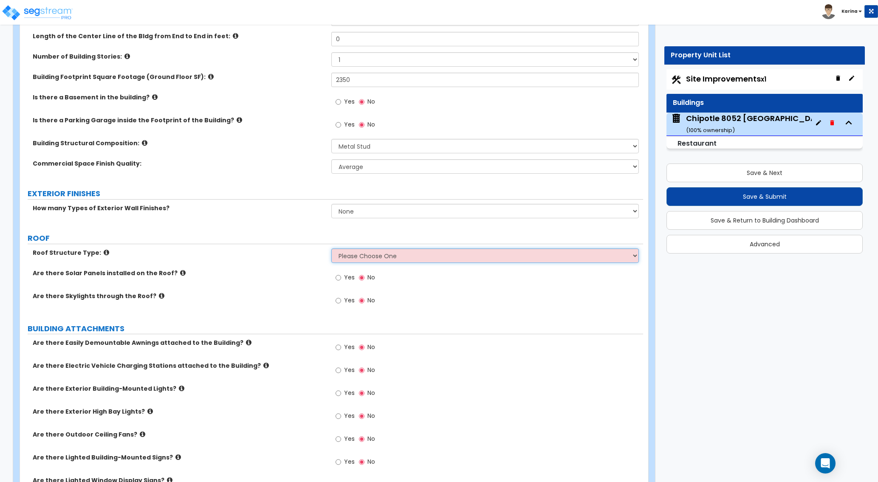
click at [331, 248] on select "Please Choose One [PERSON_NAME] Roof Flat Roof Hybrid [PERSON_NAME] & Flat Roof" at bounding box center [484, 255] width 307 height 14
select select "2"
click option "Flat Roof" at bounding box center [0, 0] width 0 height 0
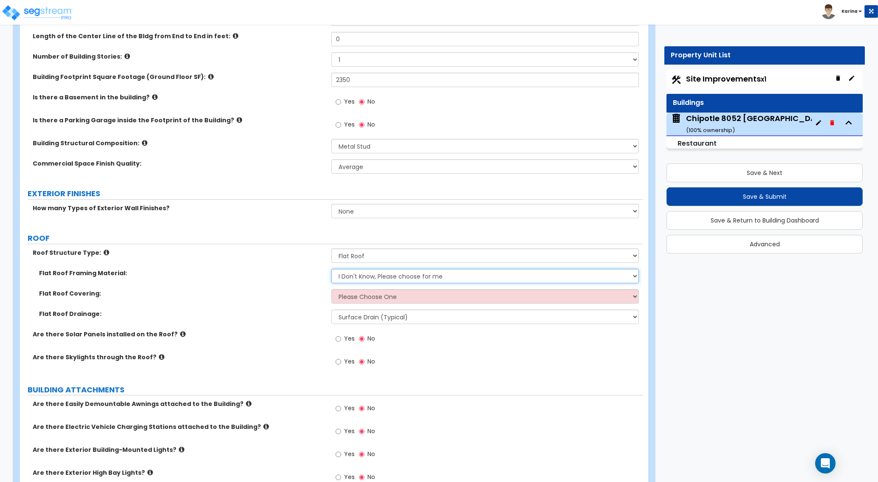
click at [331, 269] on select "I Don't Know, Please choose for me Metal Wood" at bounding box center [484, 276] width 307 height 14
select select "1"
click option "Metal" at bounding box center [0, 0] width 0 height 0
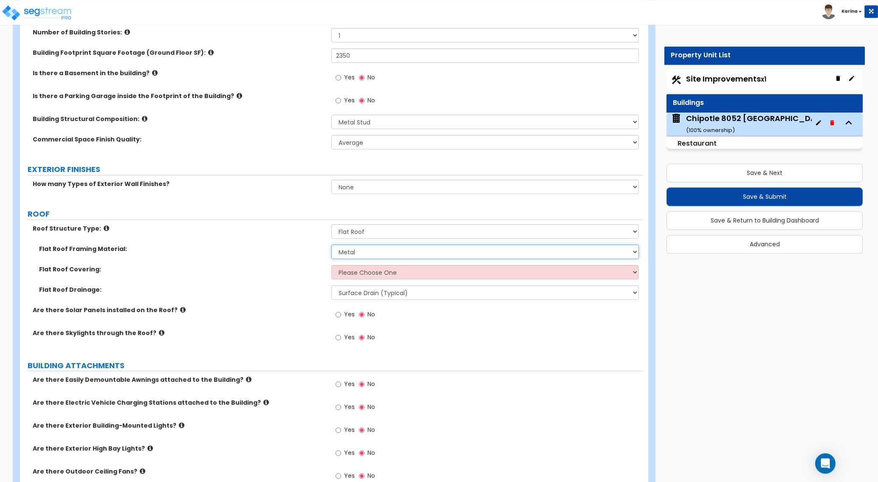
scroll to position [217, 0]
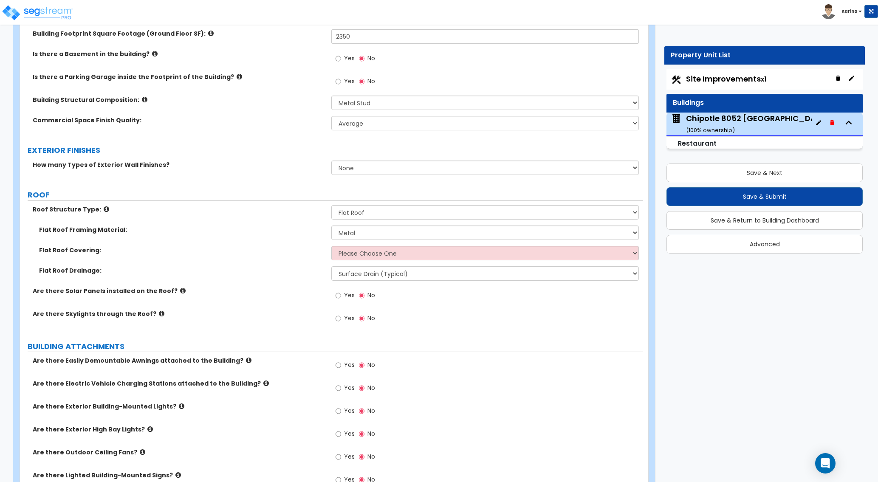
click at [290, 436] on div "Are there Exterior High Bay Lights? Yes No" at bounding box center [331, 436] width 623 height 23
click at [331, 160] on select "None 1 2 3" at bounding box center [484, 167] width 307 height 14
select select "2"
click option "2" at bounding box center [0, 0] width 0 height 0
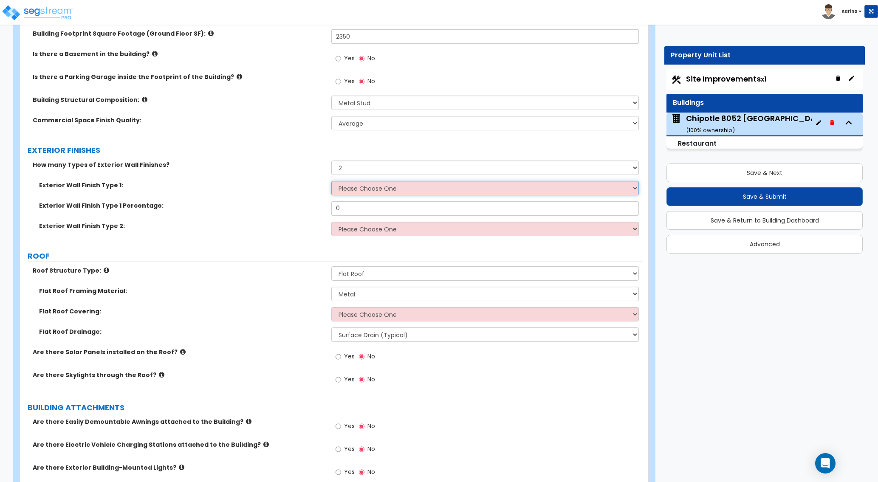
click at [331, 181] on select "Please Choose One No Finish/Shared Wall No Wall Brick Veneer Stone Veneer Wood …" at bounding box center [484, 188] width 307 height 14
select select "10"
click option "Paint Finish" at bounding box center [0, 0] width 0 height 0
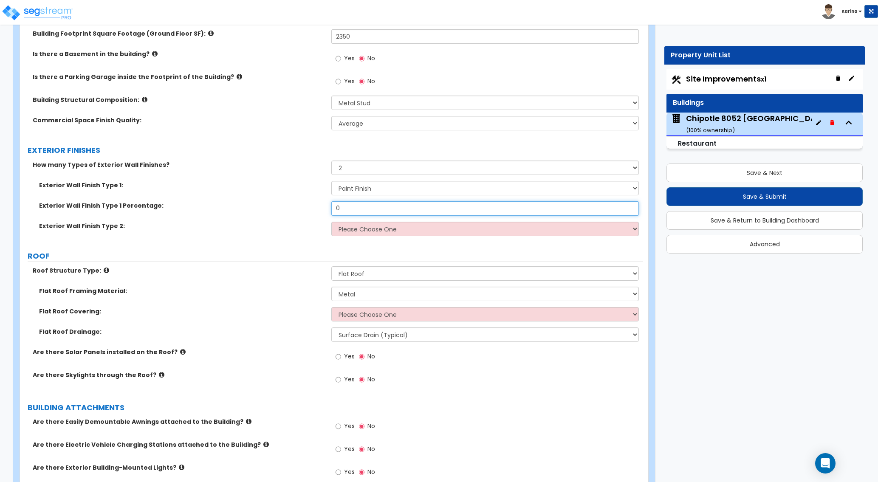
click at [350, 208] on input "0" at bounding box center [484, 208] width 307 height 14
click at [331, 222] on select "Please Choose One No Finish/Shared Wall No Wall Brick Veneer Stone Veneer Wood …" at bounding box center [484, 229] width 307 height 14
select select "2"
click option "Brick Veneer" at bounding box center [0, 0] width 0 height 0
drag, startPoint x: 349, startPoint y: 207, endPoint x: 308, endPoint y: 205, distance: 41.2
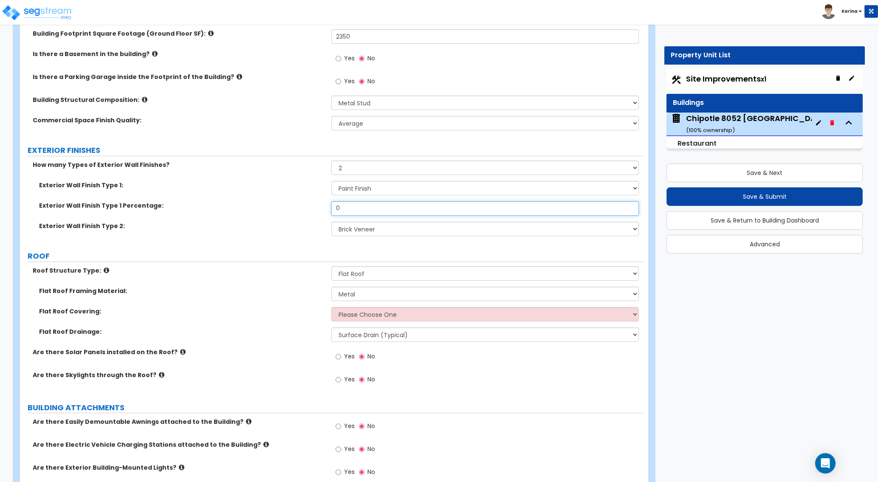
click at [331, 205] on input "0" at bounding box center [484, 208] width 307 height 14
type input "90"
click at [264, 219] on div "Exterior Wall Finish Type 1 Percentage: 90" at bounding box center [331, 211] width 623 height 20
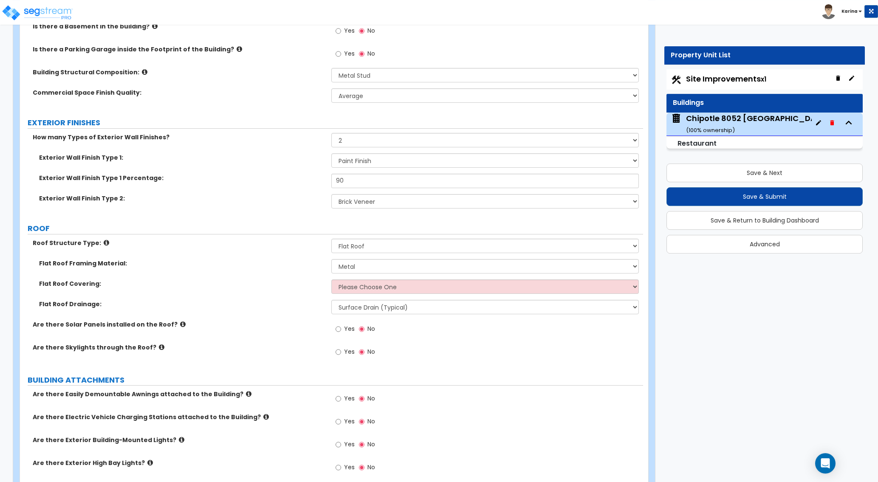
scroll to position [260, 0]
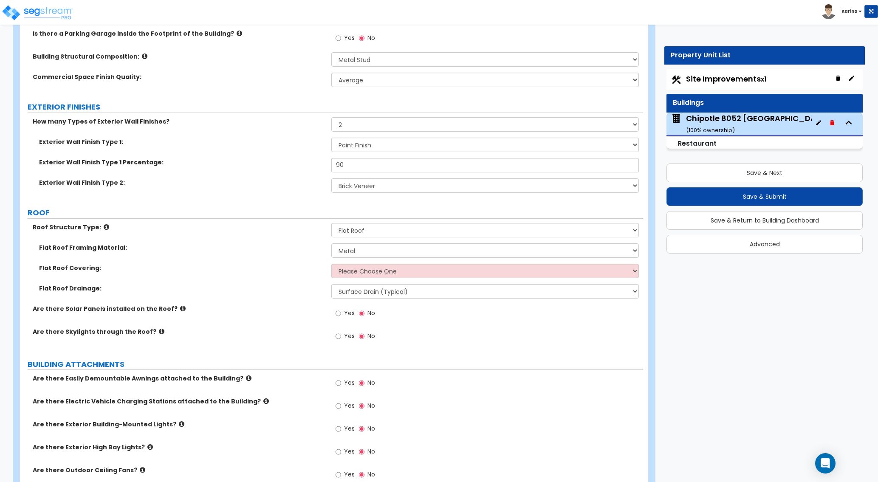
click at [269, 435] on div "Are there Exterior Building-Mounted Lights? Yes No" at bounding box center [331, 431] width 623 height 23
click at [331, 264] on select "Please Choose One Rolled Asphalt PVC Membrane Plastic (EPDM) Membrane Asphalt F…" at bounding box center [484, 271] width 307 height 14
select select "3"
click option "Plastic (EPDM) Membrane" at bounding box center [0, 0] width 0 height 0
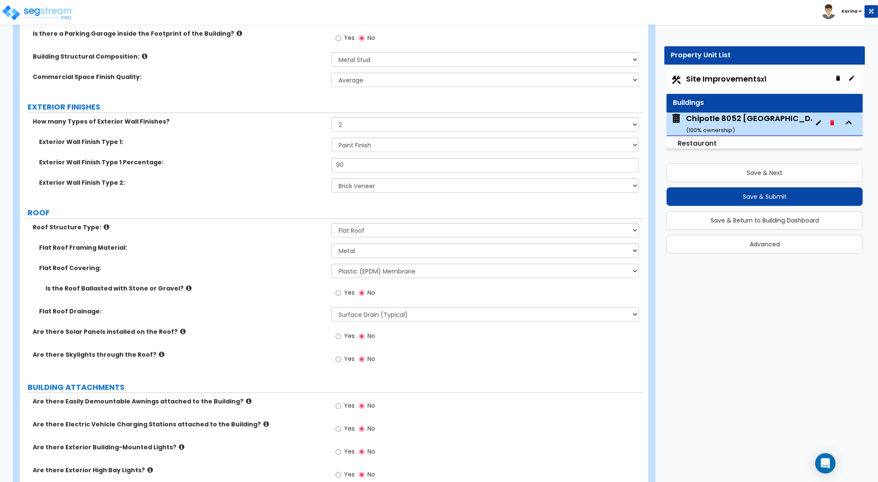
click at [296, 422] on label "Are there Electric Vehicle Charging Stations attached to the Building?" at bounding box center [179, 424] width 292 height 8
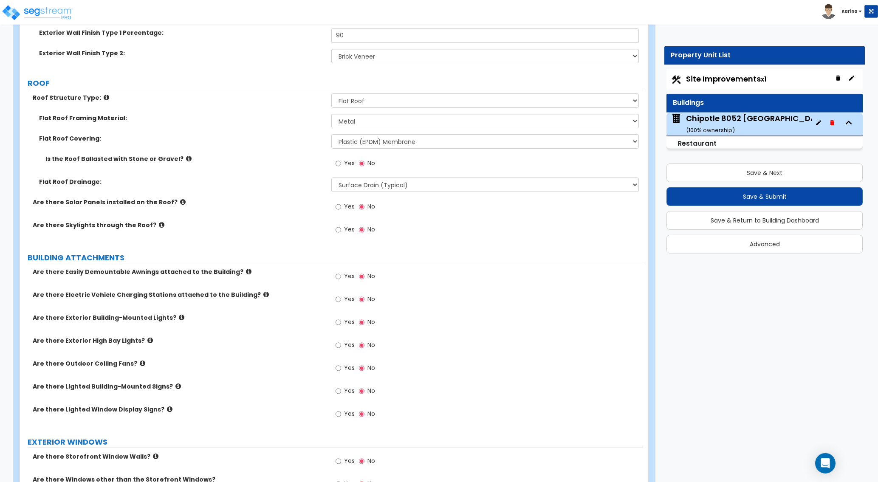
scroll to position [390, 0]
click at [338, 277] on input "Yes" at bounding box center [338, 275] width 6 height 9
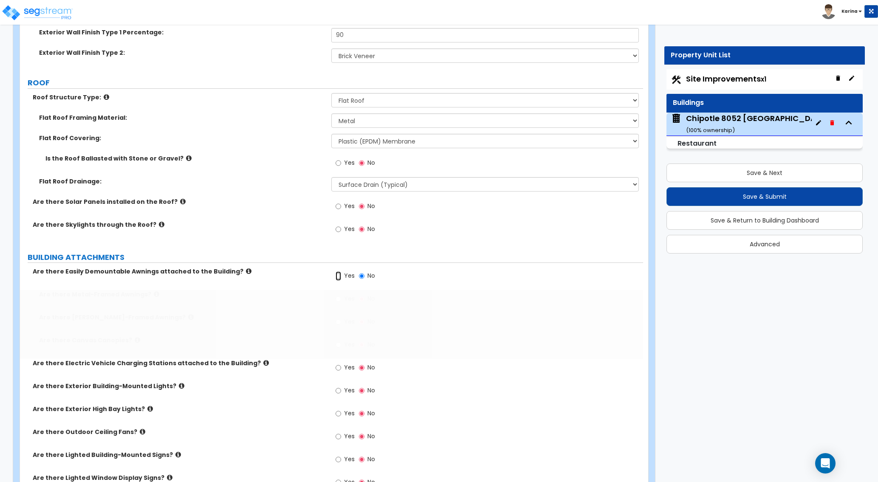
radio input "true"
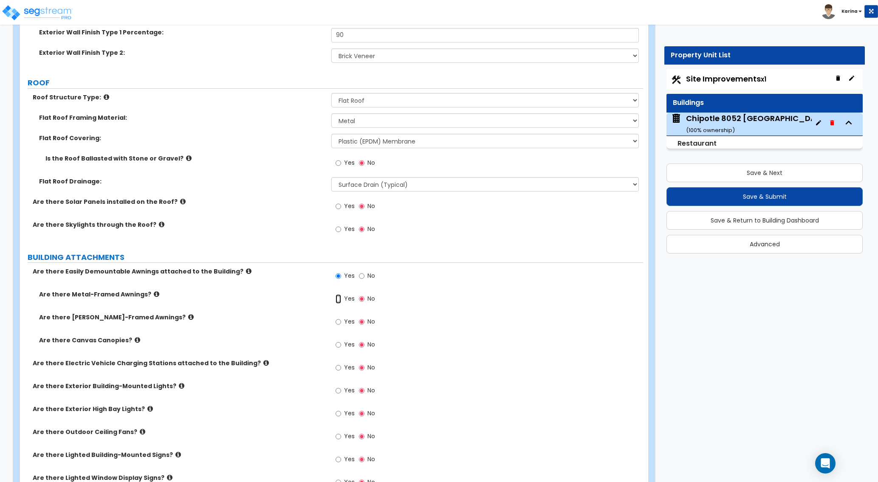
click at [338, 296] on input "Yes" at bounding box center [338, 298] width 6 height 9
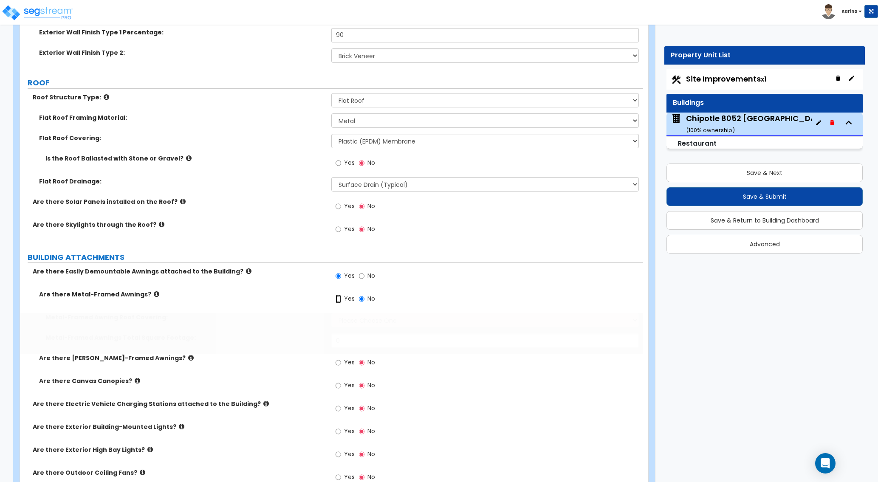
radio input "true"
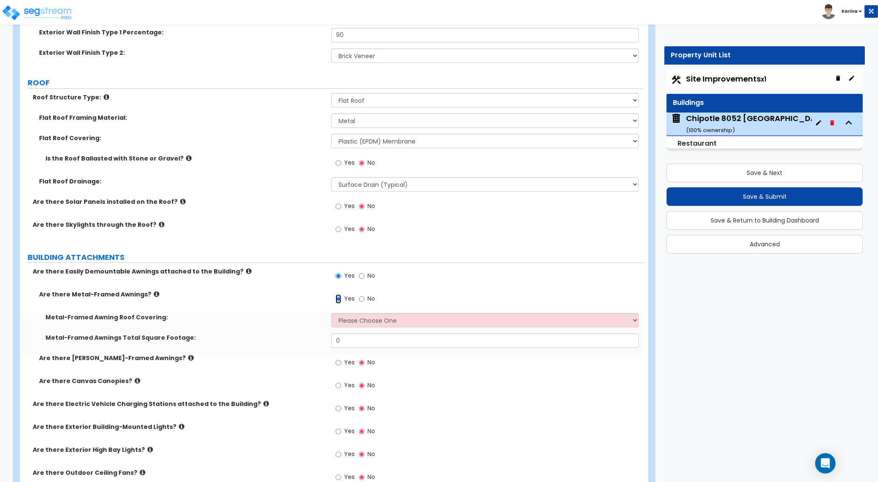
scroll to position [433, 0]
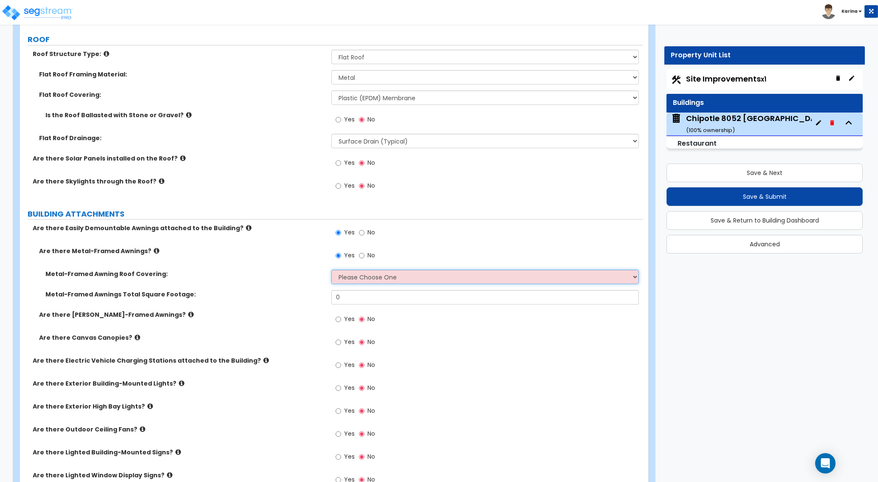
click at [331, 270] on select "Please Choose One Plastic Metal Glass" at bounding box center [484, 277] width 307 height 14
select select "2"
click option "Metal" at bounding box center [0, 0] width 0 height 0
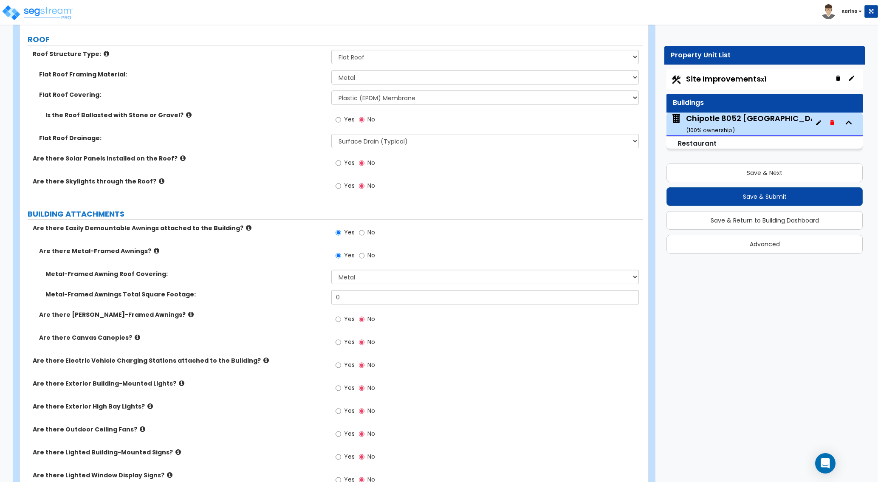
click at [292, 447] on div "Are there Outdoor Ceiling Fans? Yes No" at bounding box center [331, 436] width 623 height 23
drag, startPoint x: 355, startPoint y: 295, endPoint x: 306, endPoint y: 293, distance: 49.3
click at [331, 293] on input "0" at bounding box center [484, 297] width 307 height 14
click at [290, 309] on div "Metal-Framed Awnings Total Square Footage: 20" at bounding box center [331, 300] width 623 height 20
drag, startPoint x: 272, startPoint y: 443, endPoint x: 312, endPoint y: 411, distance: 51.9
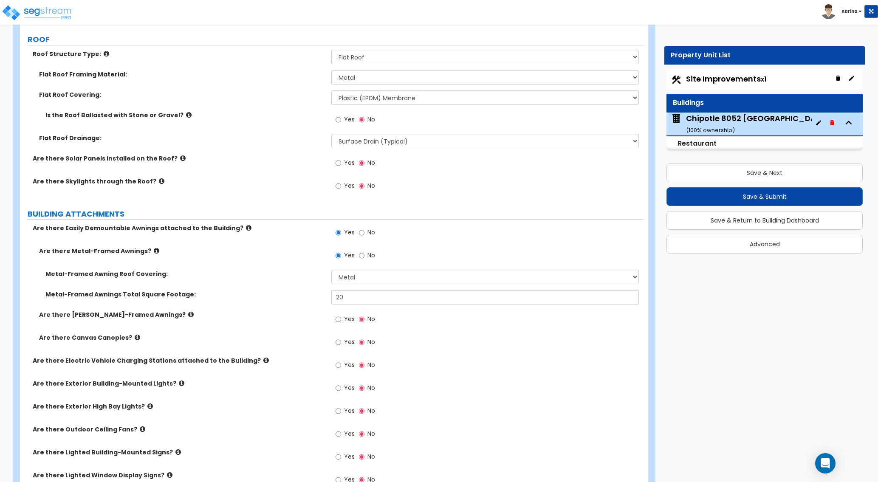
click at [276, 441] on div "Are there Outdoor Ceiling Fans? Yes No" at bounding box center [331, 436] width 623 height 23
drag, startPoint x: 345, startPoint y: 296, endPoint x: 272, endPoint y: 290, distance: 73.3
click at [331, 290] on input "20" at bounding box center [484, 297] width 307 height 14
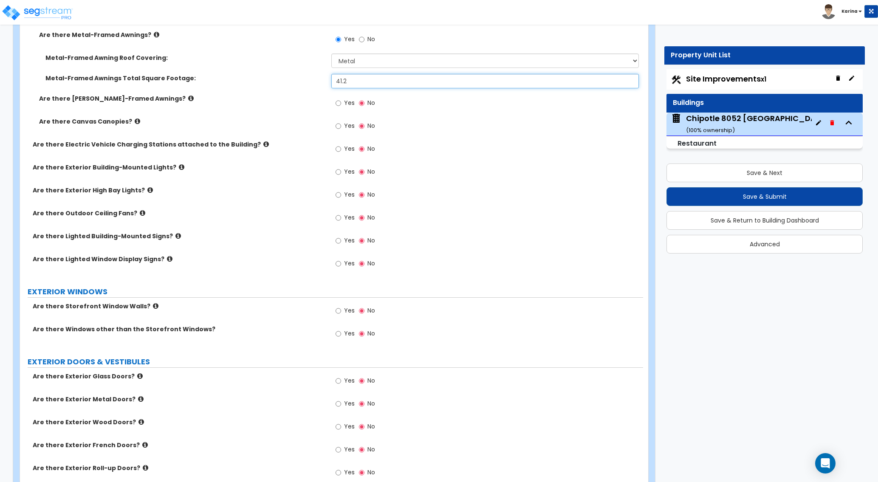
scroll to position [650, 0]
type input "41.2"
click at [339, 241] on input "Yes" at bounding box center [338, 240] width 6 height 9
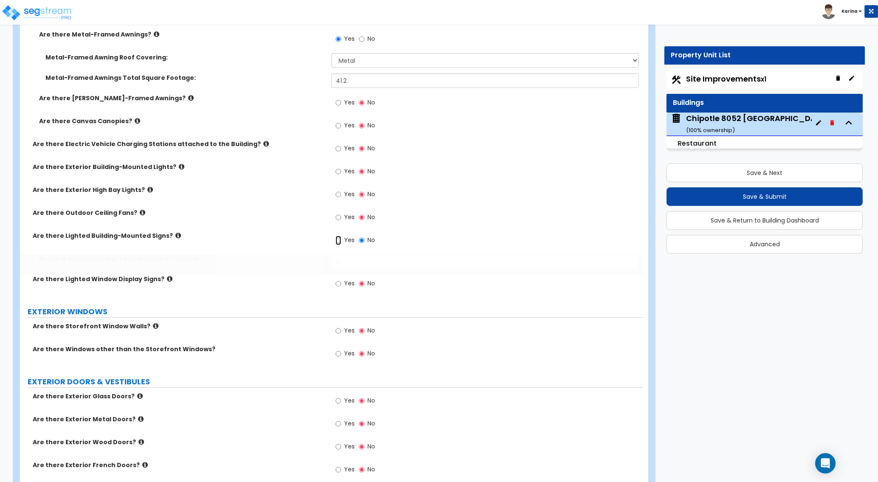
radio input "true"
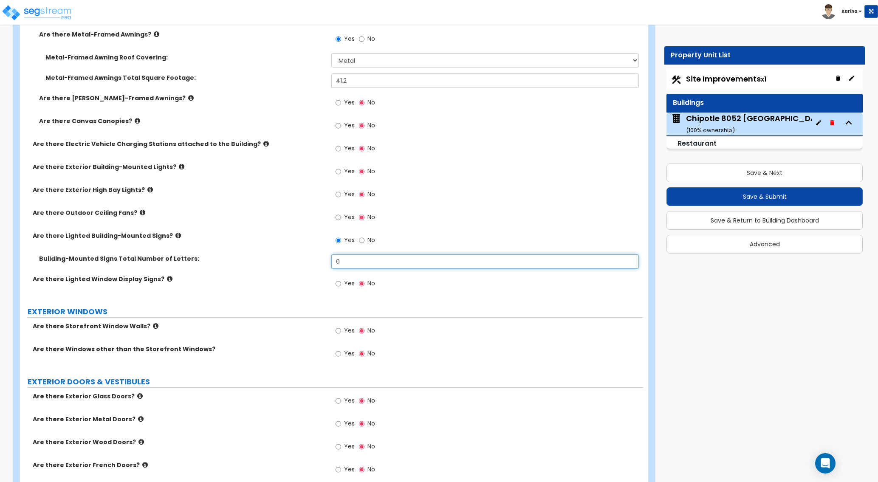
drag, startPoint x: 345, startPoint y: 264, endPoint x: 295, endPoint y: 264, distance: 50.1
click at [331, 264] on input "0" at bounding box center [484, 261] width 307 height 14
click at [276, 264] on div "Building-Mounted Signs Total Number of Letters: 2" at bounding box center [331, 264] width 623 height 20
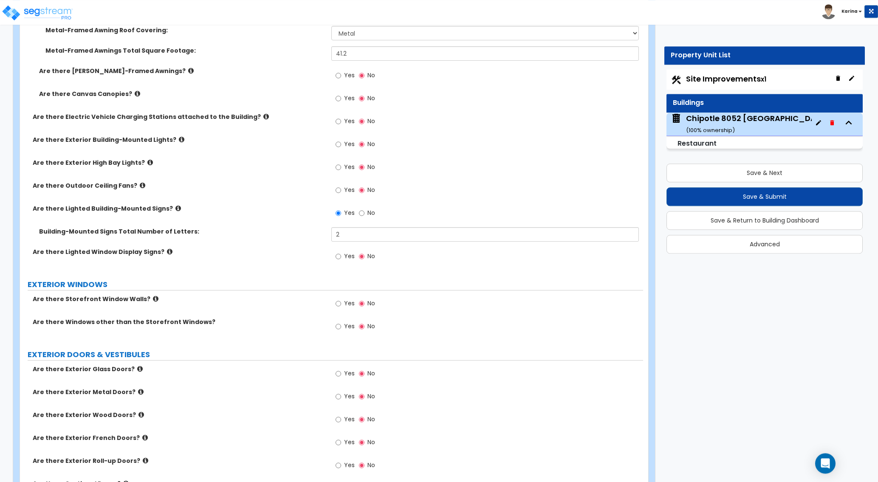
scroll to position [693, 0]
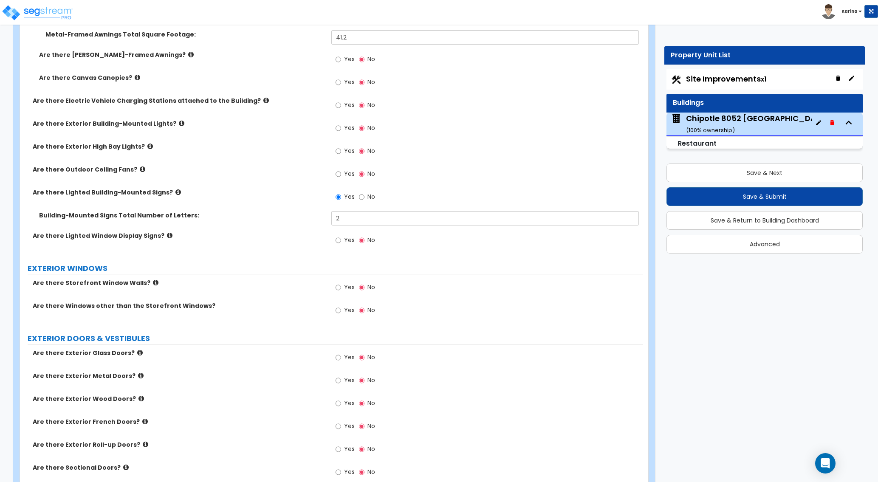
click at [296, 440] on label "Are there Exterior Roll-up Doors?" at bounding box center [179, 444] width 292 height 8
drag, startPoint x: 342, startPoint y: 218, endPoint x: 286, endPoint y: 217, distance: 56.1
click at [331, 217] on input "2" at bounding box center [484, 218] width 307 height 14
type input "3"
click at [258, 446] on label "Are there Exterior Roll-up Doors?" at bounding box center [179, 444] width 292 height 8
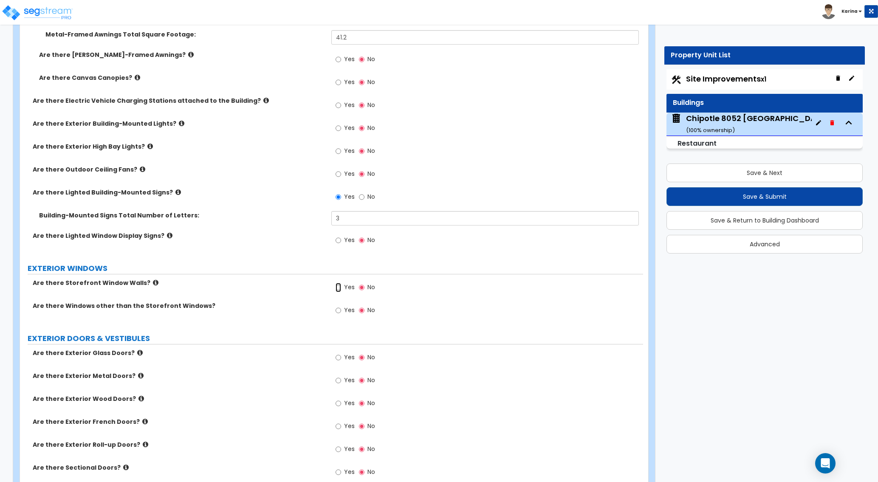
drag, startPoint x: 339, startPoint y: 286, endPoint x: 350, endPoint y: 296, distance: 14.7
click at [338, 286] on input "Yes" at bounding box center [338, 287] width 6 height 9
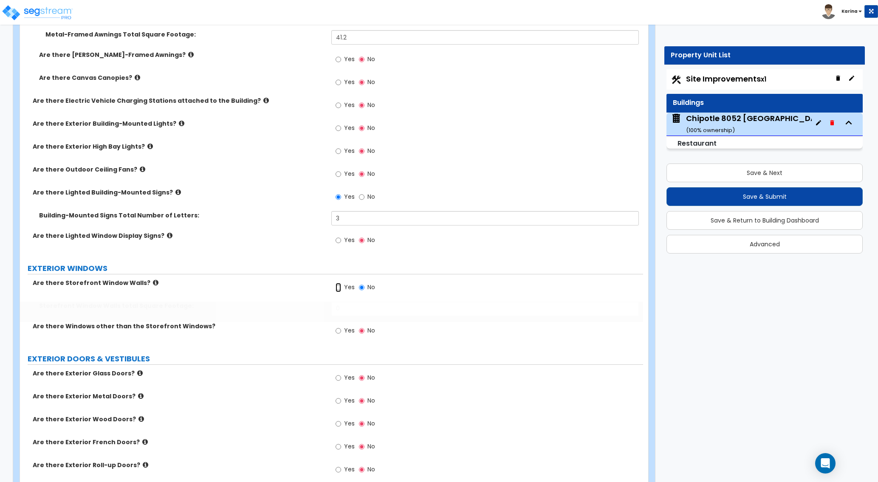
radio input "true"
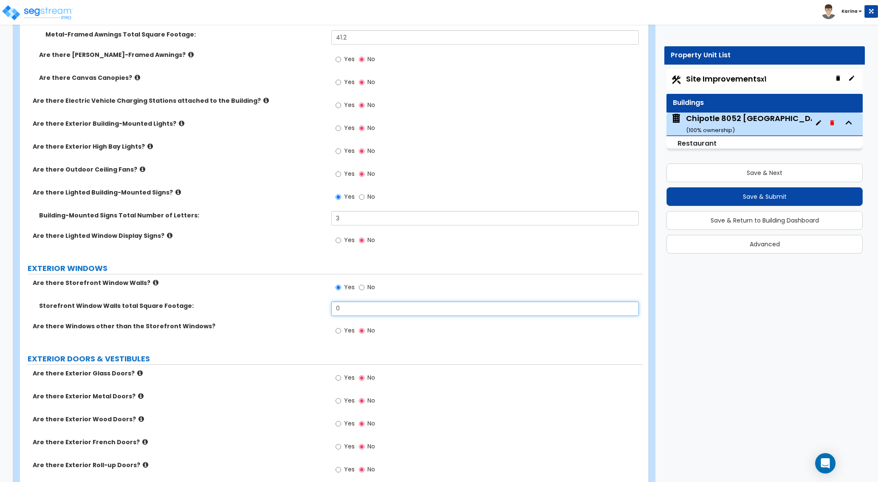
click at [346, 306] on input "0" at bounding box center [484, 308] width 307 height 14
click at [292, 443] on label "Are there Exterior French Doors?" at bounding box center [179, 442] width 292 height 8
click at [359, 309] on input "673.3" at bounding box center [484, 308] width 307 height 14
type input "673.7"
drag, startPoint x: 338, startPoint y: 331, endPoint x: 295, endPoint y: 351, distance: 47.3
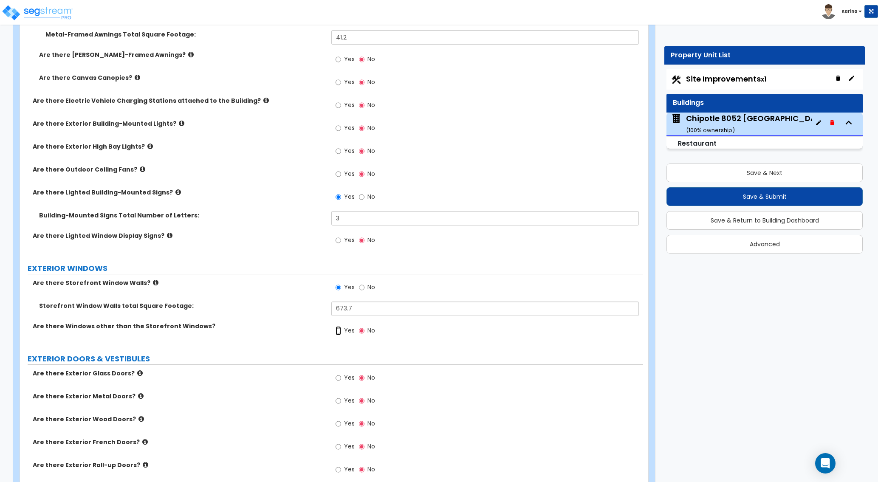
click at [337, 331] on input "Yes" at bounding box center [338, 330] width 6 height 9
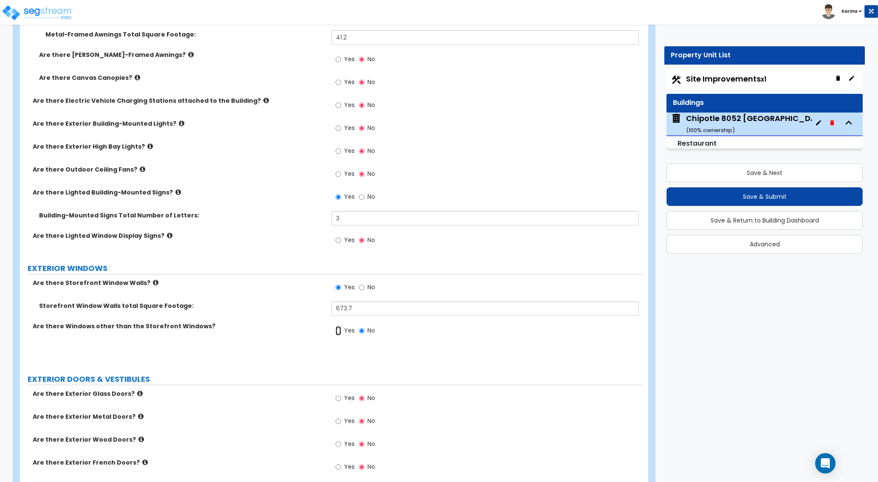
radio input "true"
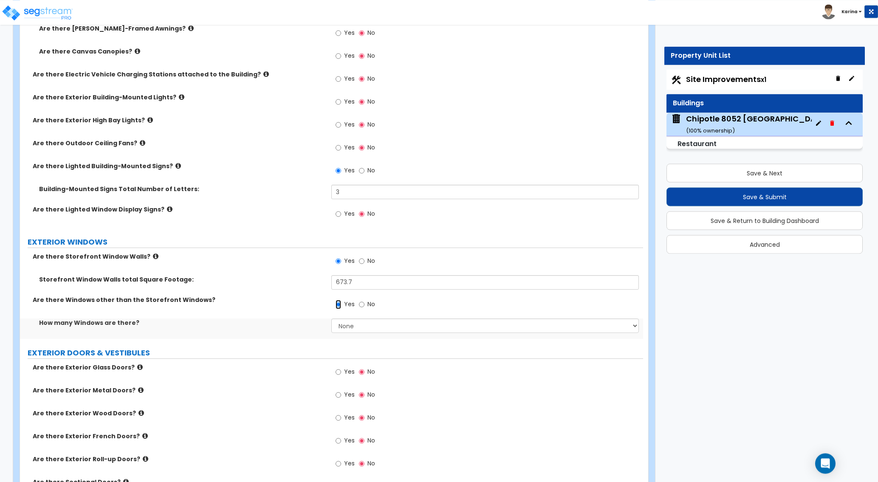
scroll to position [736, 0]
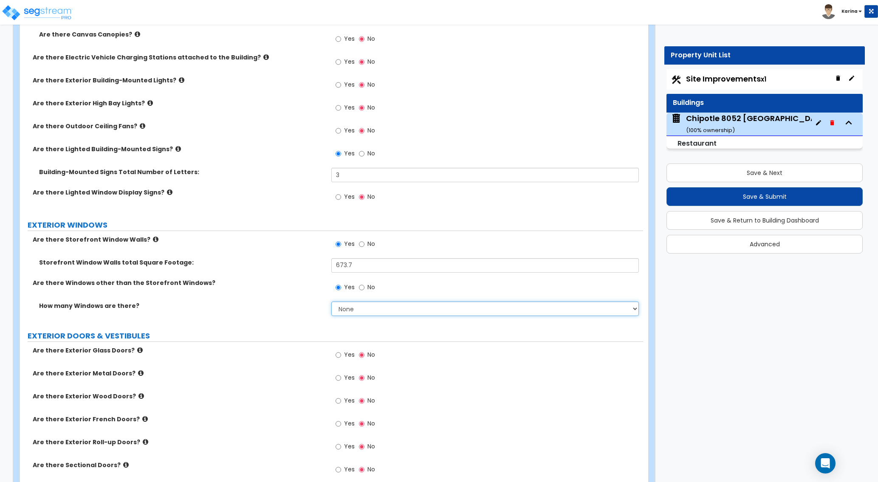
click at [331, 301] on select "None I want to enter a Percentage of the Exterior Windows I want to enter the N…" at bounding box center [484, 308] width 307 height 14
select select "2"
click option "I want to enter the Number of Windows per type" at bounding box center [0, 0] width 0 height 0
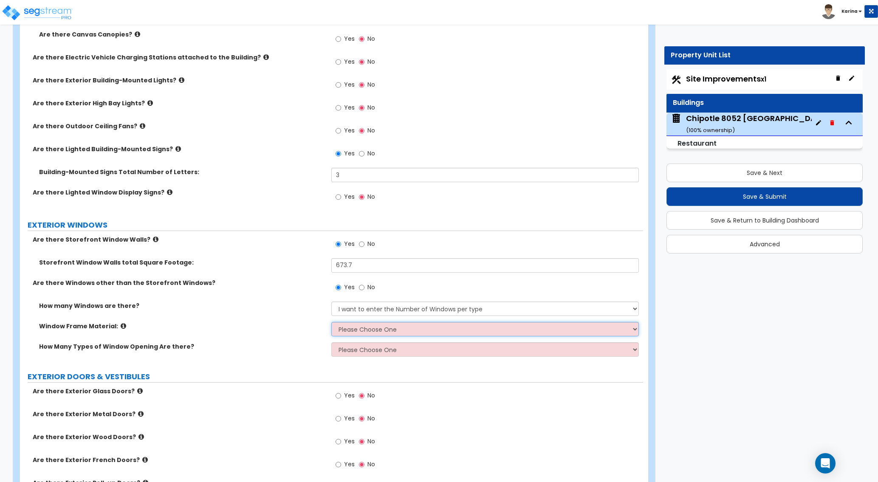
click at [331, 322] on select "Please Choose One Vinyl Aluminum Wood" at bounding box center [484, 329] width 307 height 14
select select "2"
click option "Aluminum" at bounding box center [0, 0] width 0 height 0
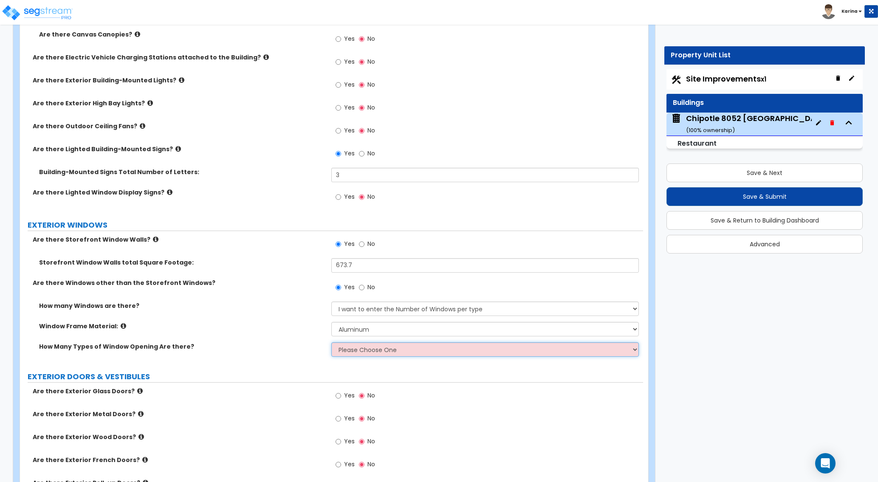
click at [331, 342] on select "Please Choose One 1 2 3 4" at bounding box center [484, 349] width 307 height 14
select select "1"
click option "1" at bounding box center [0, 0] width 0 height 0
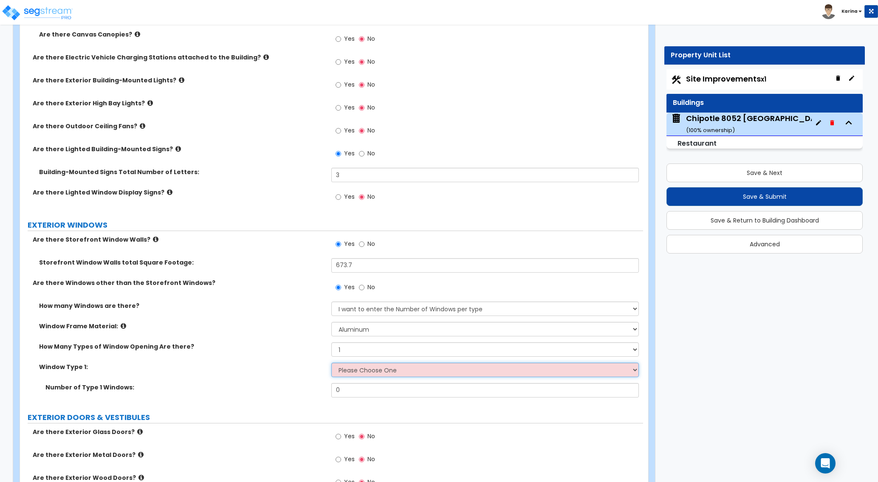
click at [331, 363] on select "Please Choose One Sliding Picture/Fixed Double/Single Hung Awning Swing" at bounding box center [484, 370] width 307 height 14
select select "1"
click option "Sliding" at bounding box center [0, 0] width 0 height 0
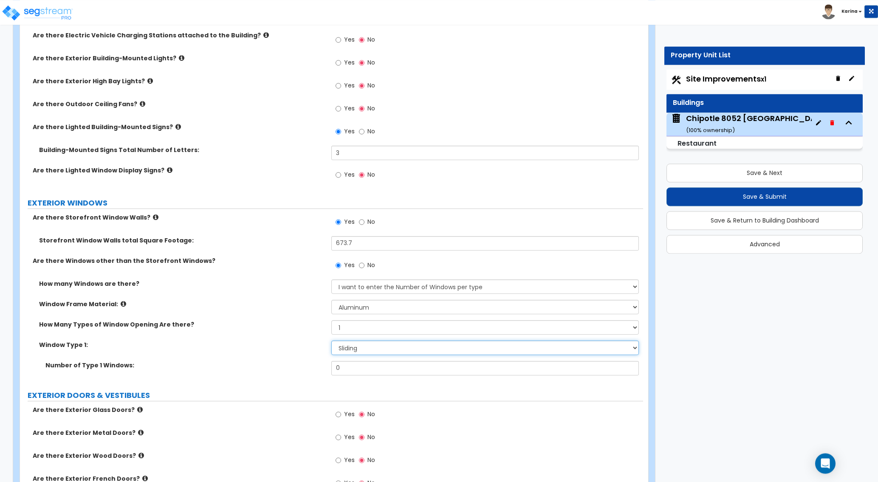
scroll to position [780, 0]
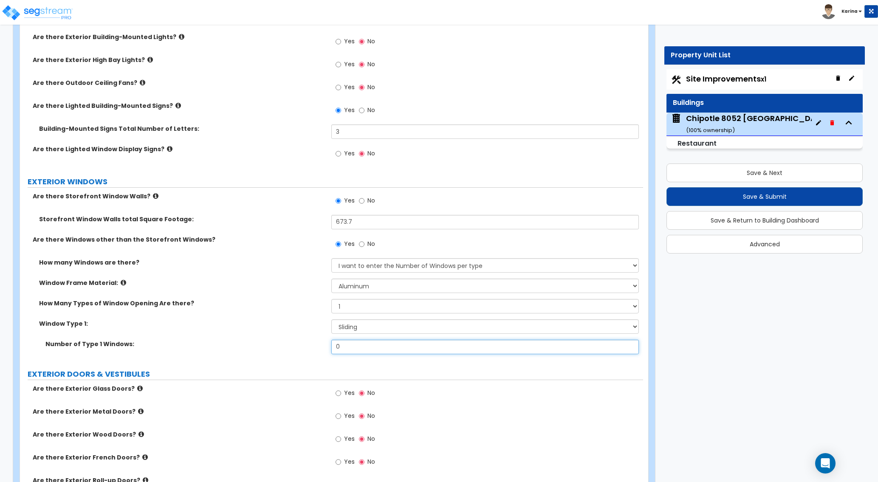
drag, startPoint x: 353, startPoint y: 344, endPoint x: 316, endPoint y: 343, distance: 37.0
click at [331, 343] on input "0" at bounding box center [484, 347] width 307 height 14
type input "1"
click at [331, 319] on select "Please Choose One Sliding Picture/Fixed Double/Single Hung Awning Swing" at bounding box center [484, 326] width 307 height 14
click at [294, 329] on div "Window Type 1: Please Choose One Sliding Picture/Fixed Double/Single Hung Awnin…" at bounding box center [331, 329] width 623 height 20
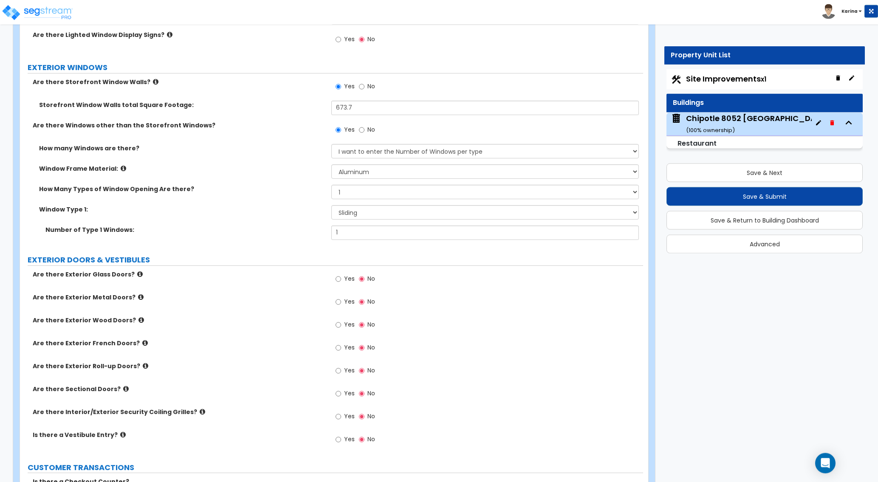
scroll to position [909, 0]
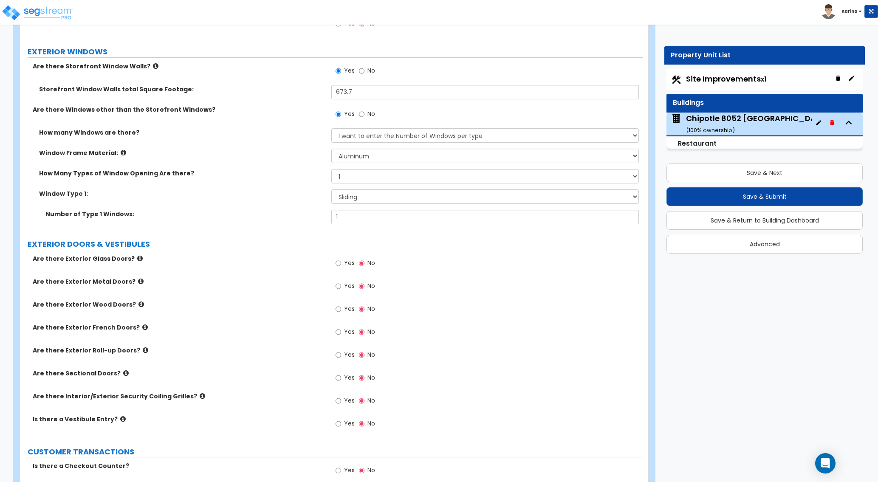
drag, startPoint x: 288, startPoint y: 427, endPoint x: 281, endPoint y: 401, distance: 26.7
click at [287, 428] on div "Is there a Vestibule Entry? Yes No" at bounding box center [331, 426] width 623 height 23
click at [338, 265] on input "Yes" at bounding box center [338, 263] width 6 height 9
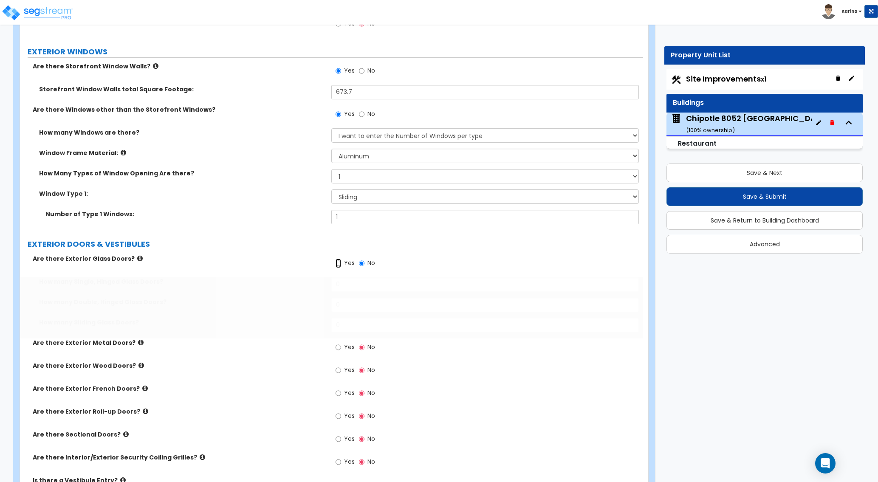
radio input "true"
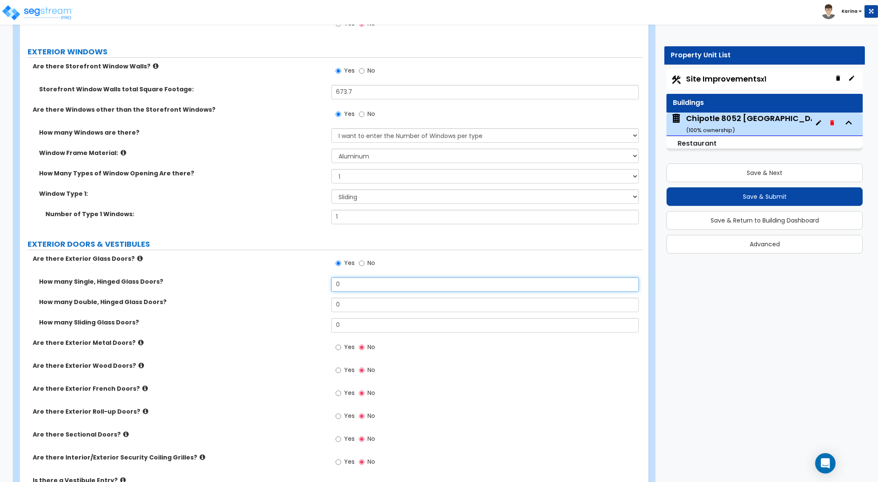
drag, startPoint x: 352, startPoint y: 285, endPoint x: 308, endPoint y: 283, distance: 44.2
click at [331, 283] on input "0" at bounding box center [484, 284] width 307 height 14
type input "1"
drag, startPoint x: 349, startPoint y: 305, endPoint x: 312, endPoint y: 304, distance: 36.5
click at [331, 304] on input "0" at bounding box center [484, 305] width 307 height 14
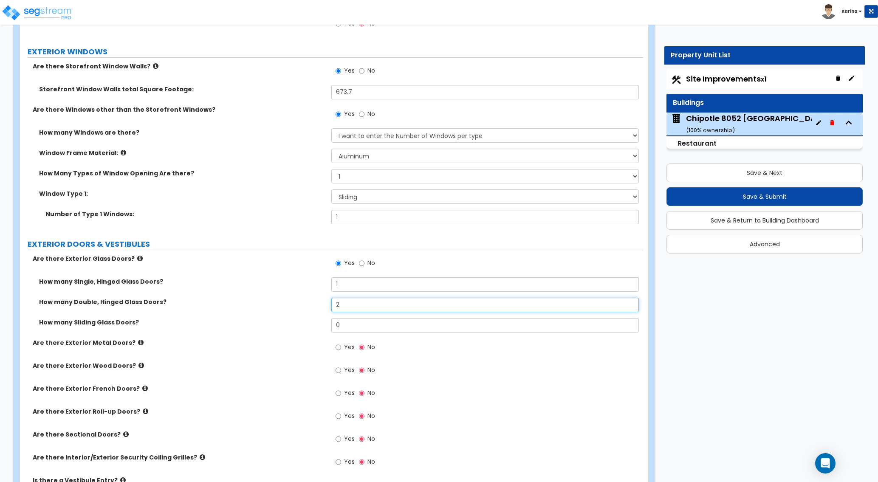
type input "2"
click at [297, 319] on label "How many Sliding Glass Doors?" at bounding box center [182, 322] width 286 height 8
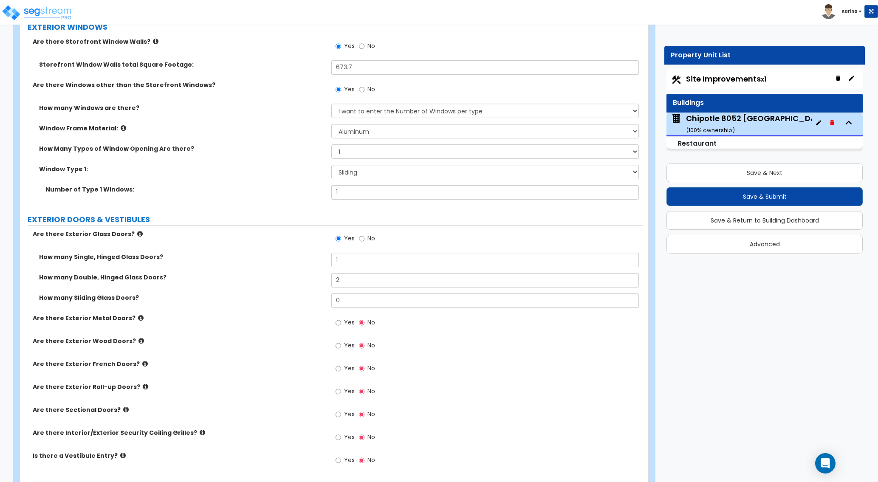
scroll to position [953, 0]
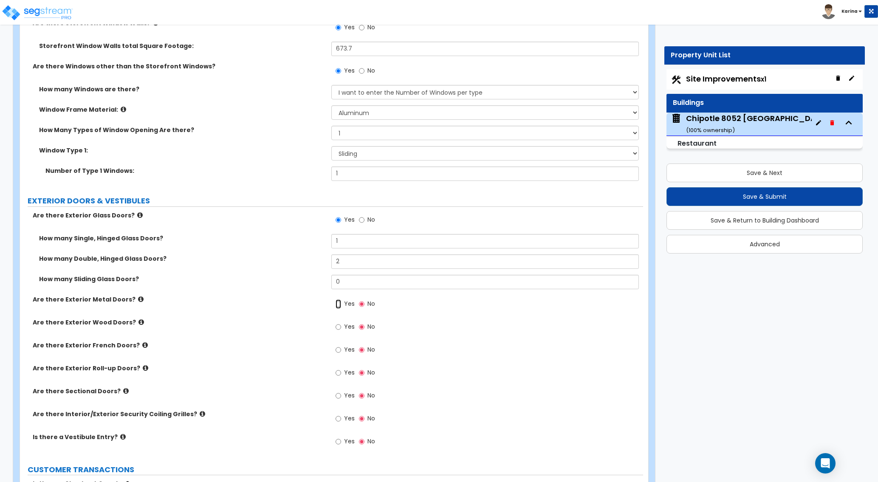
click at [339, 302] on input "Yes" at bounding box center [338, 303] width 6 height 9
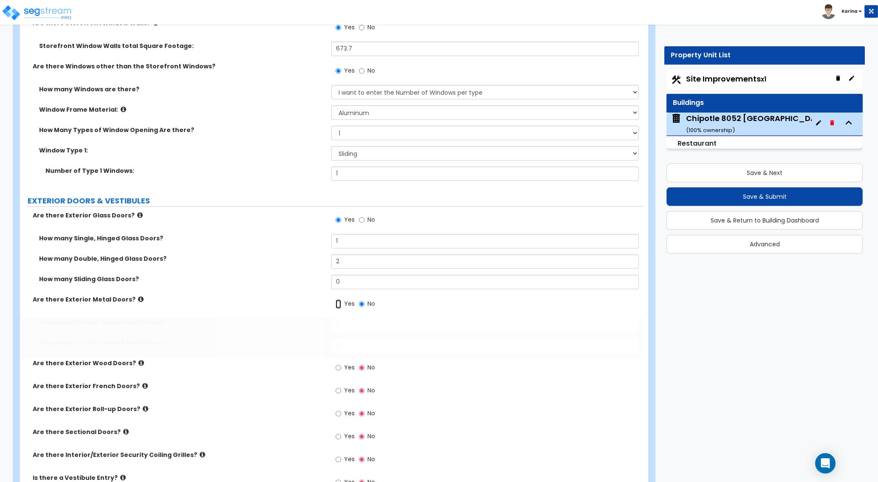
radio input "true"
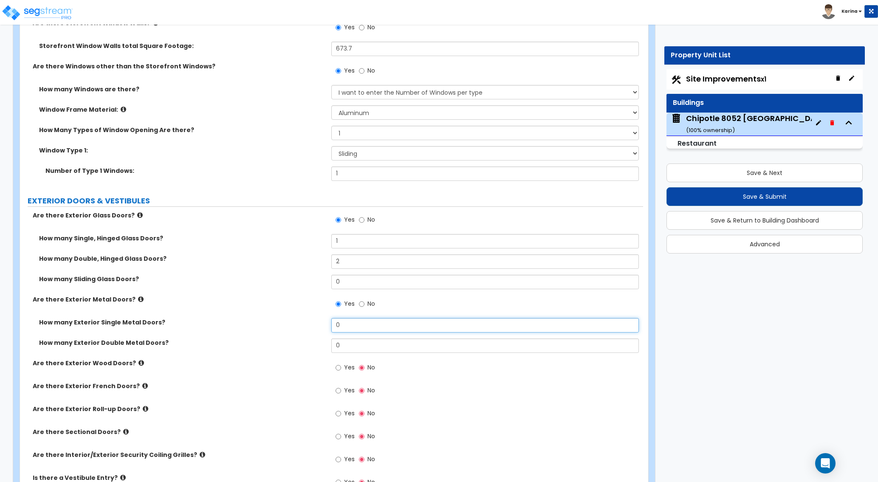
drag, startPoint x: 349, startPoint y: 325, endPoint x: 304, endPoint y: 325, distance: 44.6
click at [331, 325] on input "0" at bounding box center [484, 325] width 307 height 14
type input "1"
click at [296, 345] on label "How many Exterior Double Metal Doors?" at bounding box center [182, 342] width 286 height 8
click at [280, 448] on div "Are there Sectional Doors? Yes No" at bounding box center [331, 439] width 623 height 23
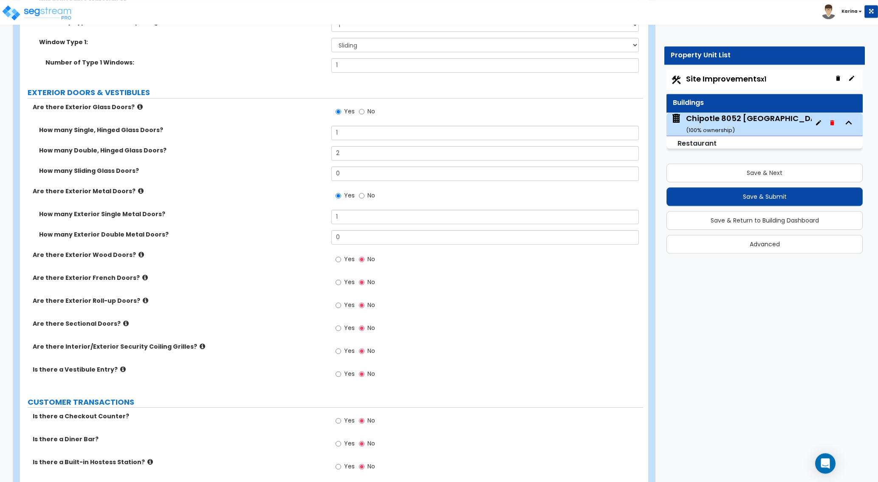
scroll to position [1083, 0]
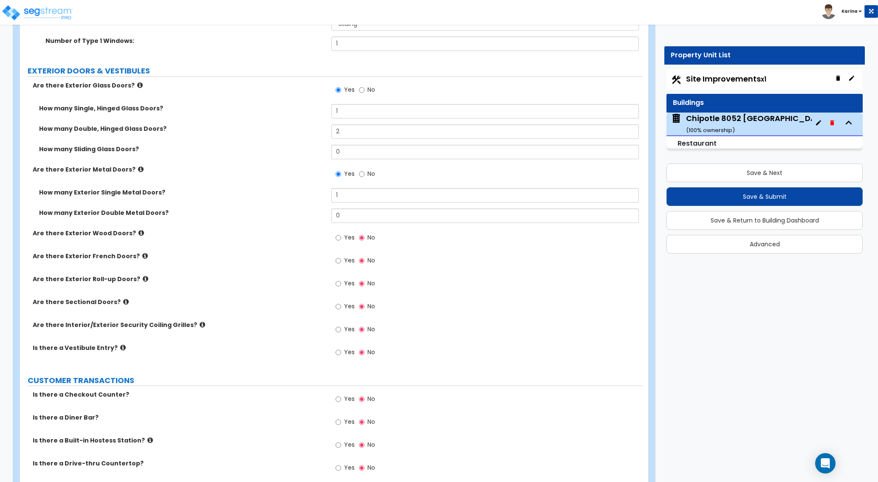
click at [233, 448] on div "Is there a Built-in Hostess Station? Yes No" at bounding box center [331, 447] width 623 height 23
click at [338, 350] on input "Yes" at bounding box center [338, 352] width 6 height 9
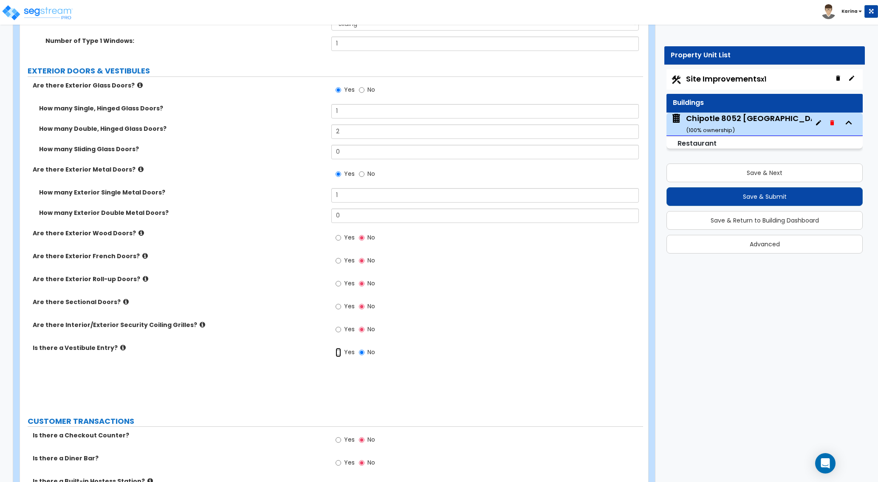
radio input "true"
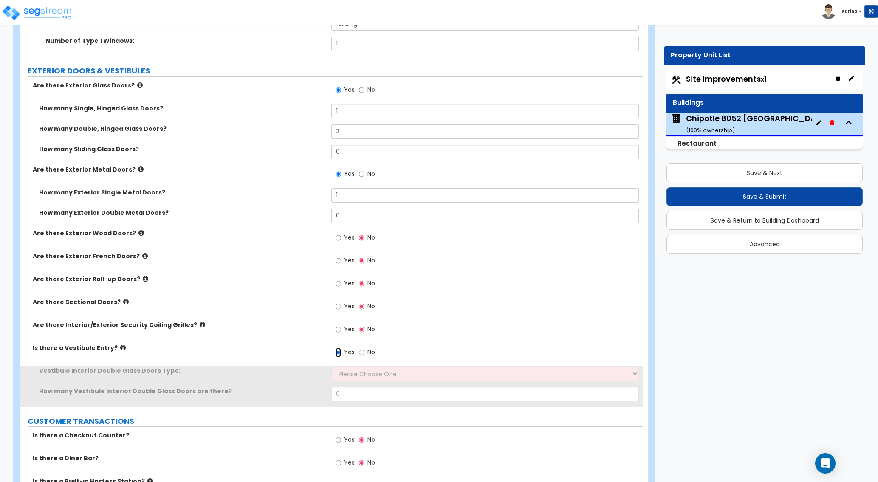
scroll to position [1126, 0]
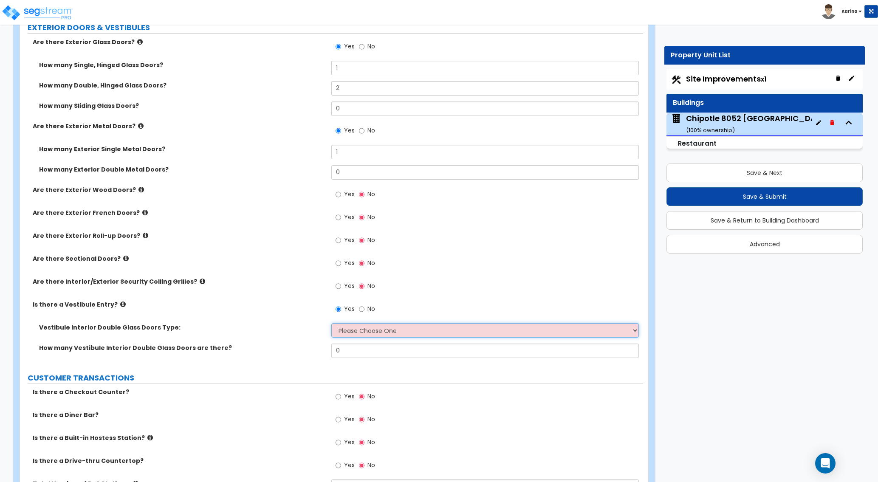
click at [331, 323] on select "Please Choose One Hinged Sliding" at bounding box center [484, 330] width 307 height 14
select select "1"
click option "Hinged" at bounding box center [0, 0] width 0 height 0
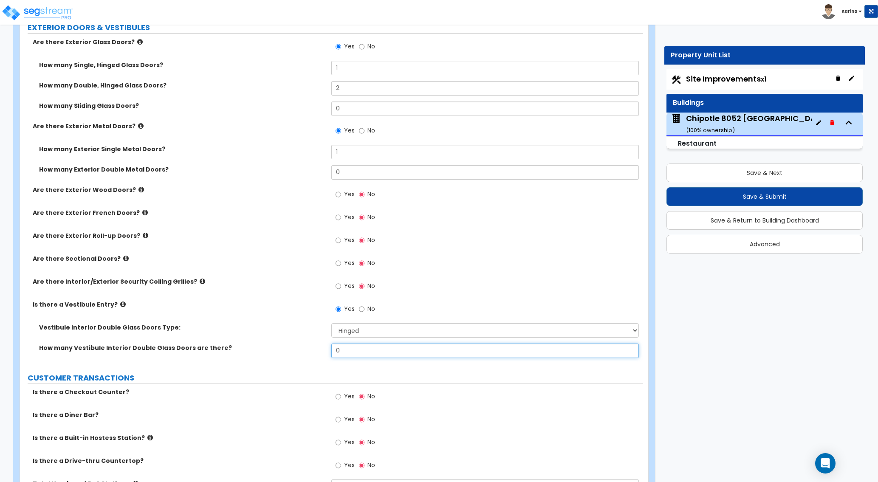
drag, startPoint x: 346, startPoint y: 351, endPoint x: 321, endPoint y: 350, distance: 25.5
click at [331, 350] on input "0" at bounding box center [484, 350] width 307 height 14
click at [297, 447] on div "Is there a Built-in Hostess Station? Yes No" at bounding box center [331, 444] width 623 height 23
drag, startPoint x: 353, startPoint y: 348, endPoint x: 348, endPoint y: 348, distance: 5.5
click at [348, 348] on input "0" at bounding box center [484, 350] width 307 height 14
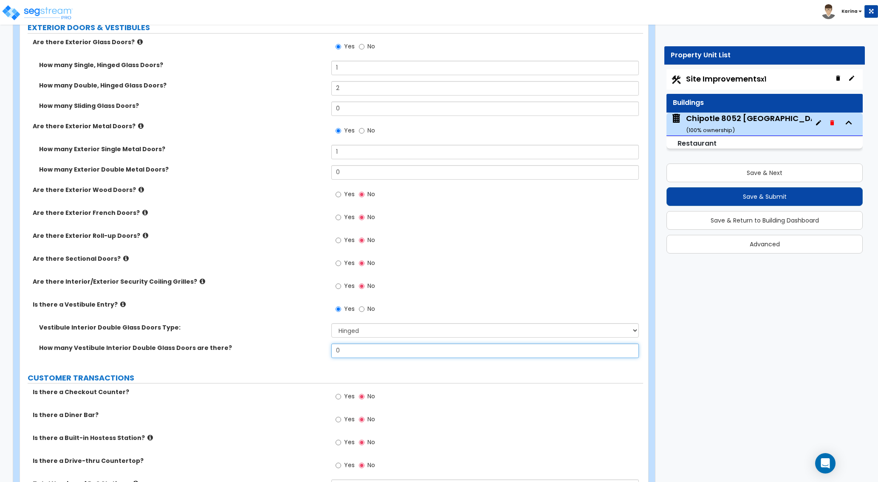
drag, startPoint x: 343, startPoint y: 350, endPoint x: 317, endPoint y: 351, distance: 26.8
click at [331, 351] on input "0" at bounding box center [484, 350] width 307 height 14
type input "1"
click at [268, 311] on div "Is there a Vestibule Entry? Yes No" at bounding box center [331, 311] width 623 height 23
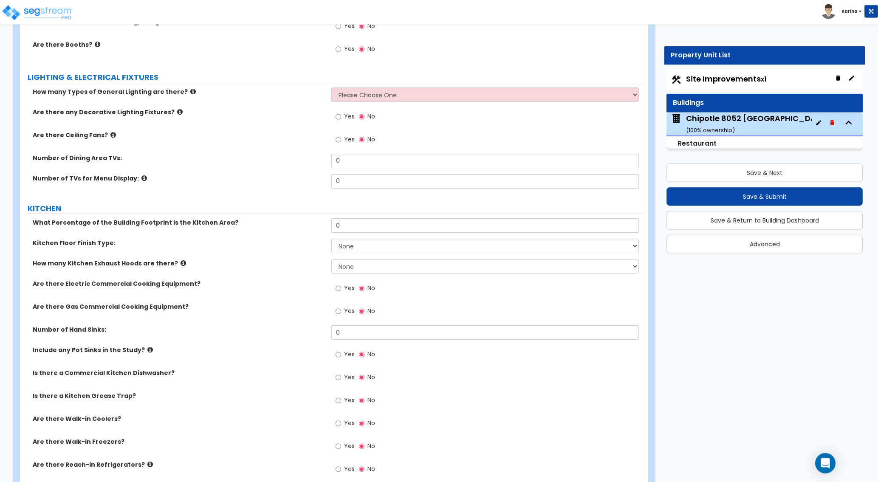
scroll to position [1776, 0]
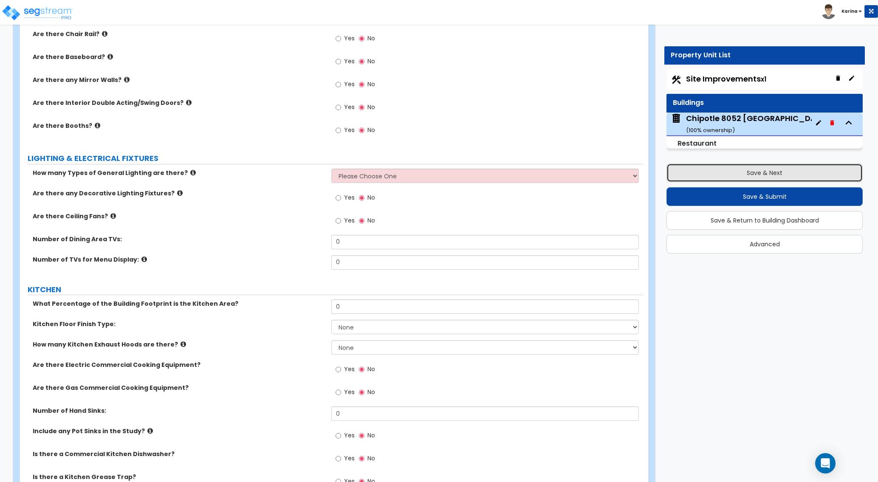
click at [731, 171] on button "Save & Next" at bounding box center [764, 172] width 196 height 19
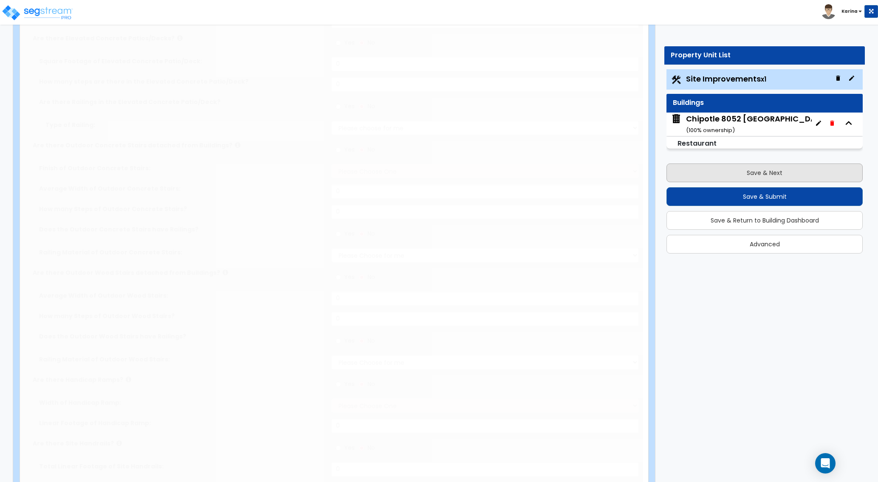
select select "2"
type input "42474.3"
select select "2"
type input "20001.3"
radio input "true"
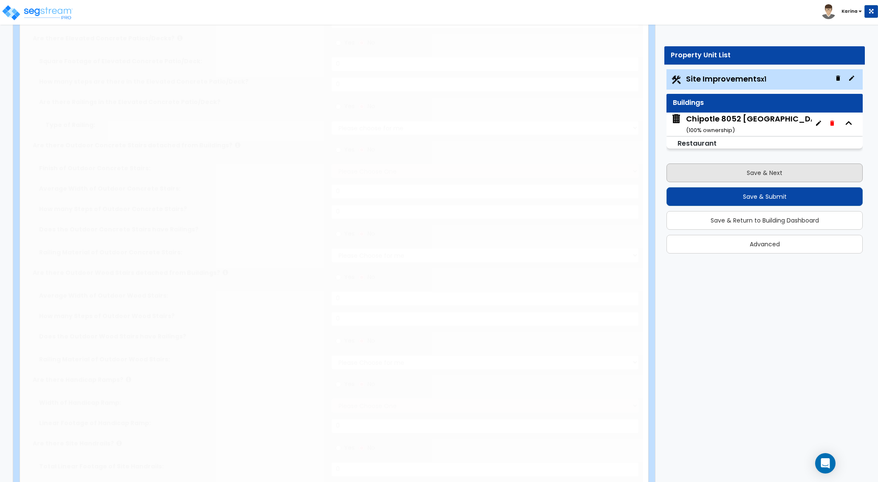
type input "69"
select select "2"
type input "867.5"
radio input "true"
type input "100"
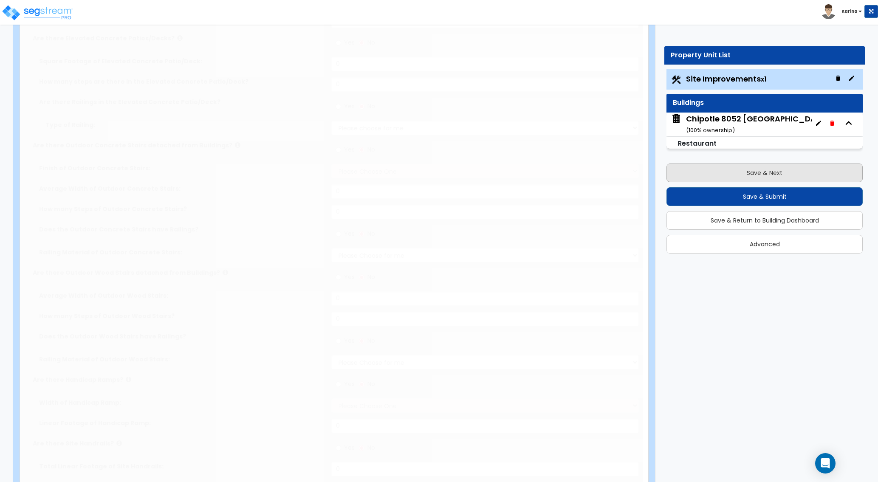
radio input "true"
type input "3"
radio input "true"
select select "2"
select select "1"
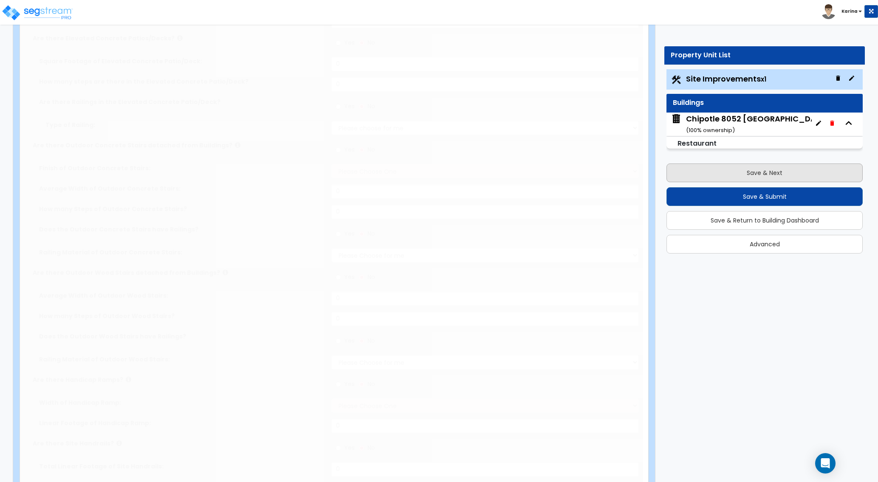
type input "1068.5"
radio input "true"
select select "2"
select select "1"
type input "3"
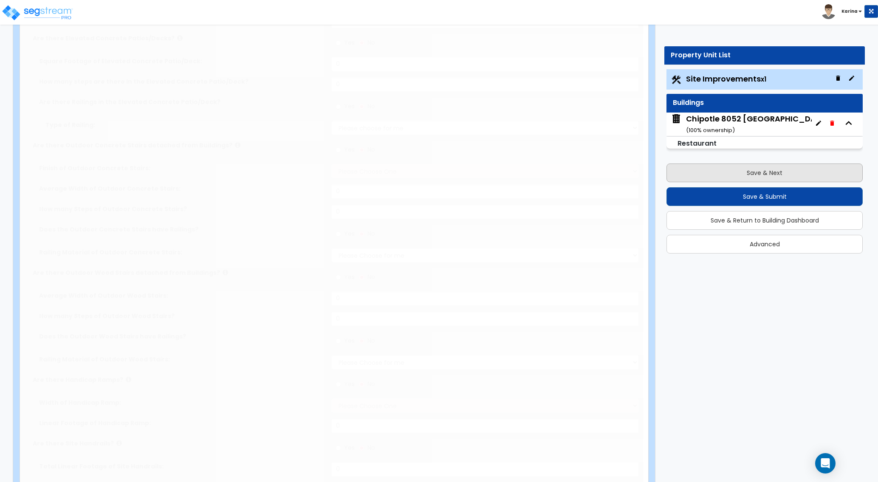
radio input "true"
type input "6"
radio input "true"
select select "1"
type input "30"
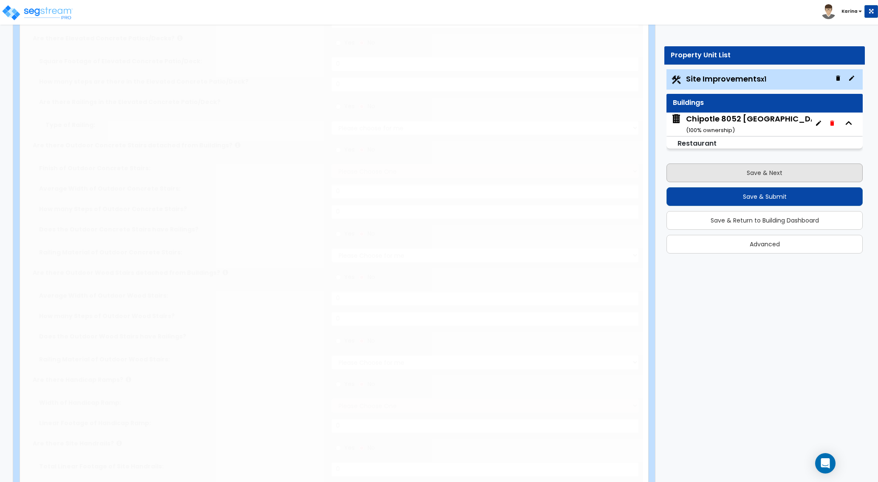
radio input "true"
select select "2"
type input "733.8"
select select "1"
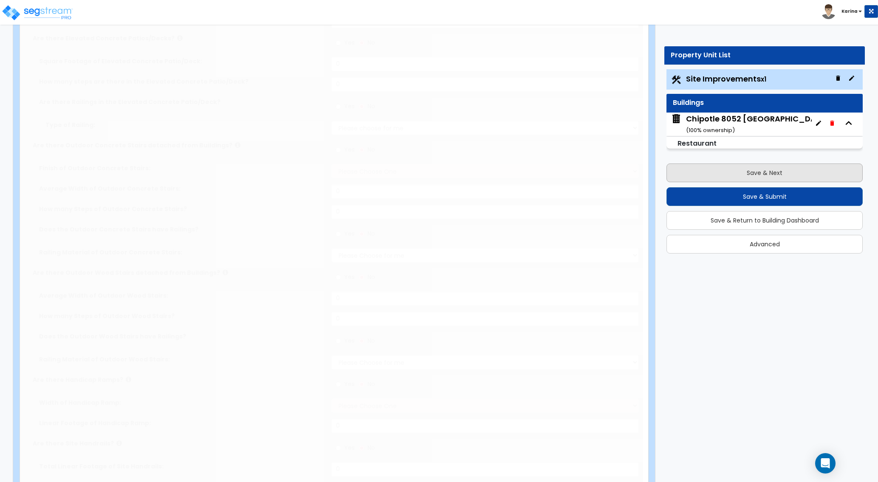
radio input "true"
select select "1"
type input "722.2"
radio input "true"
type input "1"
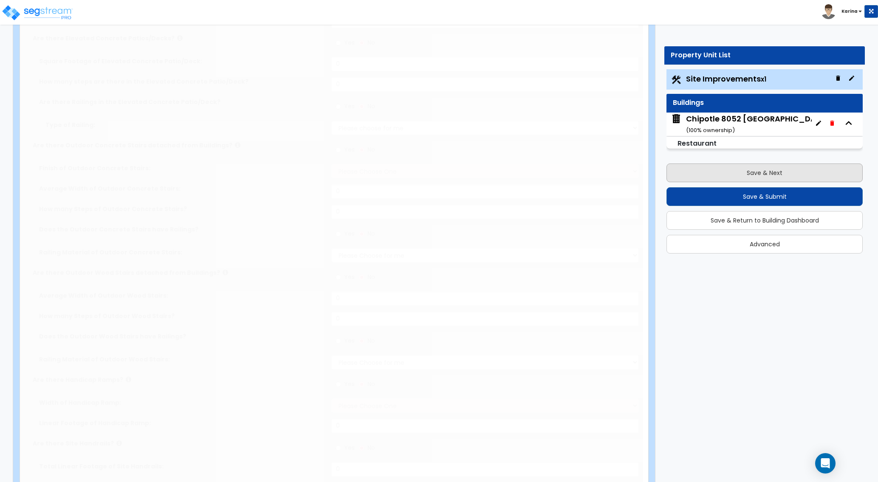
radio input "true"
select select "1"
type input "5"
type input "6"
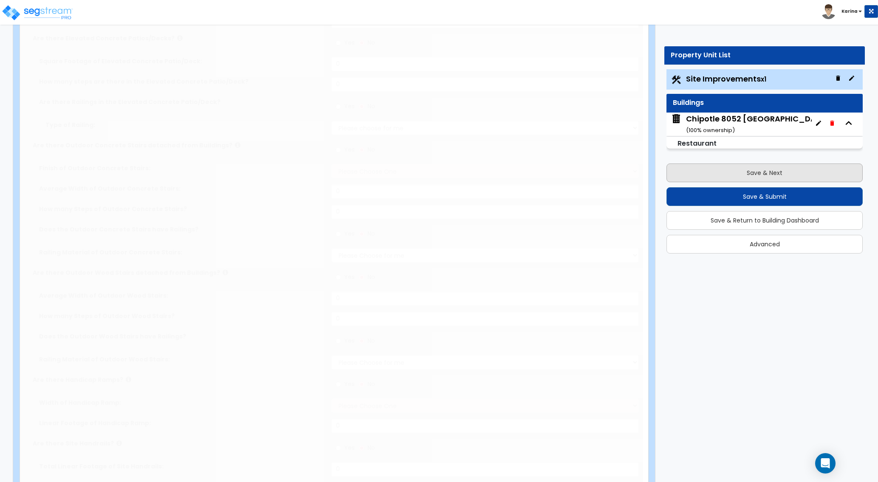
select select "1"
radio input "true"
select select "1"
type input "1"
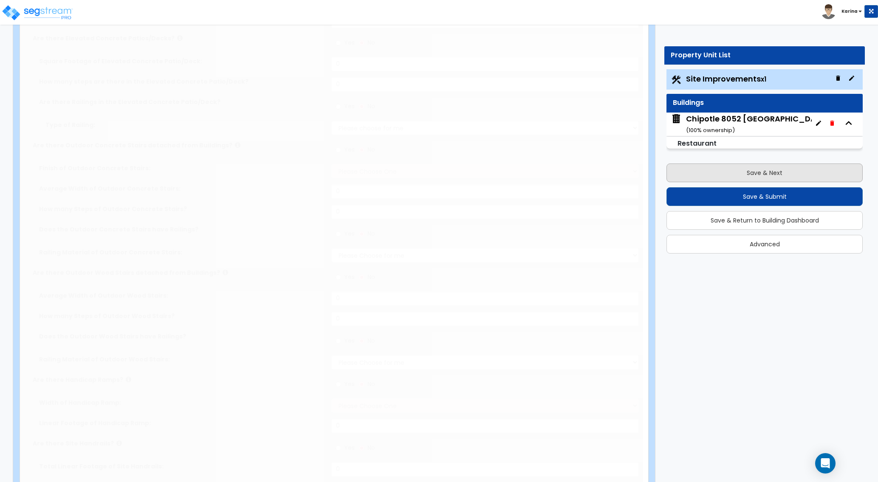
type input "280"
type input "6"
select select "4"
select select "2"
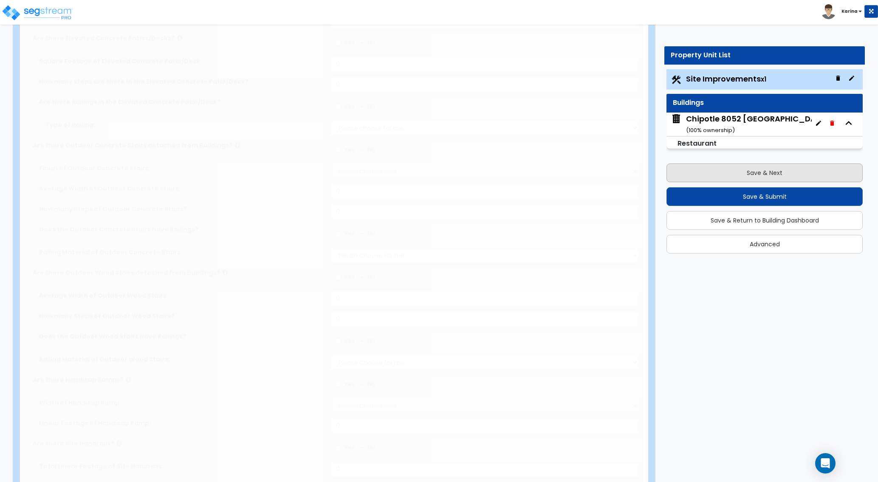
select select "1"
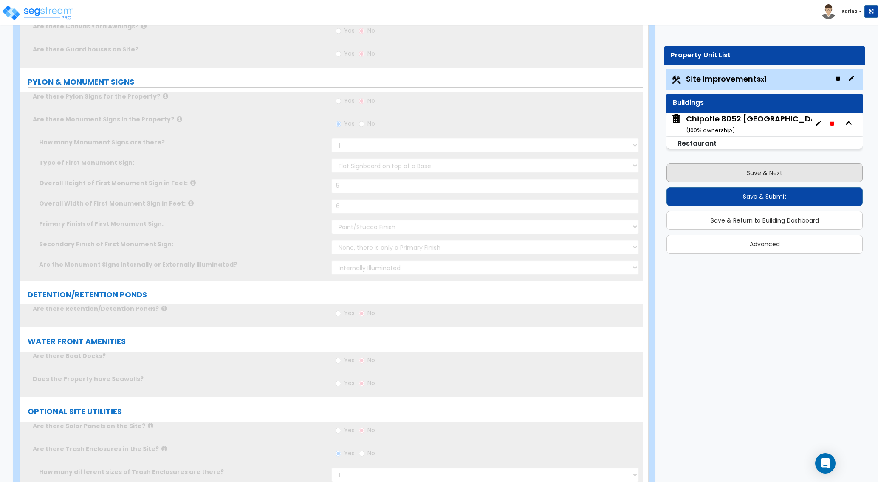
scroll to position [0, 0]
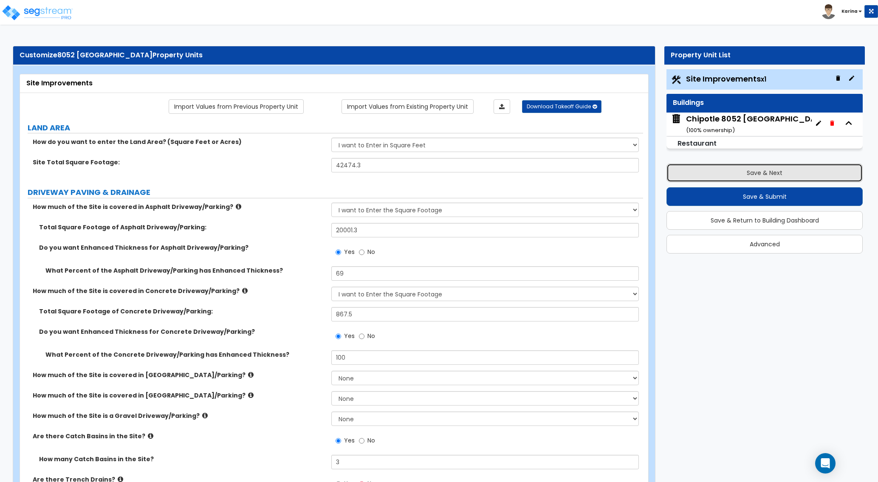
click at [749, 172] on button "Save & Next" at bounding box center [764, 172] width 196 height 19
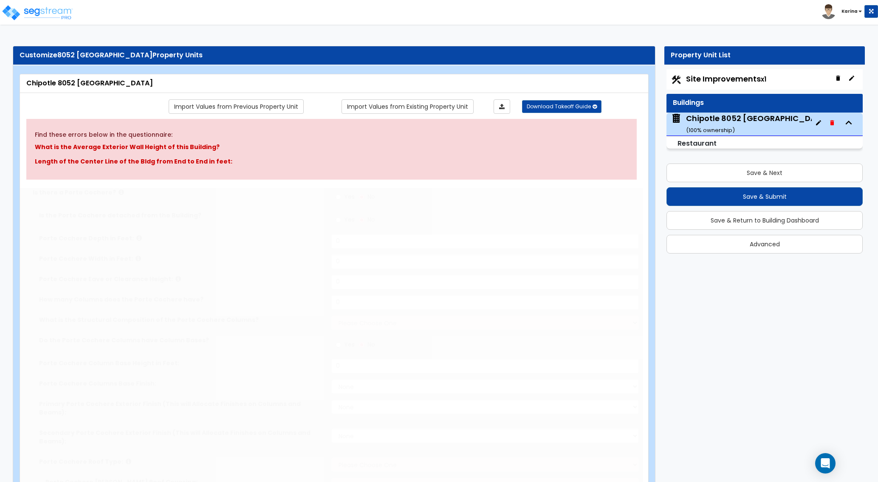
type input "2350"
select select "8"
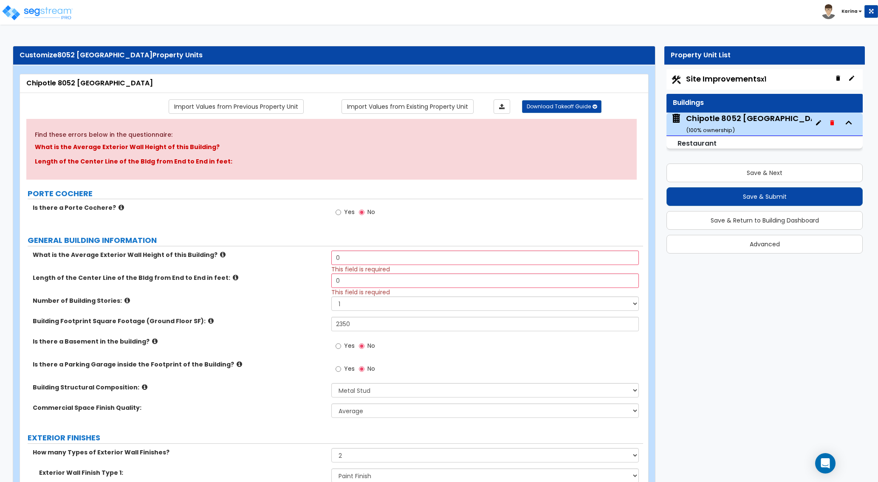
drag, startPoint x: 287, startPoint y: 432, endPoint x: 326, endPoint y: 320, distance: 119.2
drag, startPoint x: 359, startPoint y: 283, endPoint x: 324, endPoint y: 281, distance: 35.3
click at [331, 281] on input "0" at bounding box center [484, 280] width 307 height 14
drag, startPoint x: 363, startPoint y: 257, endPoint x: 316, endPoint y: 256, distance: 47.6
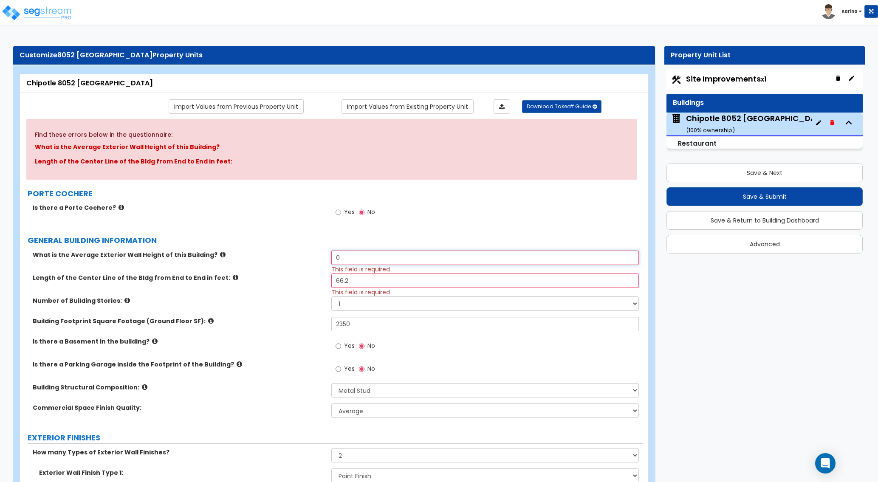
click at [331, 256] on input "0" at bounding box center [484, 257] width 307 height 14
click at [250, 283] on div "Length of the Center Line of the Bldg from End to End in feet: 66.2 This field …" at bounding box center [331, 284] width 623 height 23
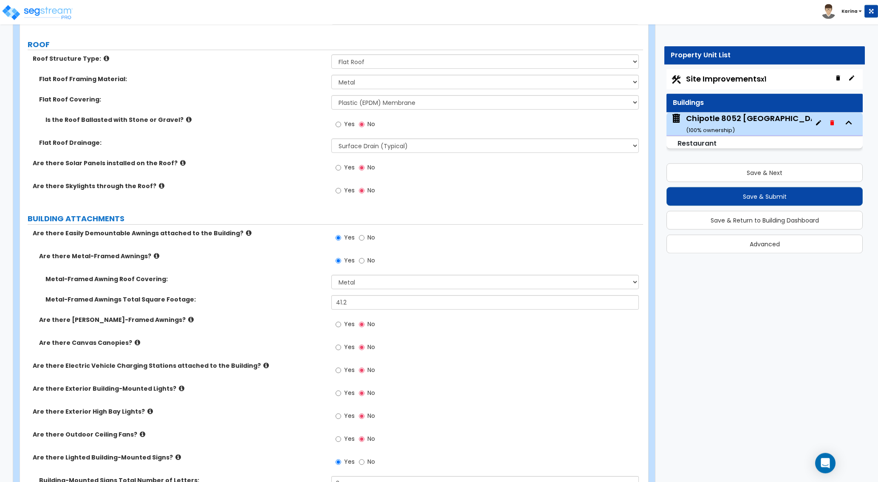
scroll to position [563, 0]
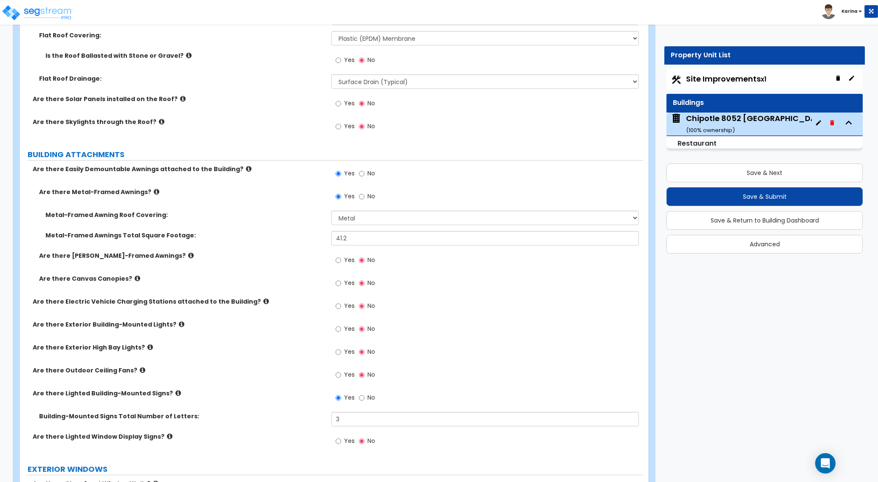
click at [297, 440] on label "Are there Lighted Window Display Signs?" at bounding box center [179, 436] width 292 height 8
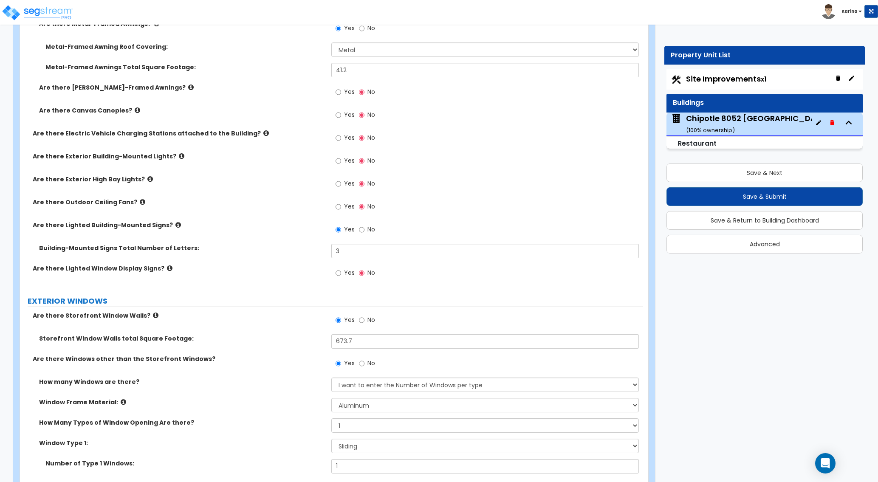
scroll to position [736, 0]
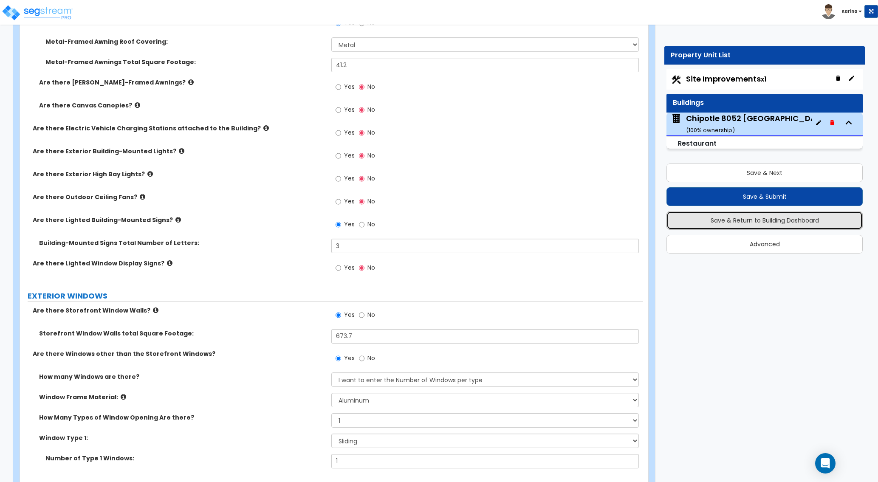
click at [746, 219] on button "Save & Return to Building Dashboard" at bounding box center [764, 220] width 196 height 19
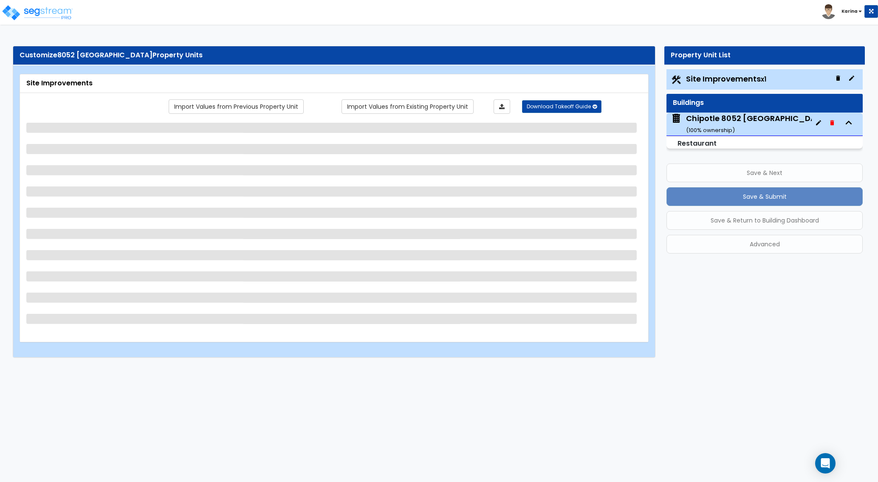
scroll to position [0, 0]
